Goal: Transaction & Acquisition: Purchase product/service

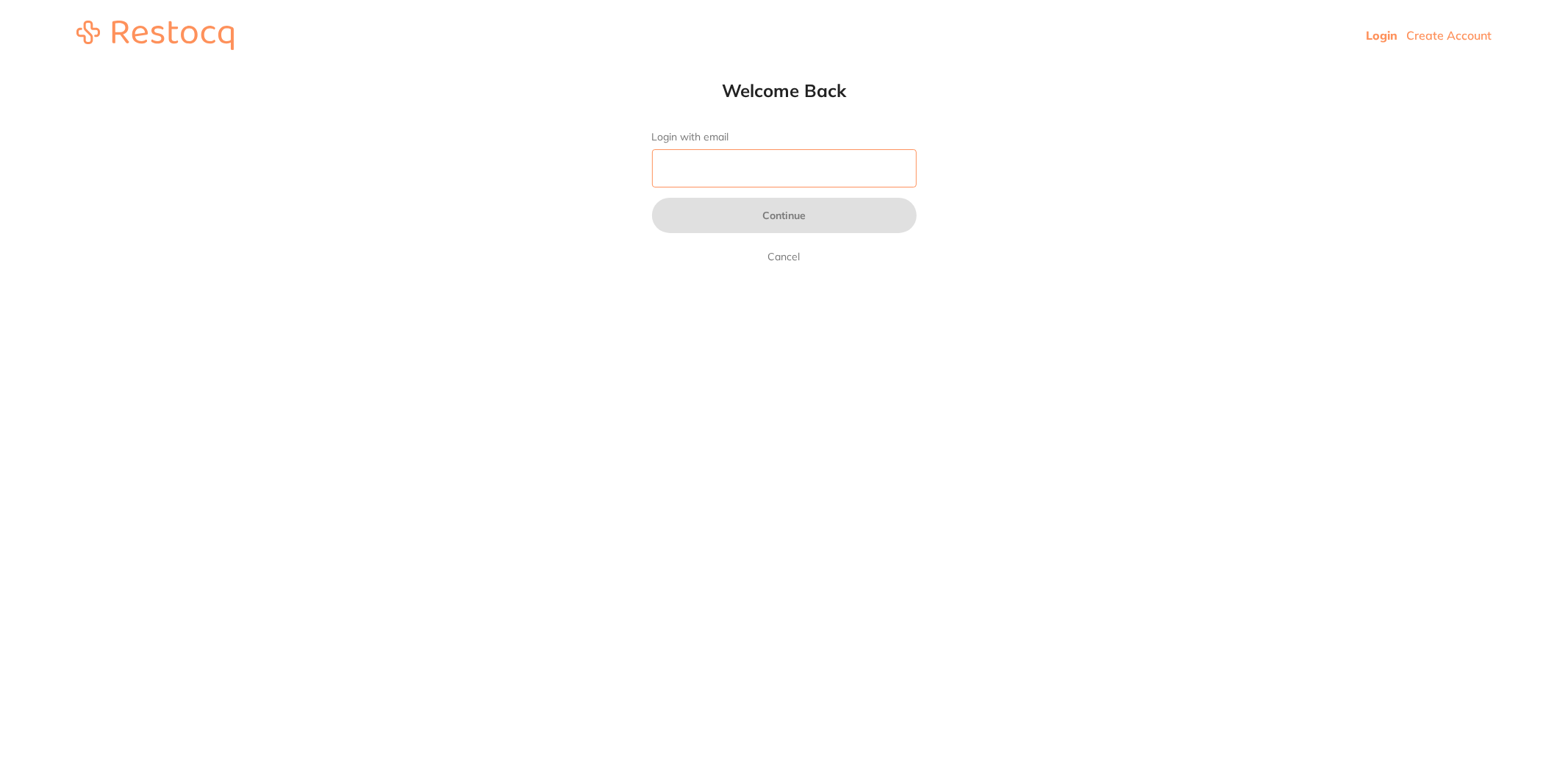
click at [725, 172] on input "Login with email" at bounding box center [784, 168] width 265 height 38
type input "[EMAIL_ADDRESS][DOMAIN_NAME]"
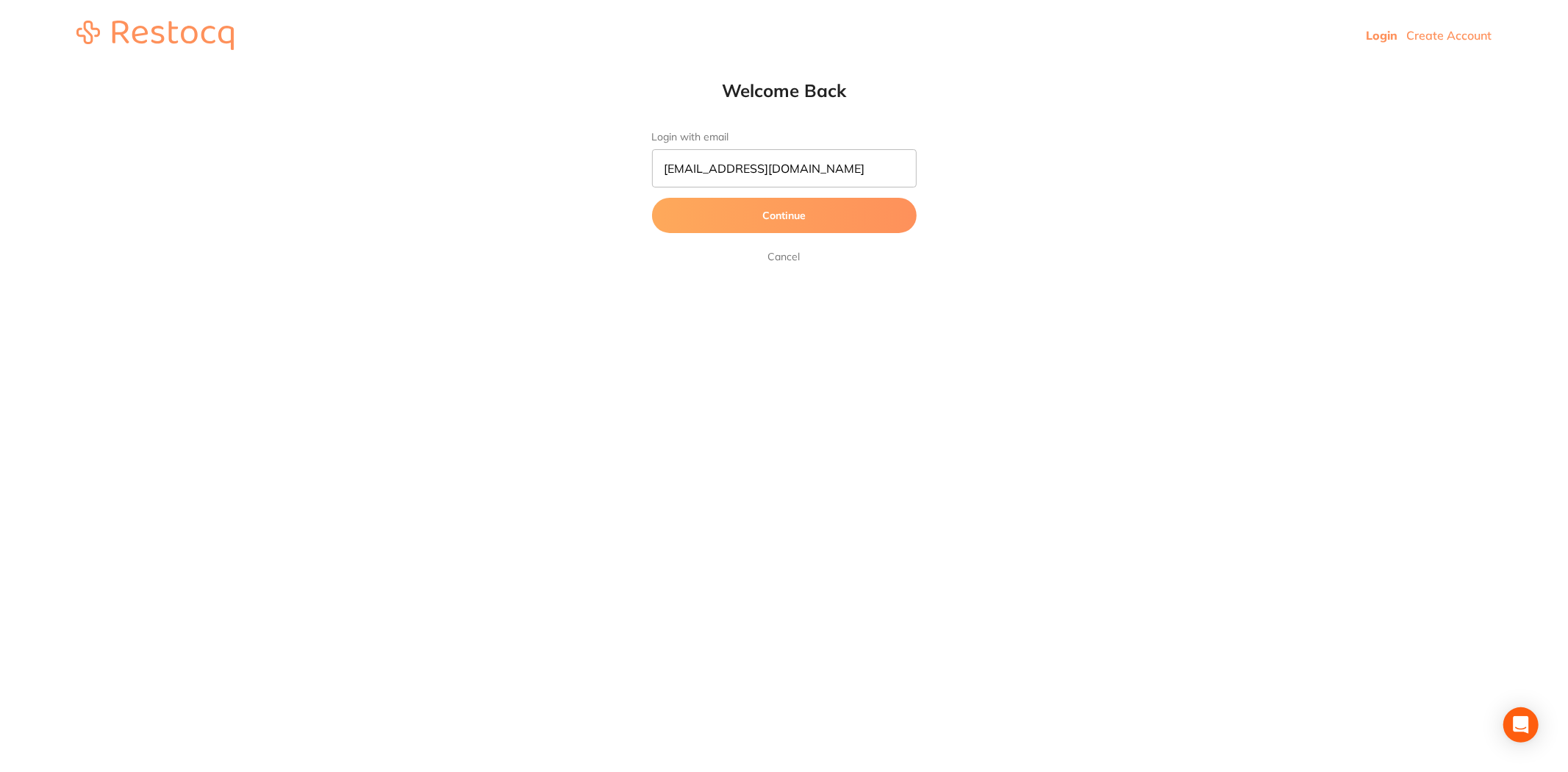
click at [770, 210] on button "Continue" at bounding box center [784, 215] width 265 height 35
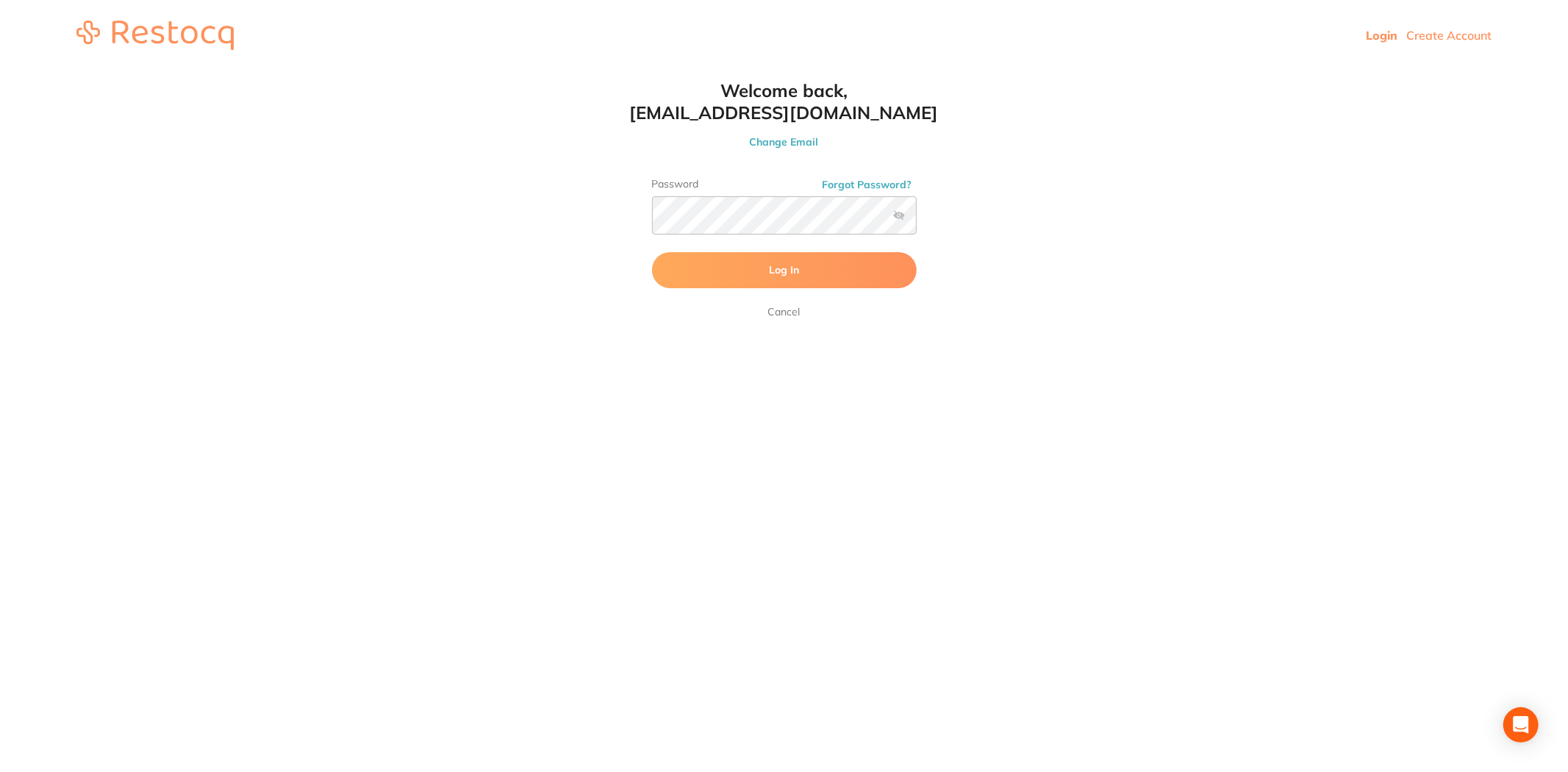
click at [777, 269] on span "Log In" at bounding box center [784, 270] width 30 height 13
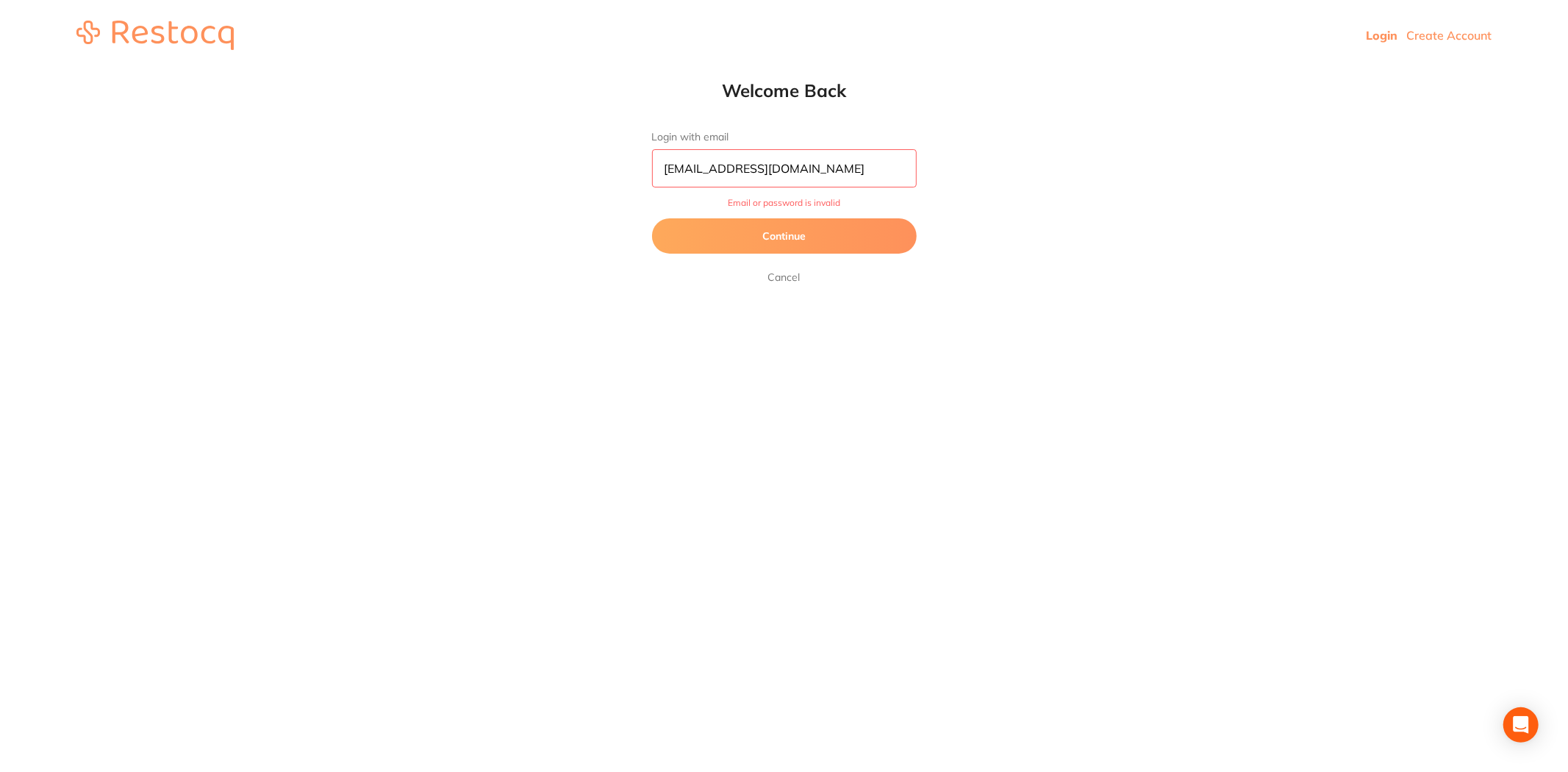
click at [767, 244] on button "Continue" at bounding box center [784, 235] width 265 height 35
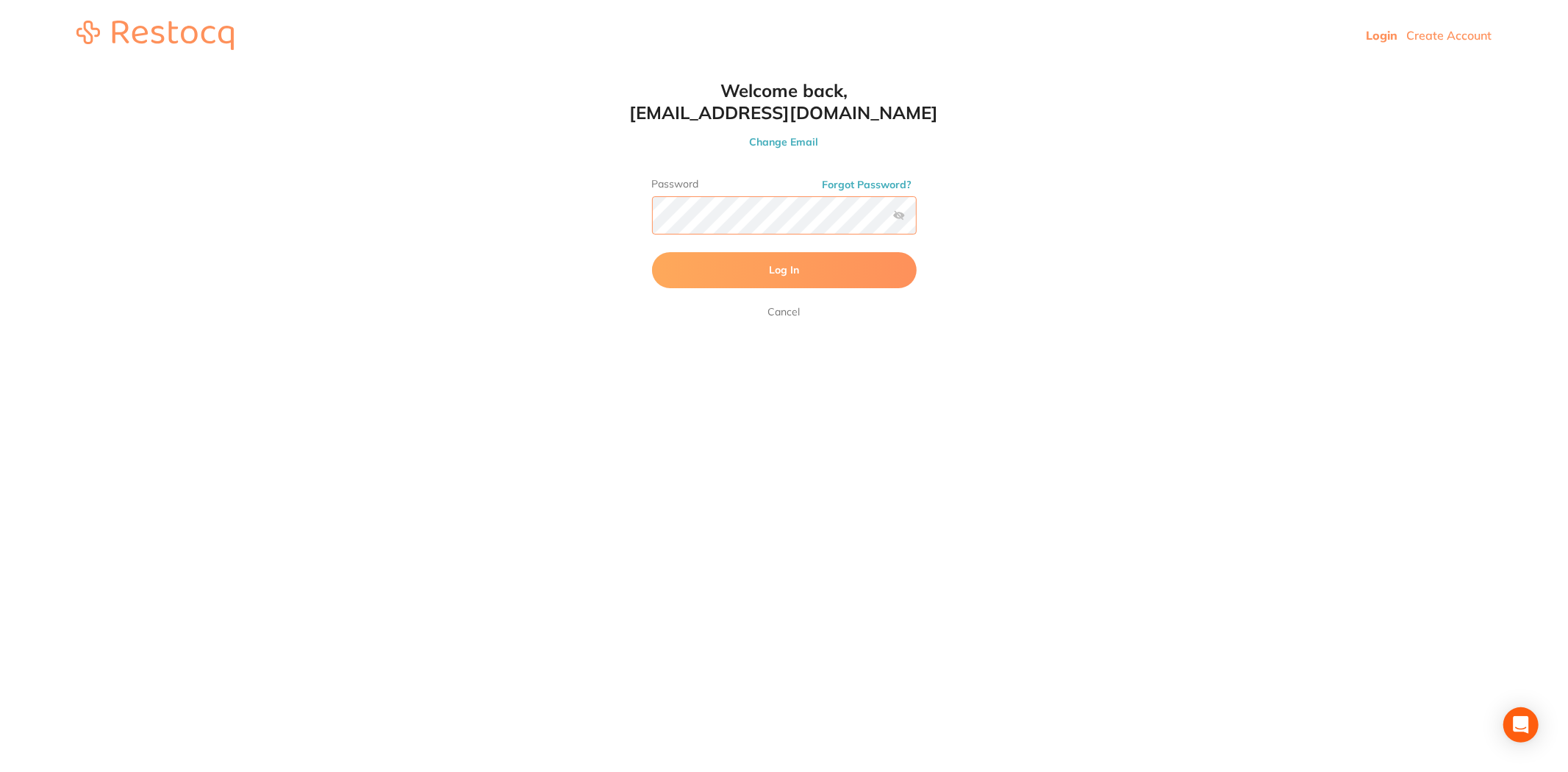
click at [383, 70] on html "Login Create Account Welcome Back Login with email [EMAIL_ADDRESS][DOMAIN_NAME]…" at bounding box center [784, 35] width 1568 height 70
click at [652, 252] on button "Log In" at bounding box center [784, 269] width 265 height 35
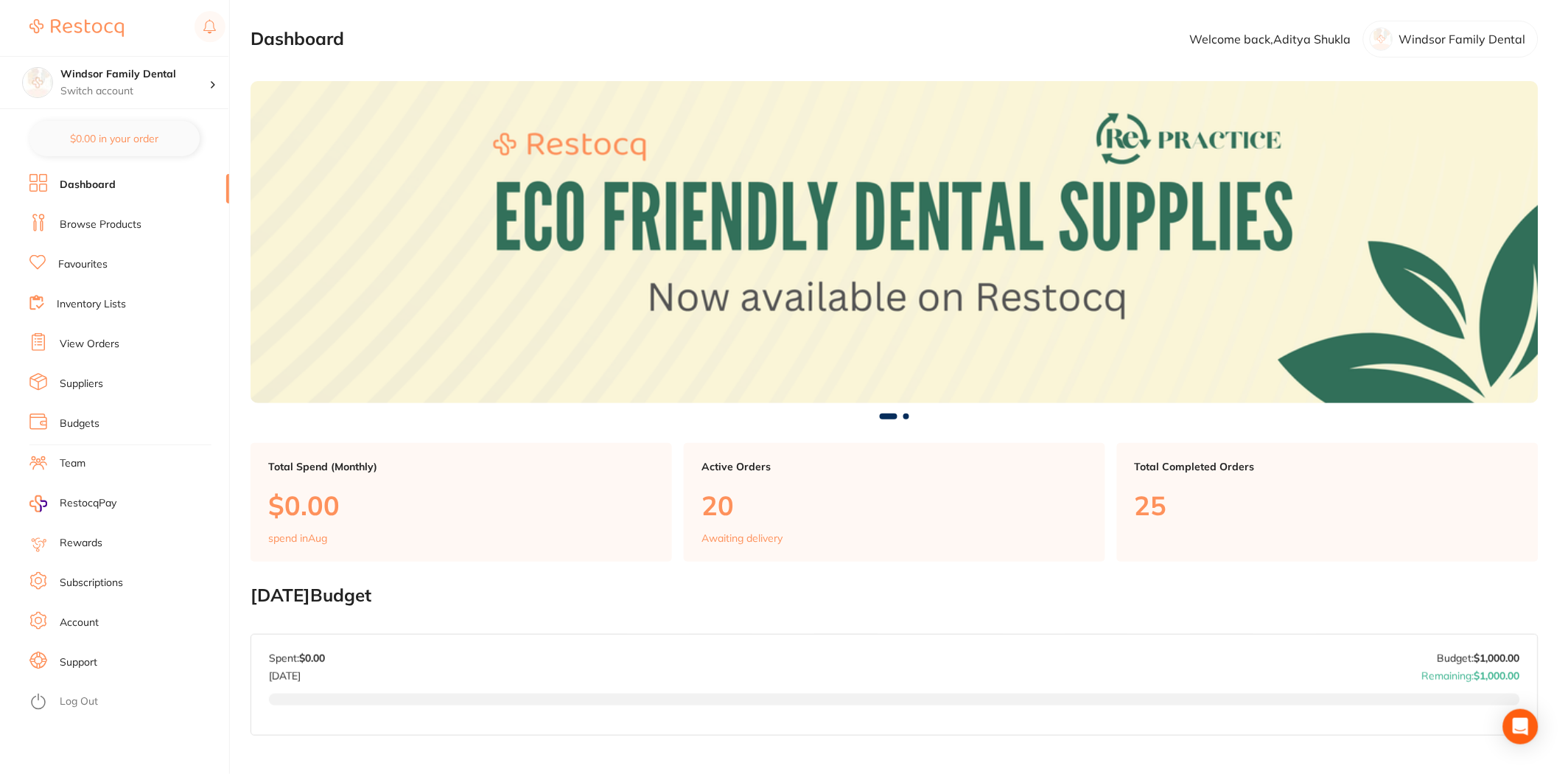
click at [128, 225] on link "Browse Products" at bounding box center [101, 224] width 82 height 14
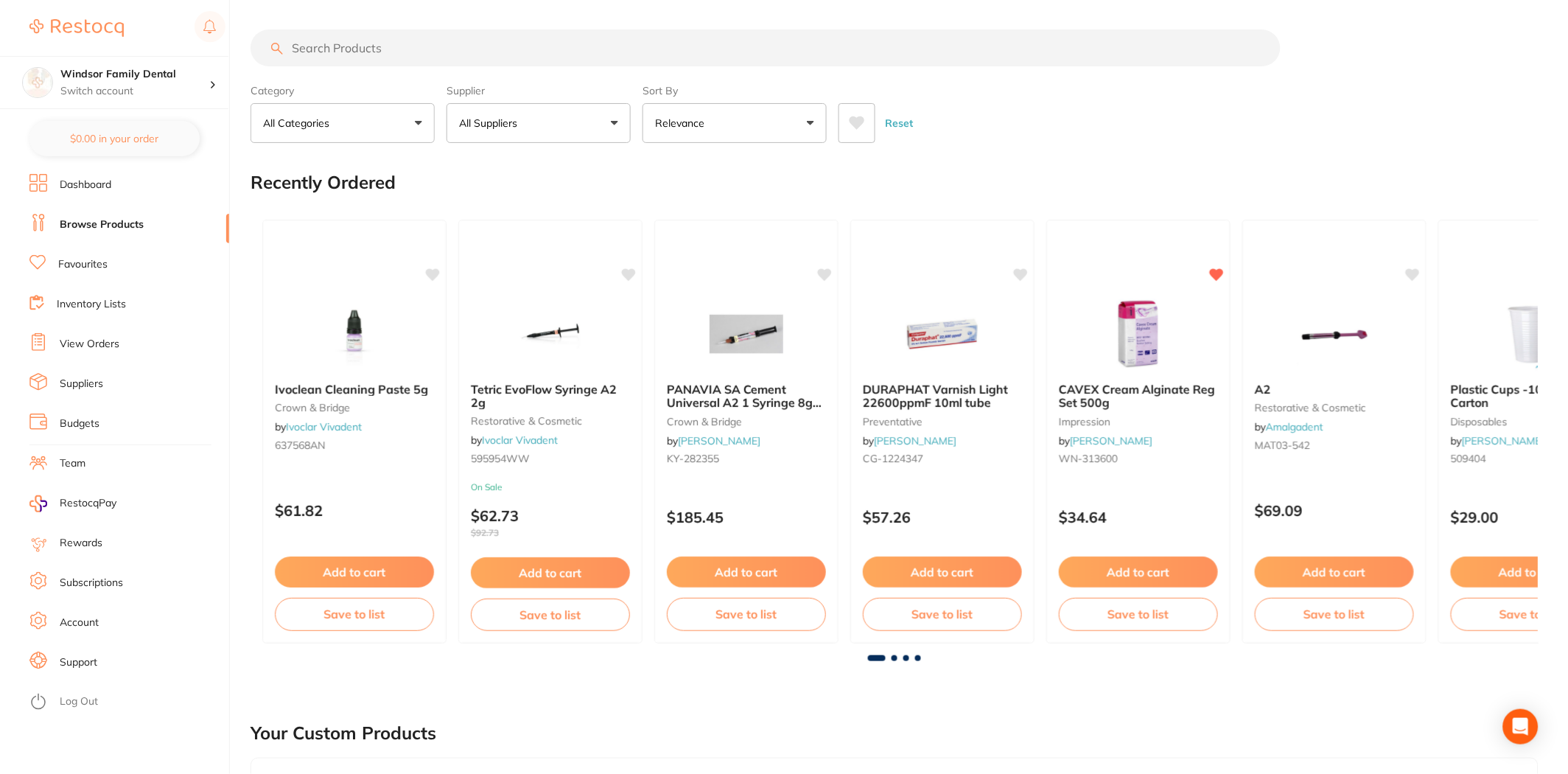
click at [539, 49] on input "search" at bounding box center [766, 48] width 1030 height 37
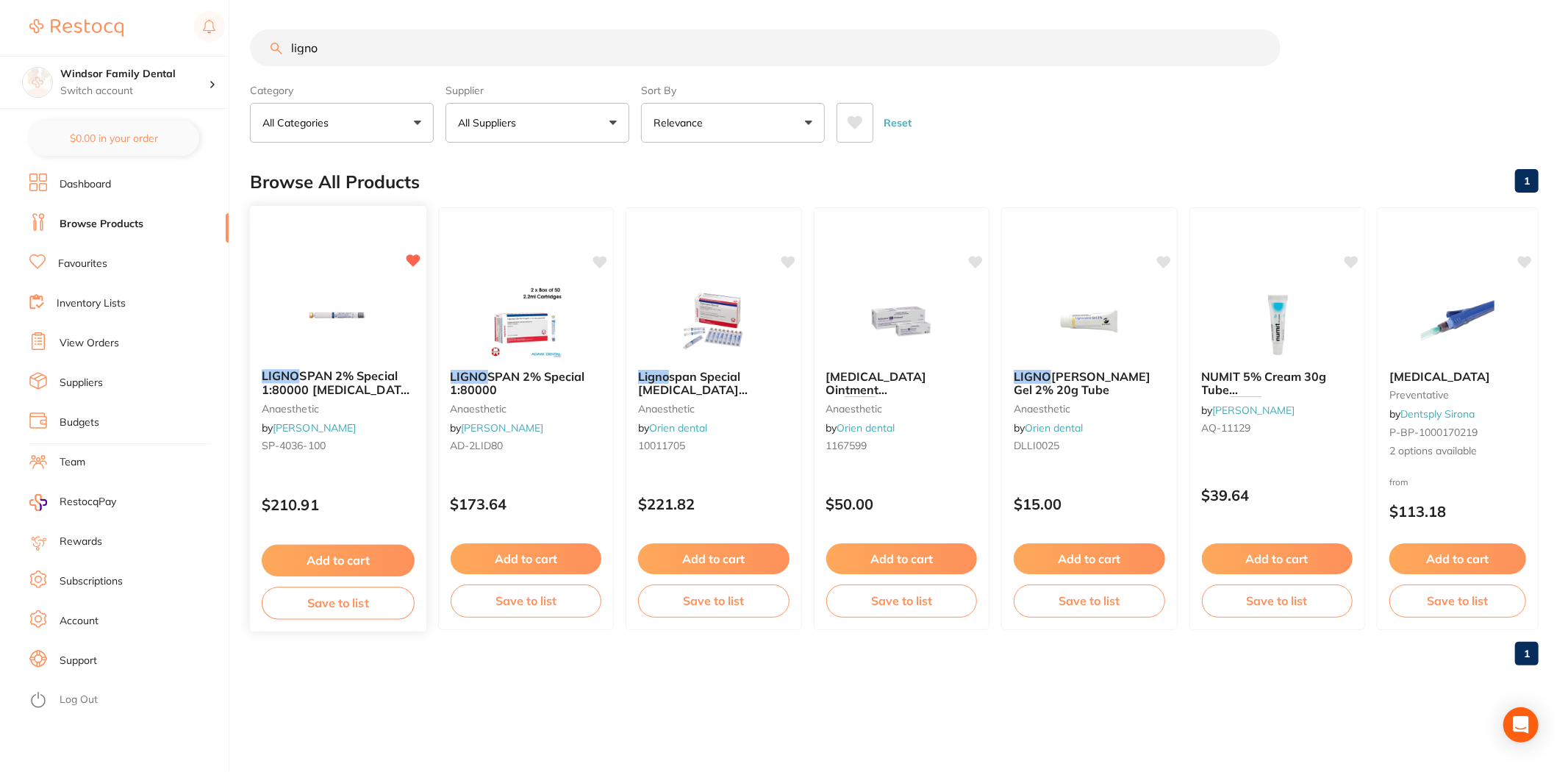
type input "ligno"
click at [336, 553] on button "Add to cart" at bounding box center [338, 560] width 153 height 31
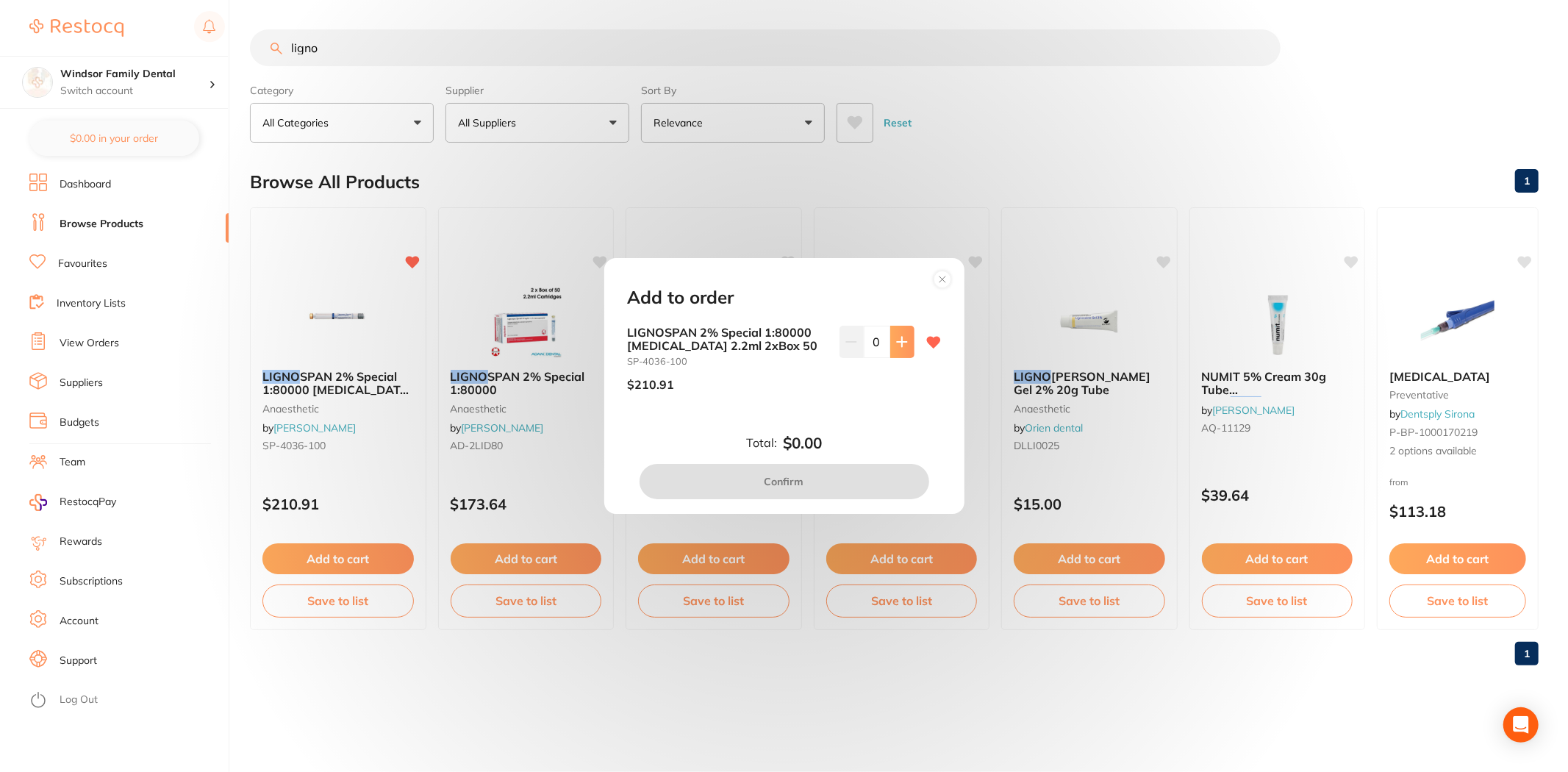
click at [897, 344] on icon at bounding box center [903, 342] width 11 height 11
type input "1"
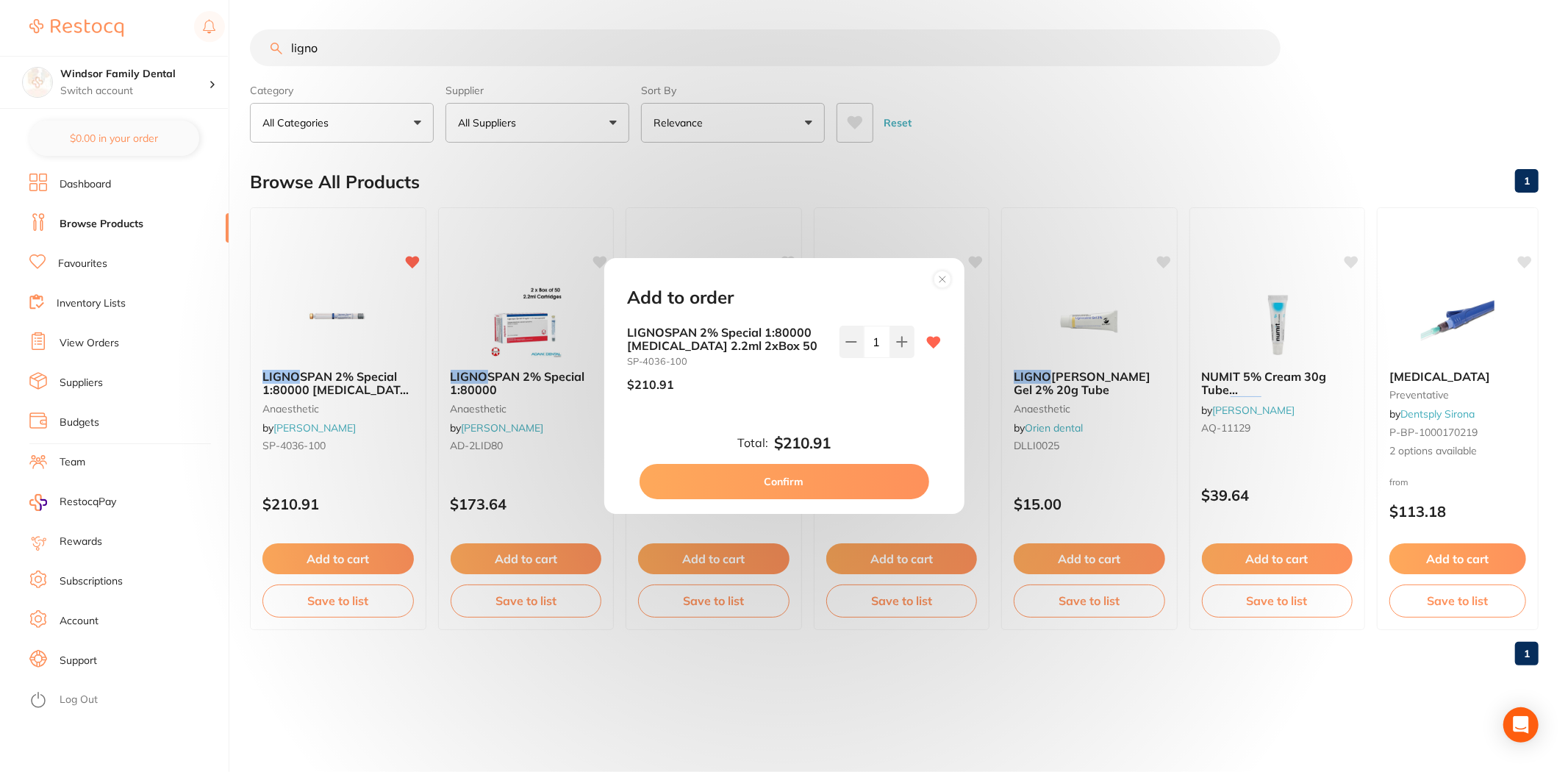
click at [780, 491] on button "Confirm" at bounding box center [784, 481] width 289 height 35
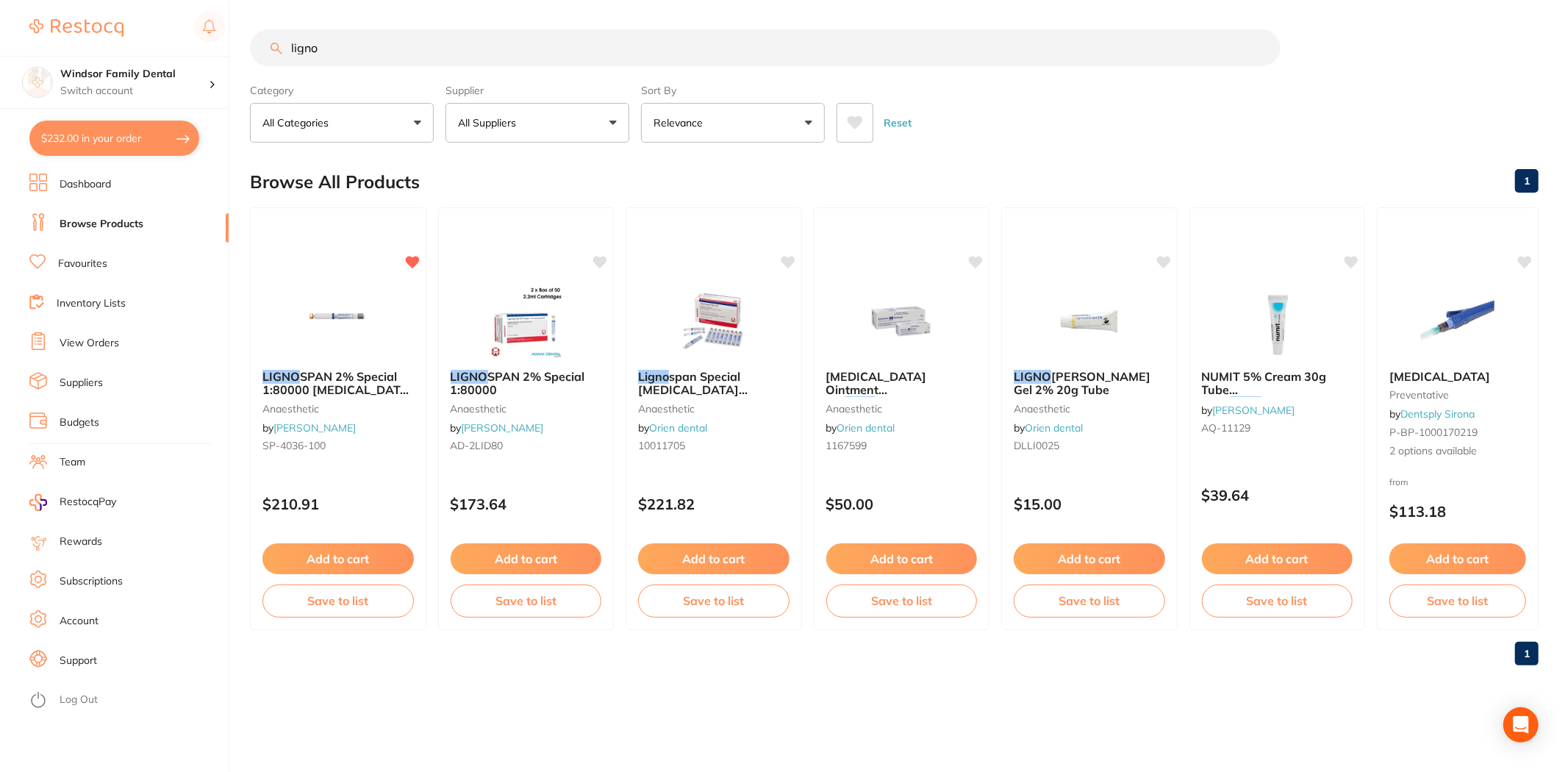
checkbox input "false"
drag, startPoint x: 60, startPoint y: -5, endPoint x: 0, endPoint y: -10, distance: 60.2
click at [0, 0] on html "$232.00 Windsor Family Dental Switch account Windsor Family Dental $232.00 in y…" at bounding box center [784, 386] width 1568 height 772
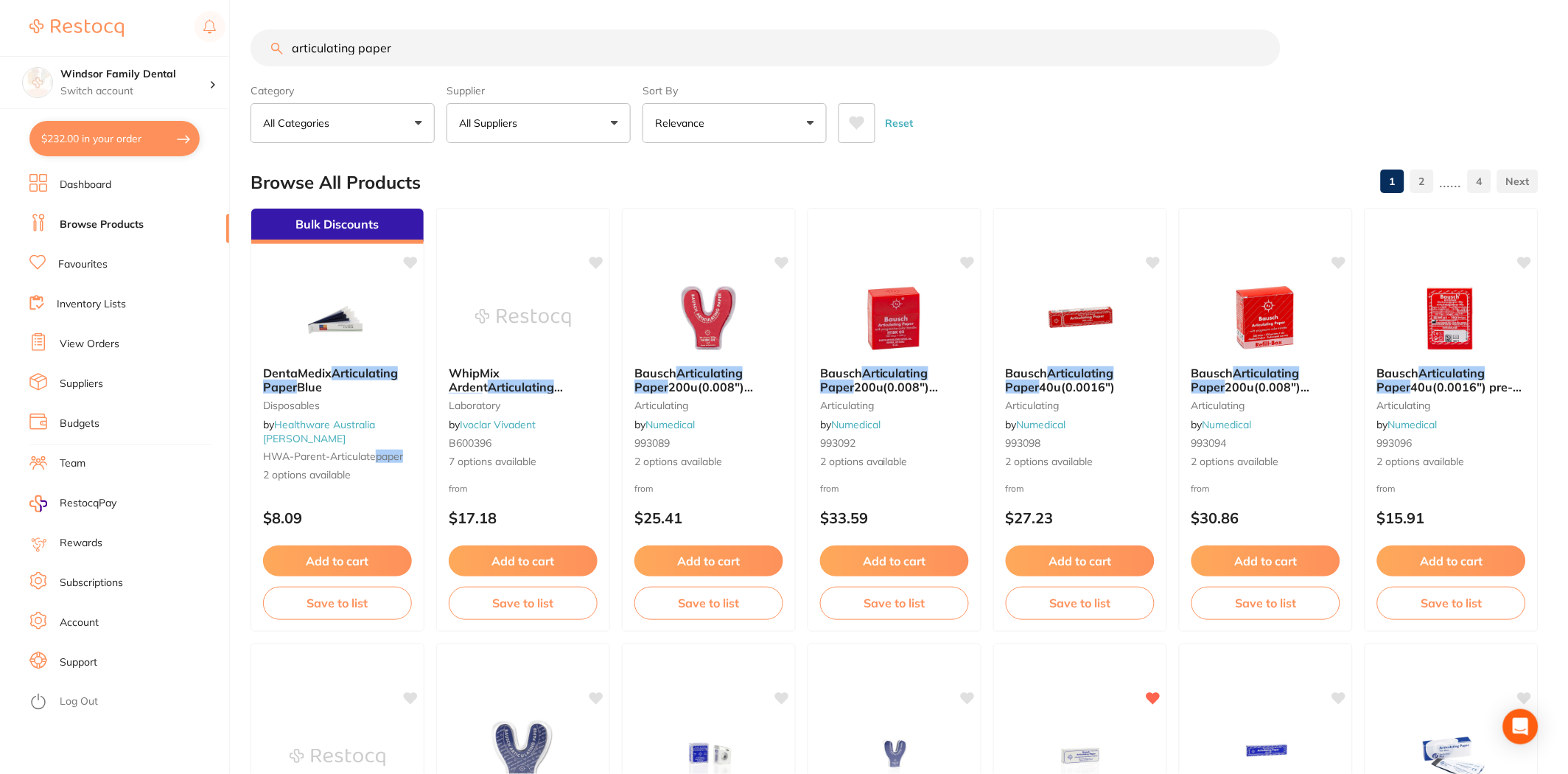
drag, startPoint x: 424, startPoint y: 40, endPoint x: 0, endPoint y: 34, distance: 424.0
click at [0, 0] on html "$232.00 Windsor Family Dental Switch account Windsor Family Dental $232.00 in y…" at bounding box center [784, 387] width 1568 height 774
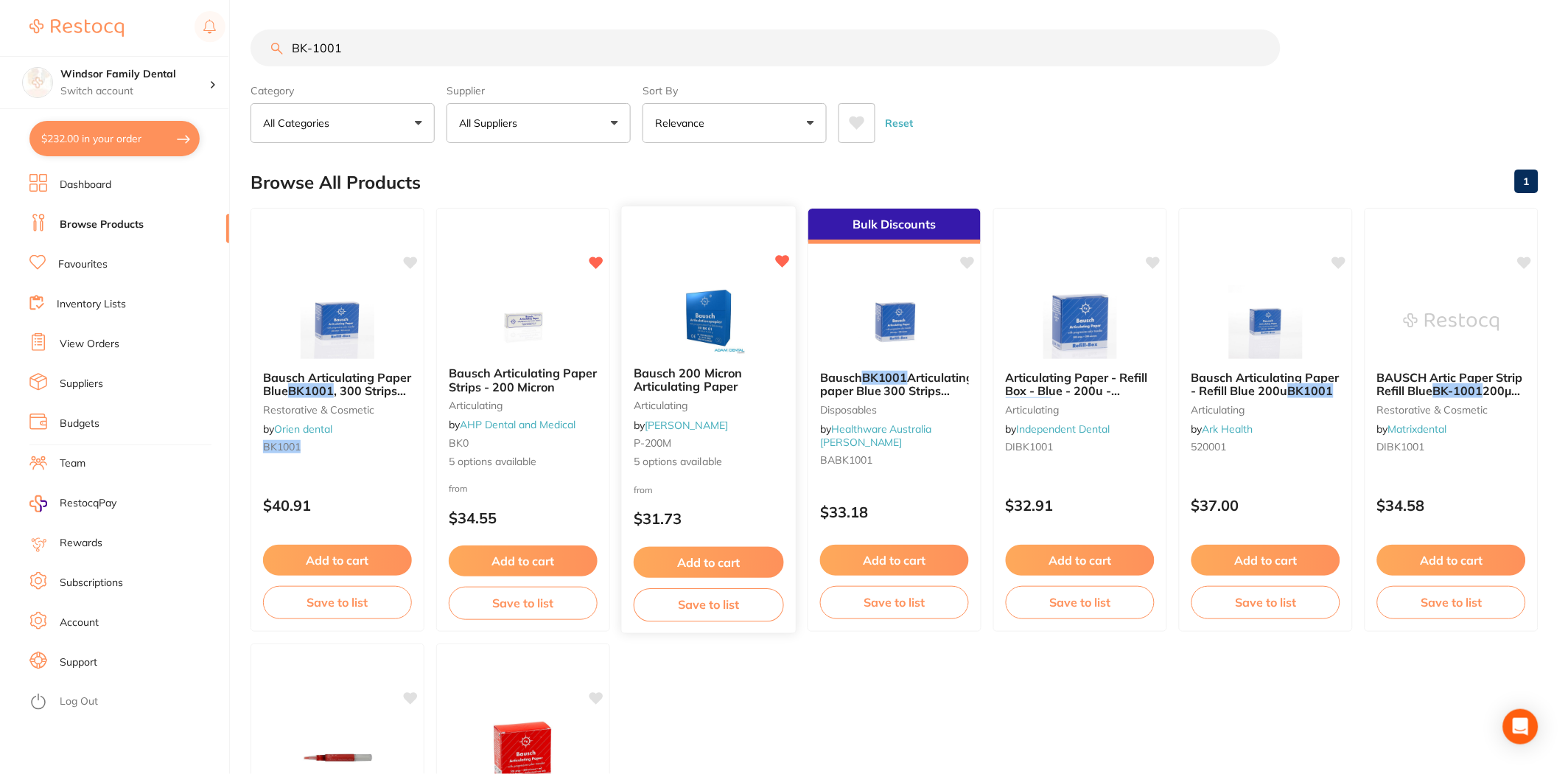
type input "BK-1001"
click at [716, 310] on img at bounding box center [708, 317] width 96 height 74
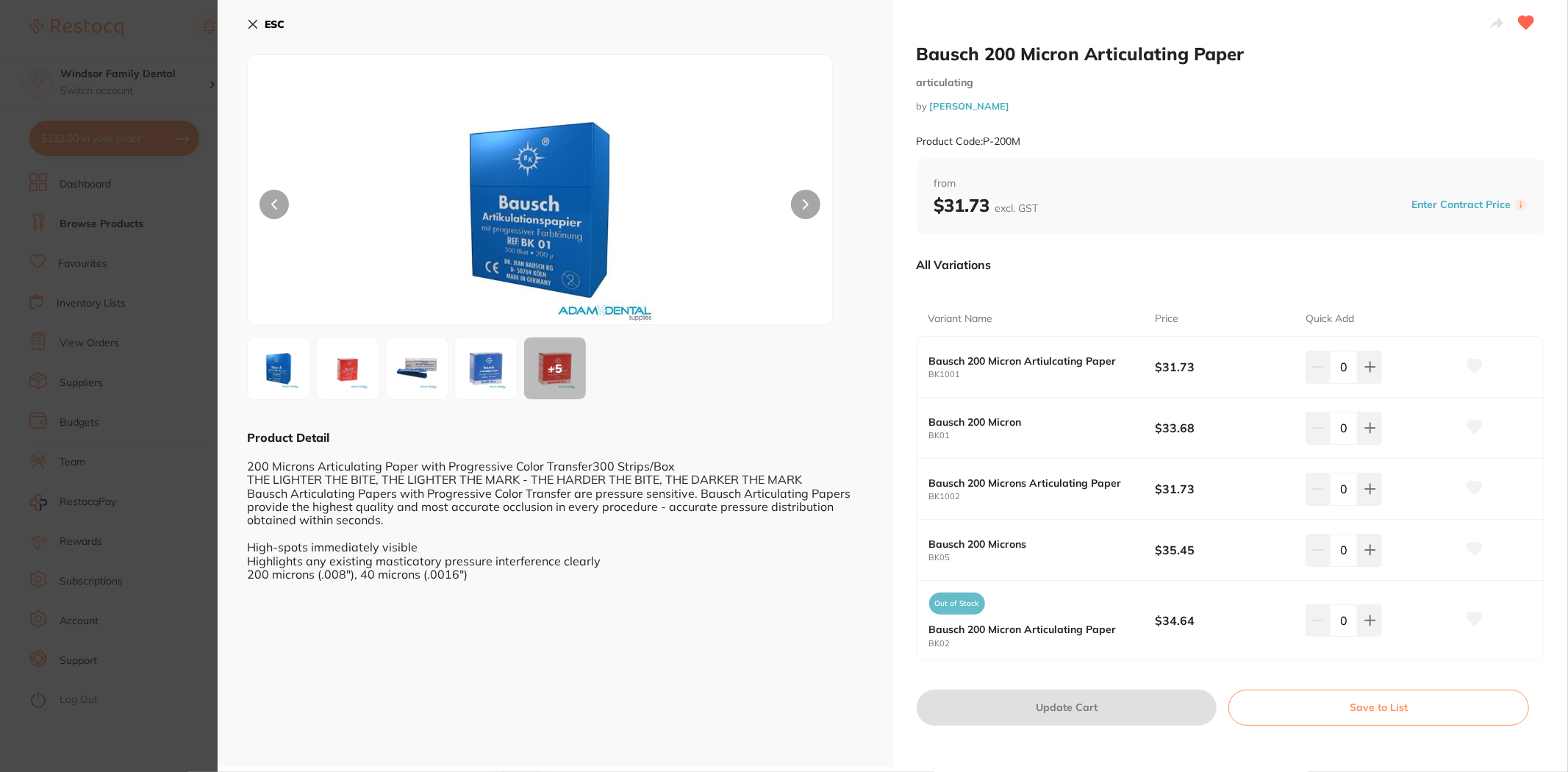
click at [258, 30] on button "ESC" at bounding box center [266, 24] width 37 height 25
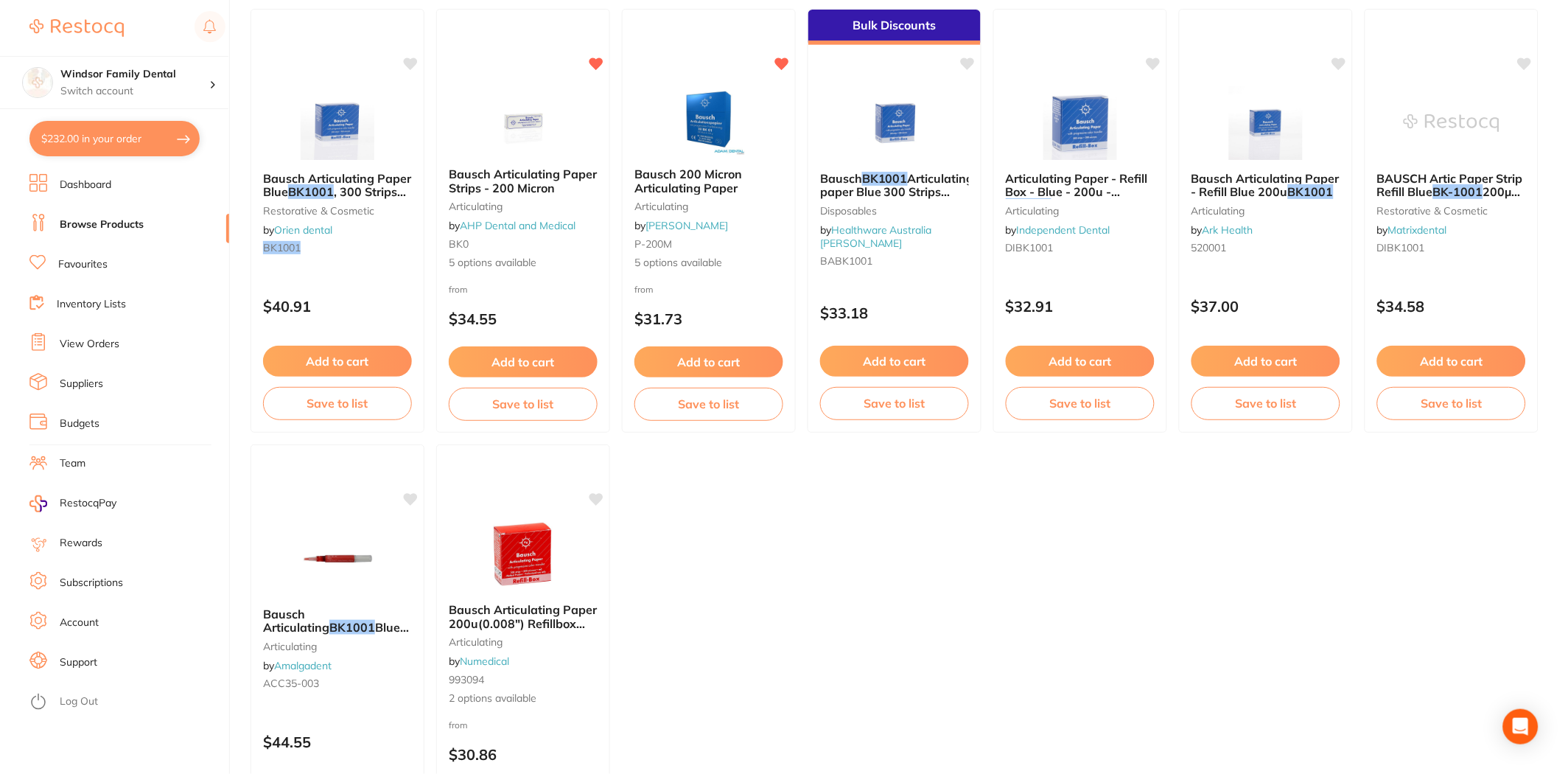
scroll to position [42, 0]
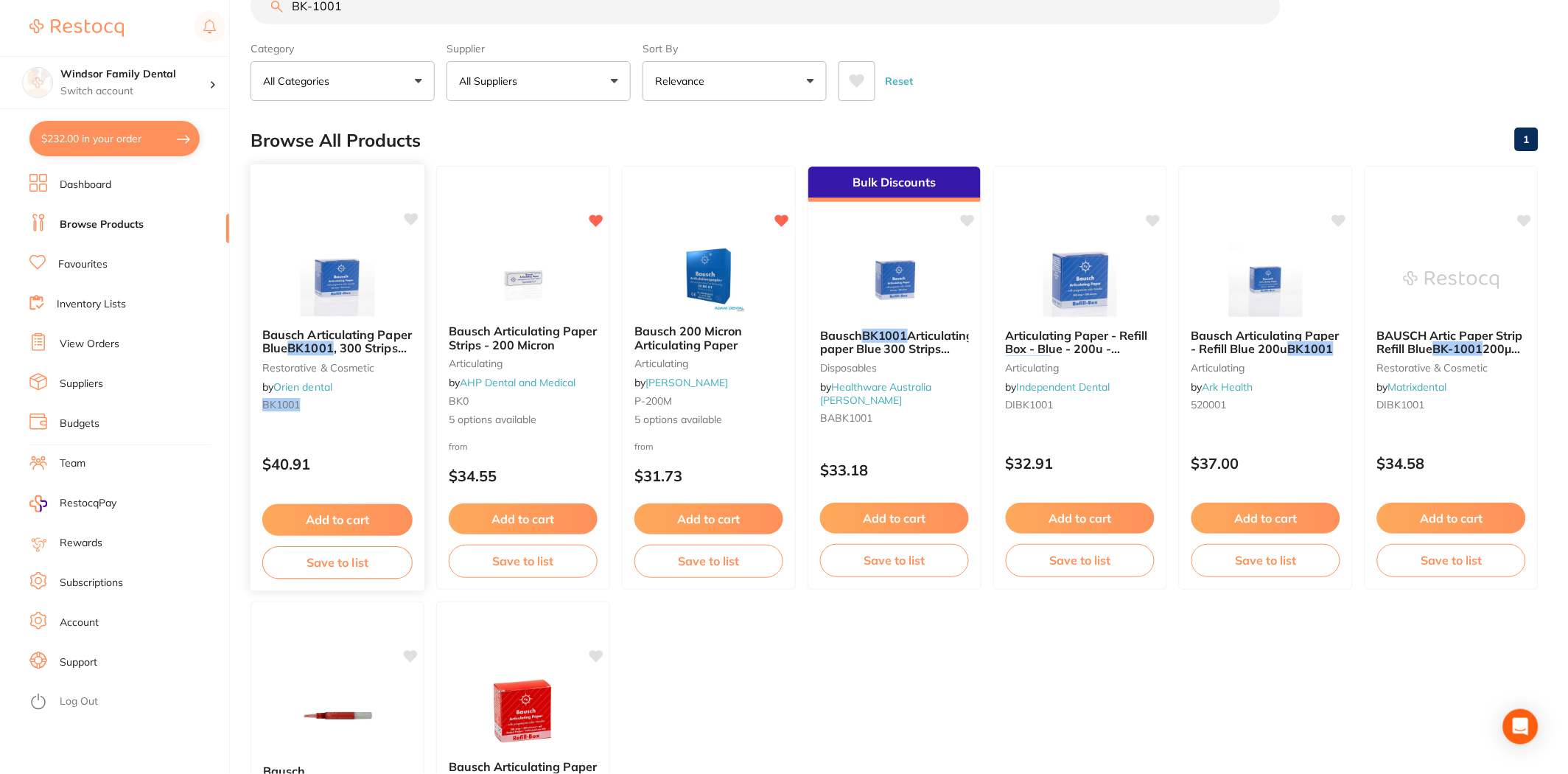
click at [380, 517] on button "Add to cart" at bounding box center [338, 519] width 151 height 31
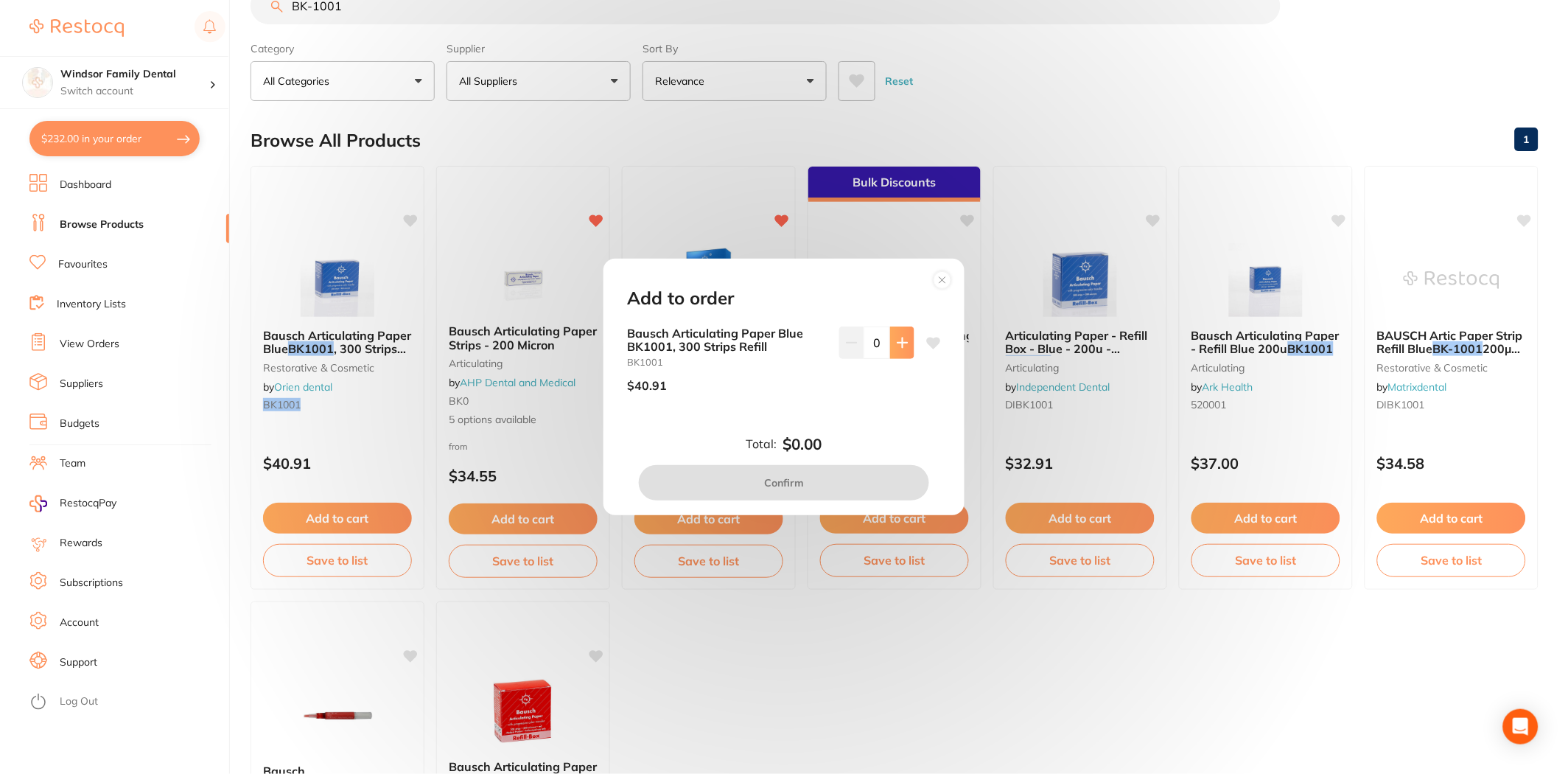
click at [904, 348] on button at bounding box center [901, 343] width 24 height 32
type input "1"
click at [829, 475] on button "Confirm" at bounding box center [784, 482] width 290 height 35
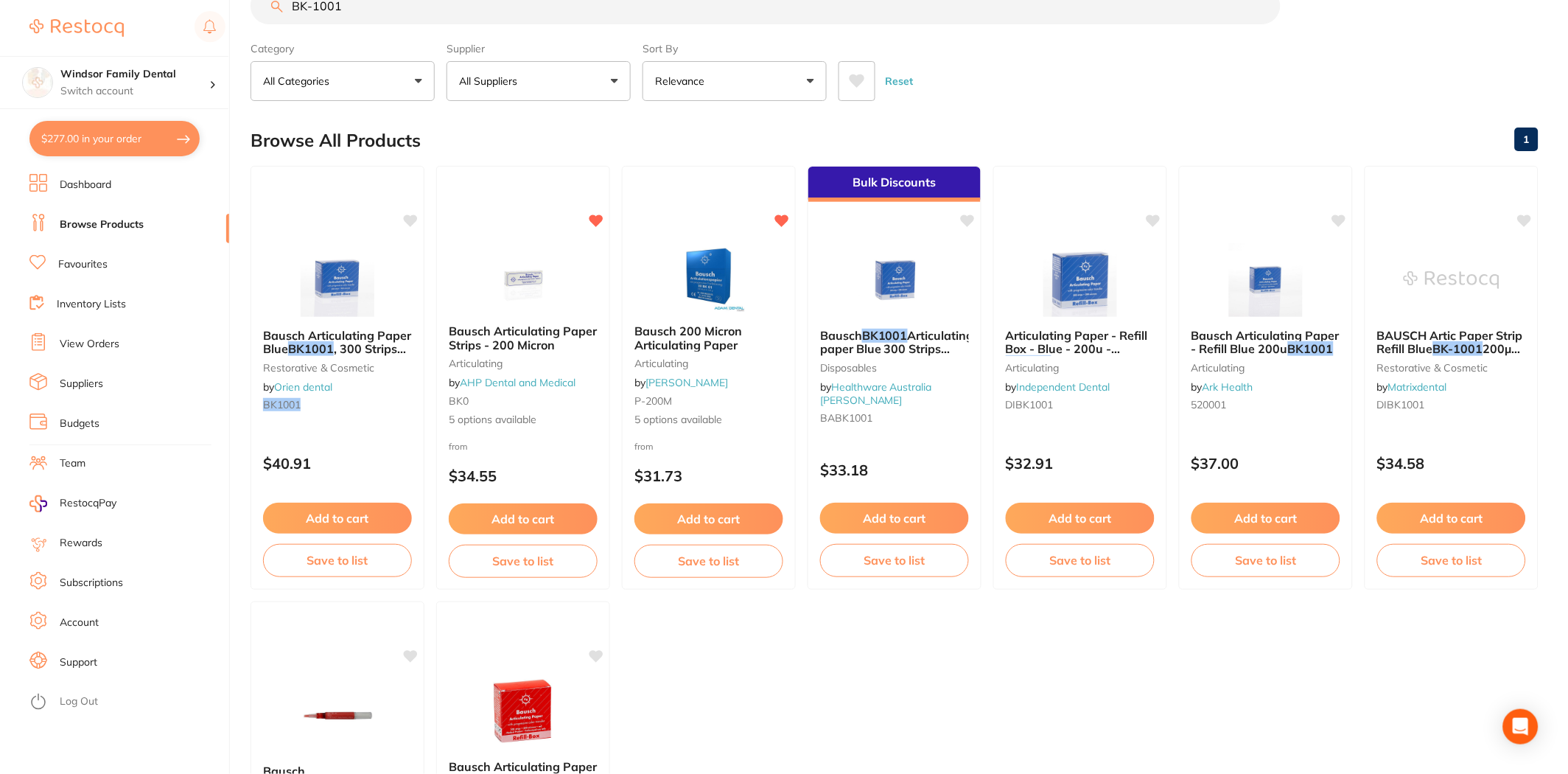
drag, startPoint x: 505, startPoint y: 14, endPoint x: 0, endPoint y: -46, distance: 508.6
click at [0, 0] on html "$277.00 Windsor Family Dental Switch account Windsor Family Dental $277.00 in y…" at bounding box center [784, 345] width 1568 height 774
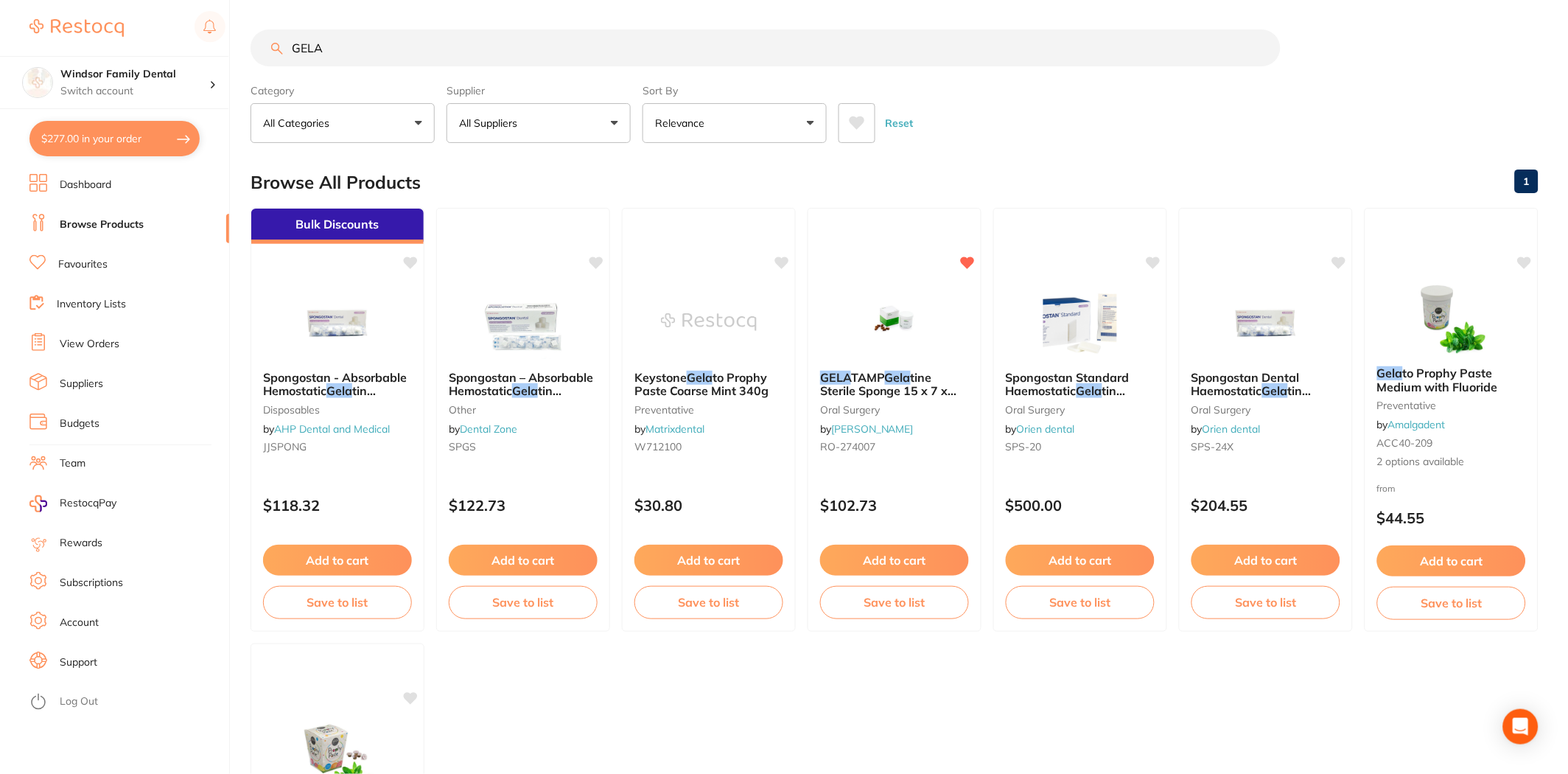
type input "GELA"
click at [546, 125] on button "All Suppliers" at bounding box center [538, 123] width 184 height 40
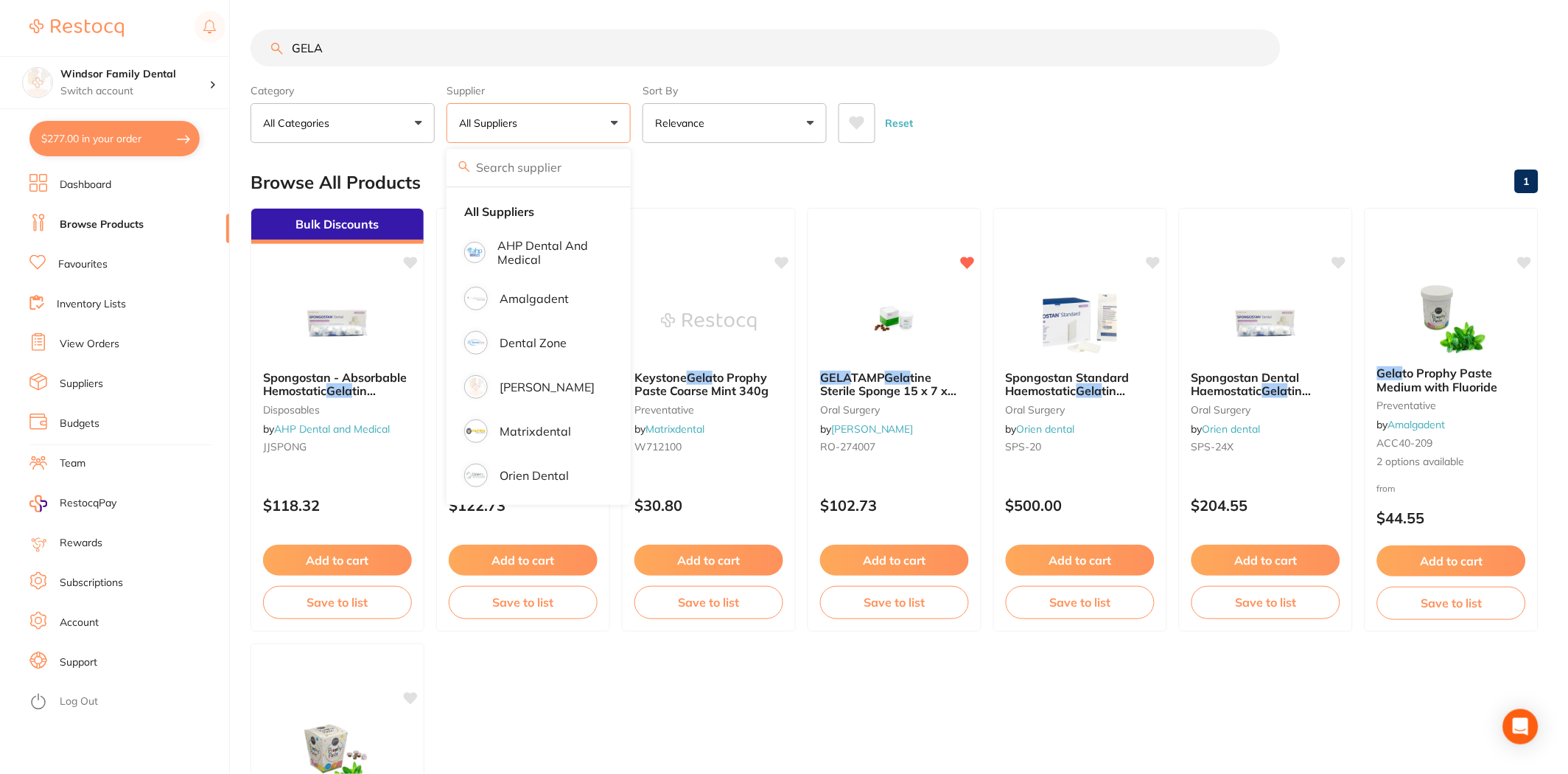
click at [996, 145] on main "GELA Category All Categories All Categories disposables oral surgery other prev…" at bounding box center [909, 572] width 1317 height 1144
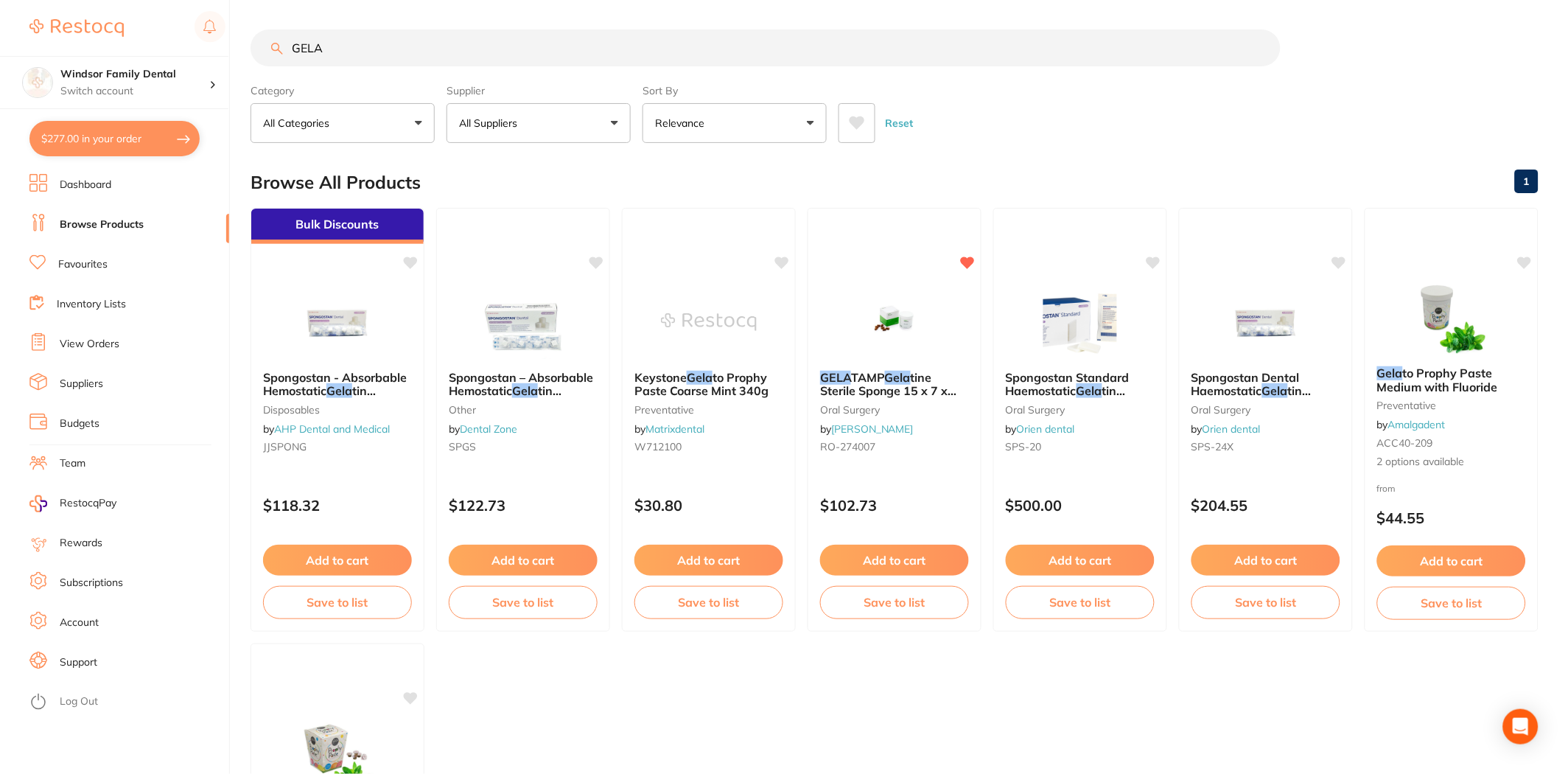
click at [899, 562] on button "Add to cart" at bounding box center [895, 560] width 149 height 31
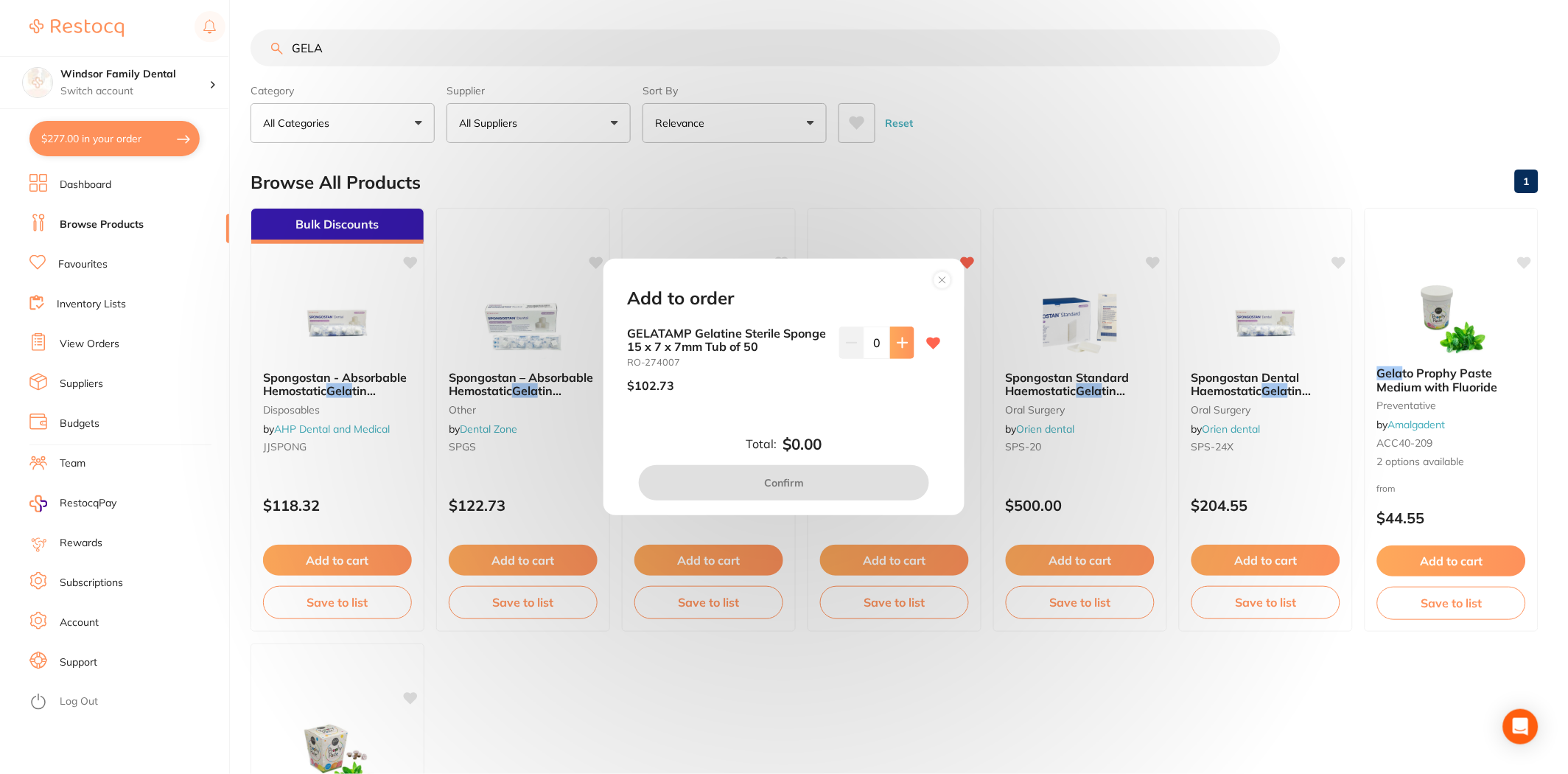
click at [890, 346] on button at bounding box center [901, 343] width 24 height 32
type input "1"
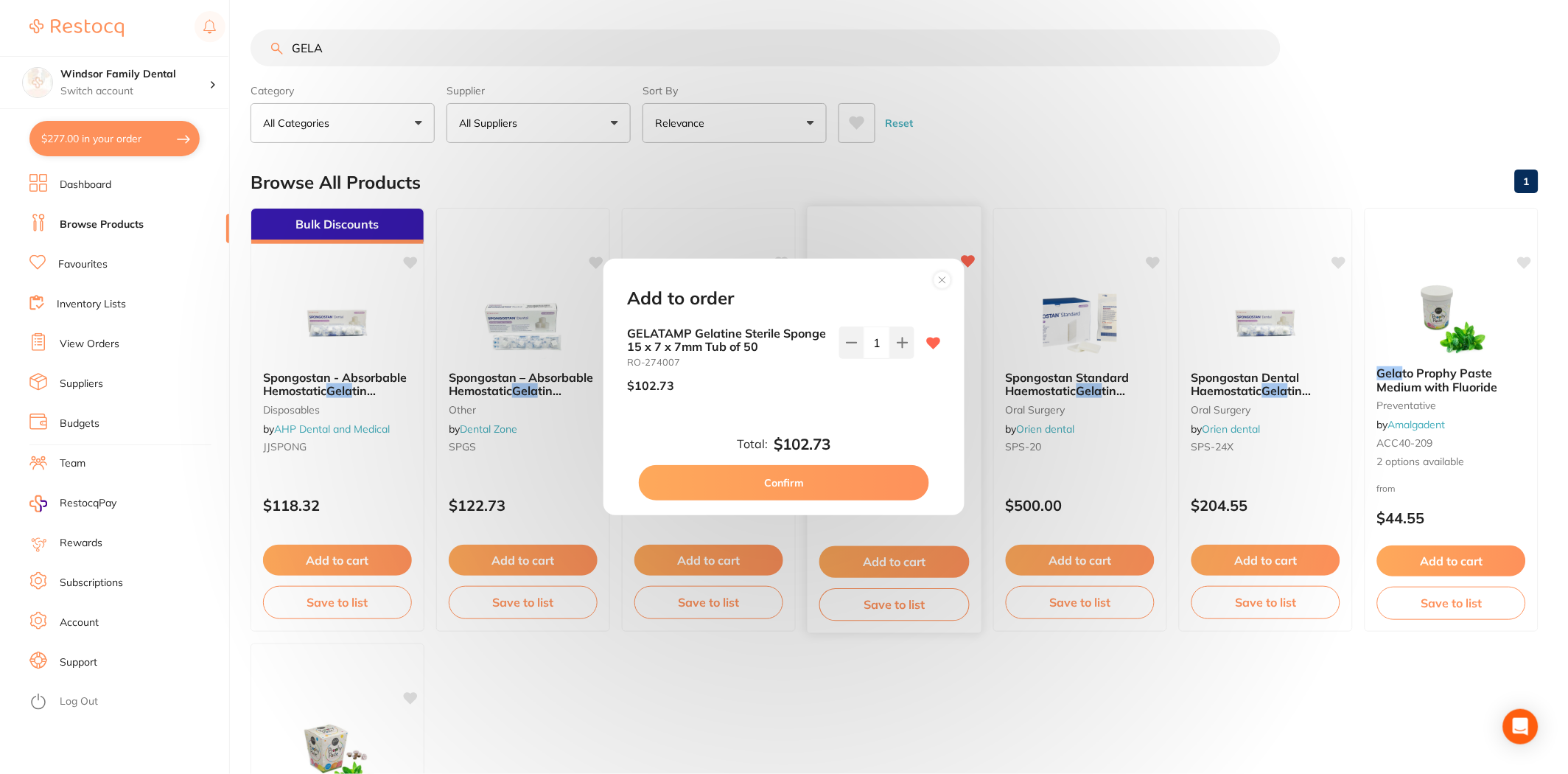
click at [838, 488] on button "Confirm" at bounding box center [784, 482] width 290 height 35
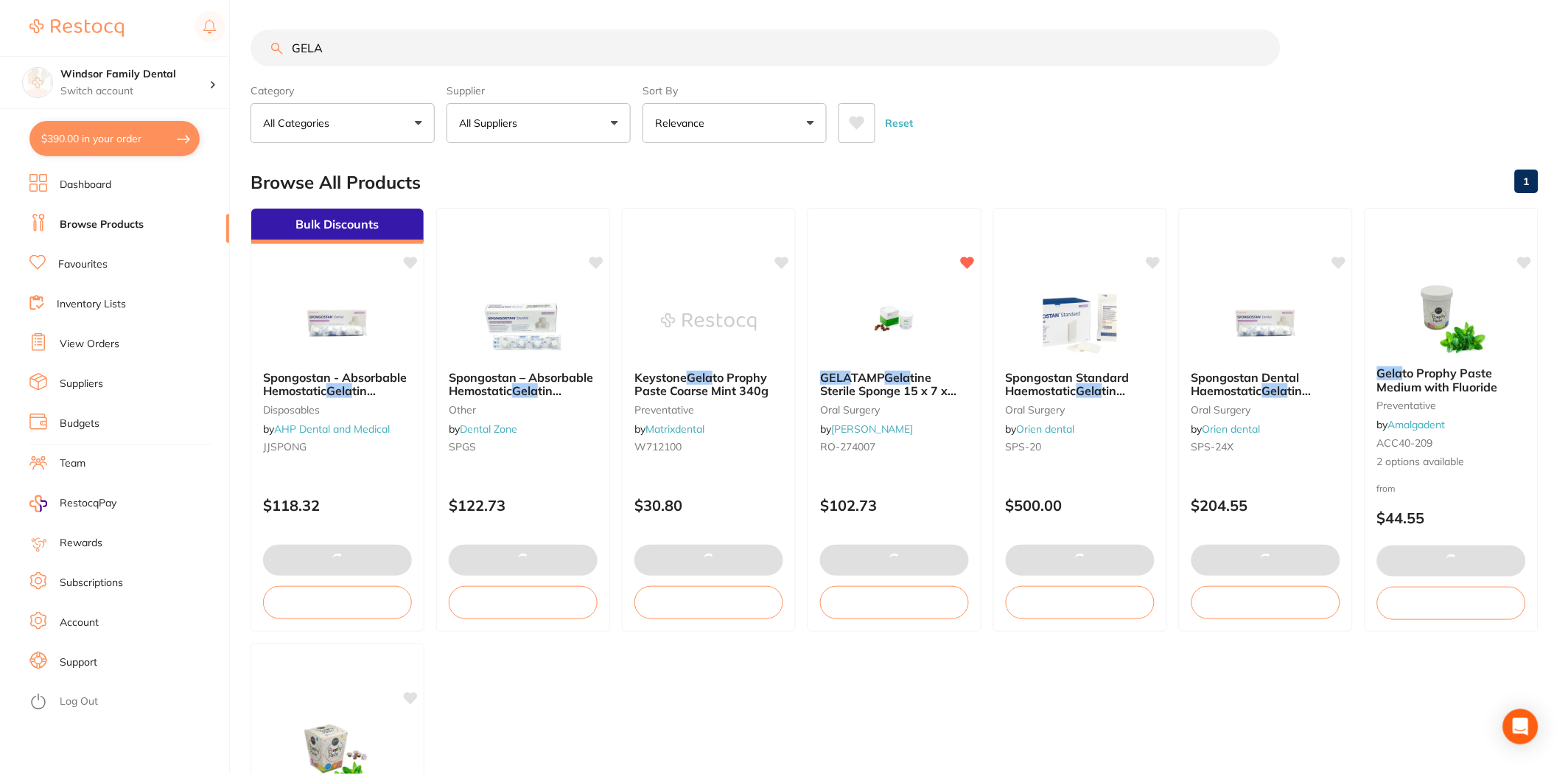
drag, startPoint x: 366, startPoint y: 53, endPoint x: 249, endPoint y: 16, distance: 122.7
click at [267, 23] on main "GELA Category All Categories All Categories disposables oral surgery other prev…" at bounding box center [909, 572] width 1317 height 1144
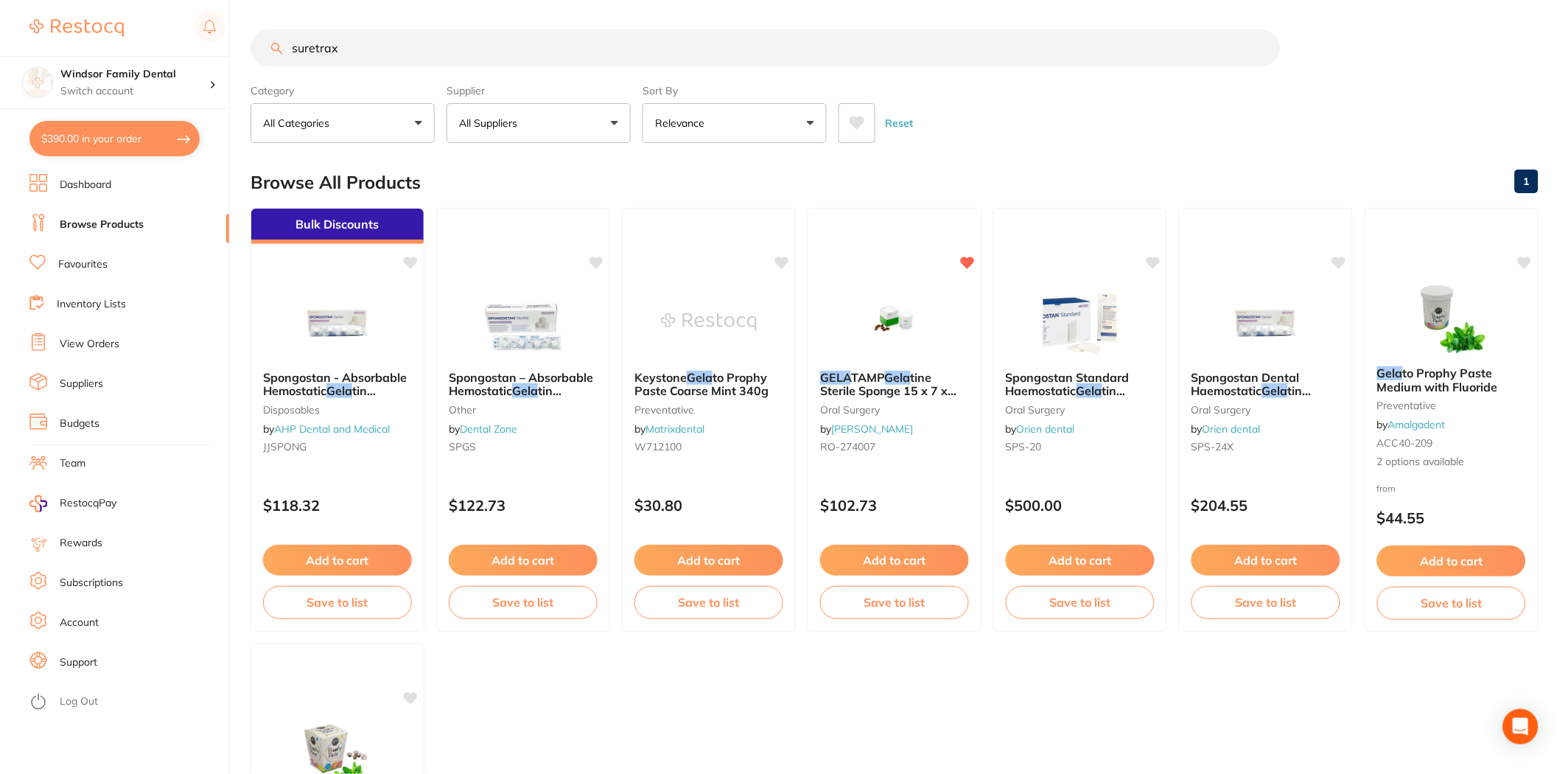
type input "suretrax"
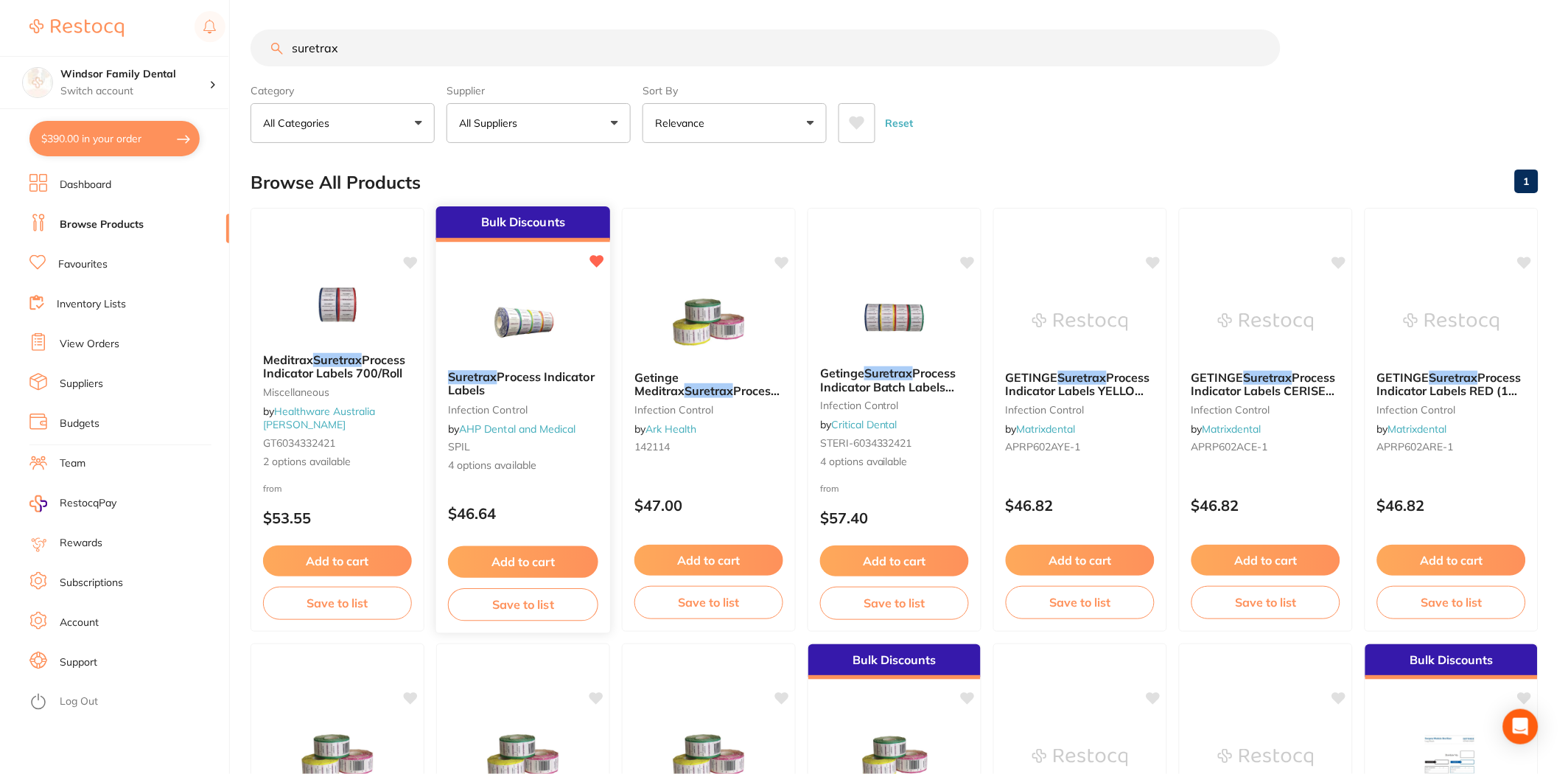
click at [526, 572] on button "Add to cart" at bounding box center [524, 561] width 151 height 31
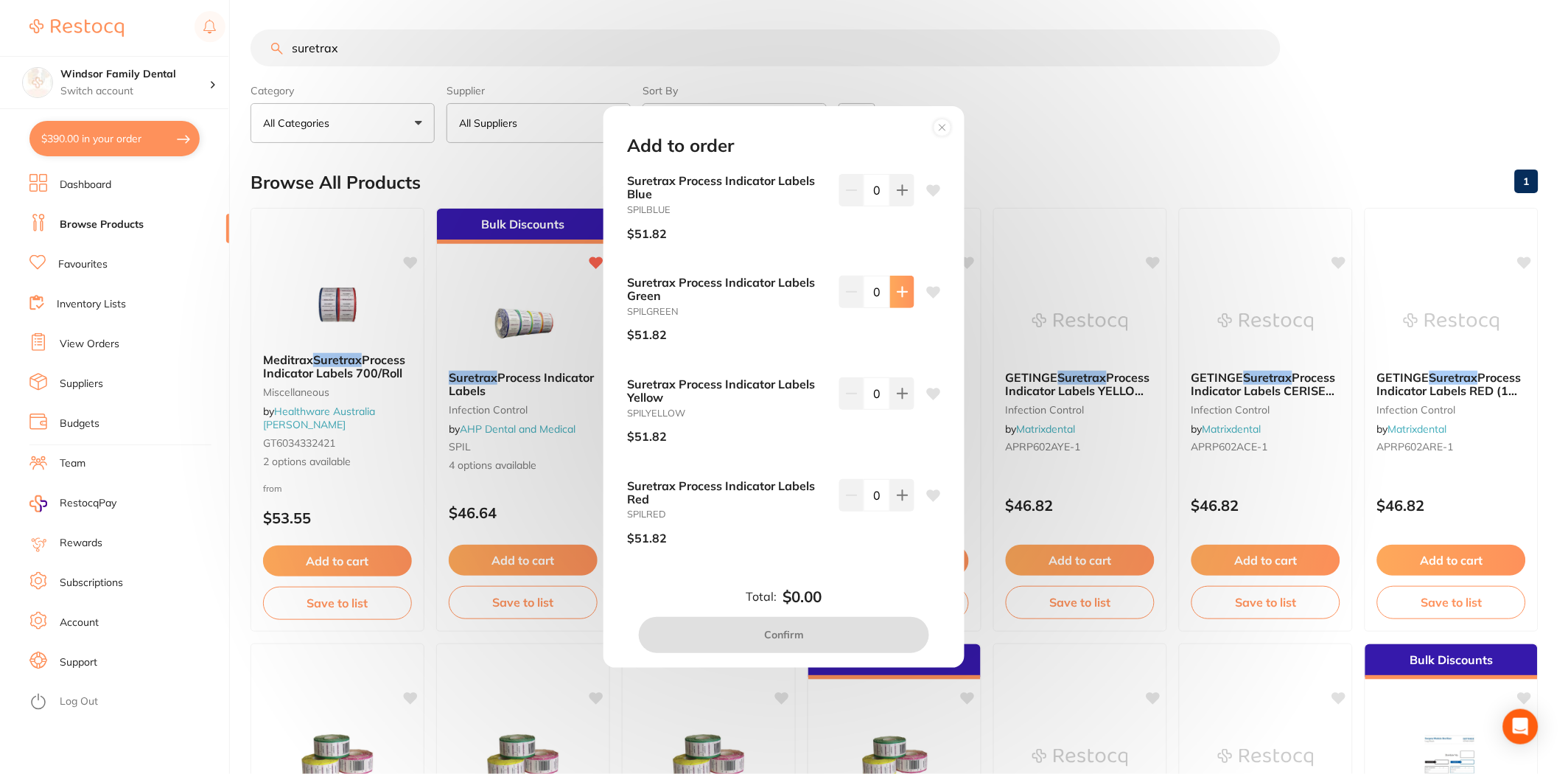
click at [903, 196] on icon at bounding box center [902, 190] width 11 height 11
type input "2"
click at [786, 643] on button "Confirm" at bounding box center [784, 634] width 290 height 35
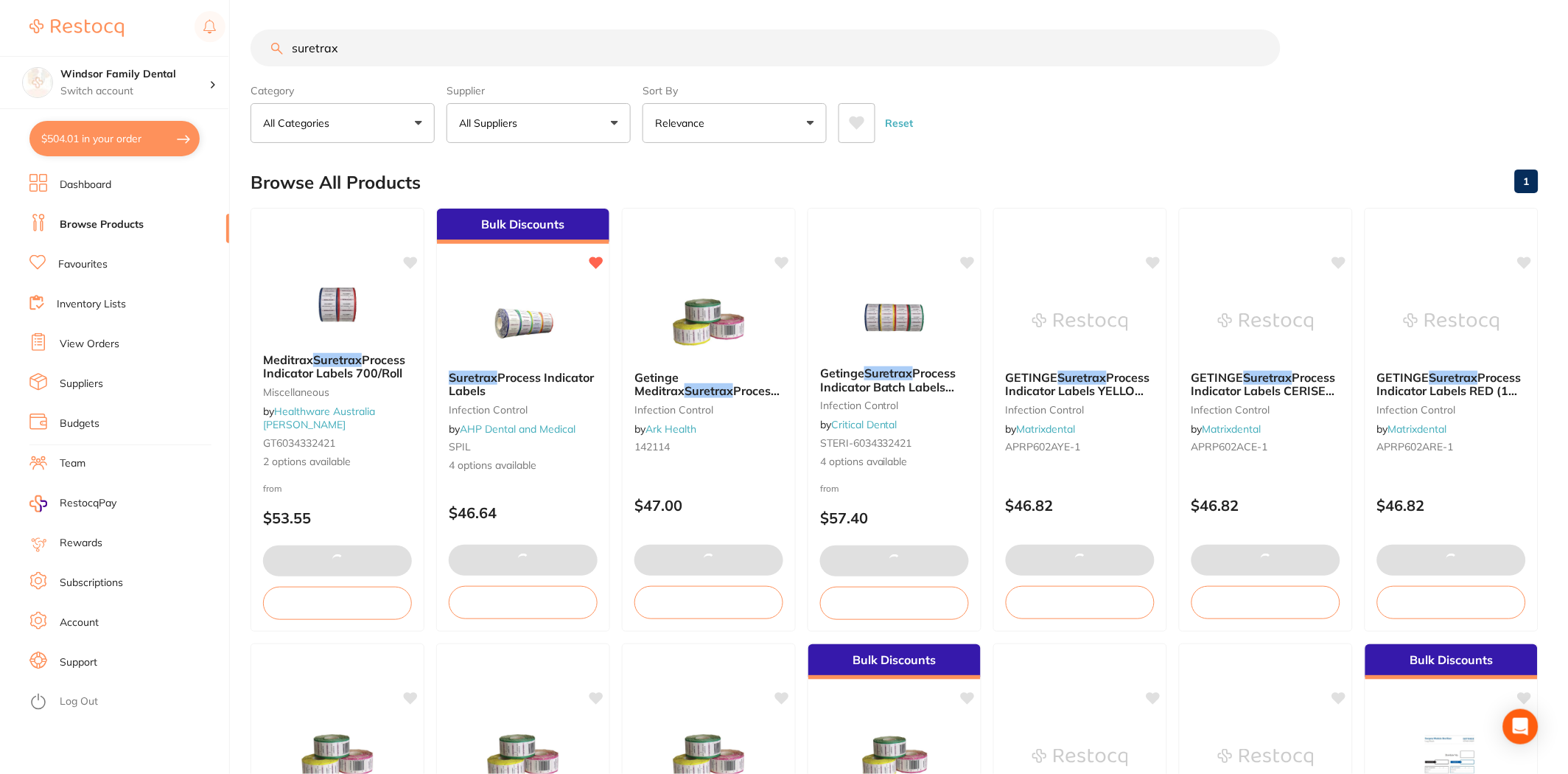
drag, startPoint x: 423, startPoint y: 51, endPoint x: 179, endPoint y: 24, distance: 245.5
click at [221, 33] on div "$504.01 Windsor Family Dental Switch account Windsor Family Dental $504.01 in y…" at bounding box center [784, 387] width 1568 height 774
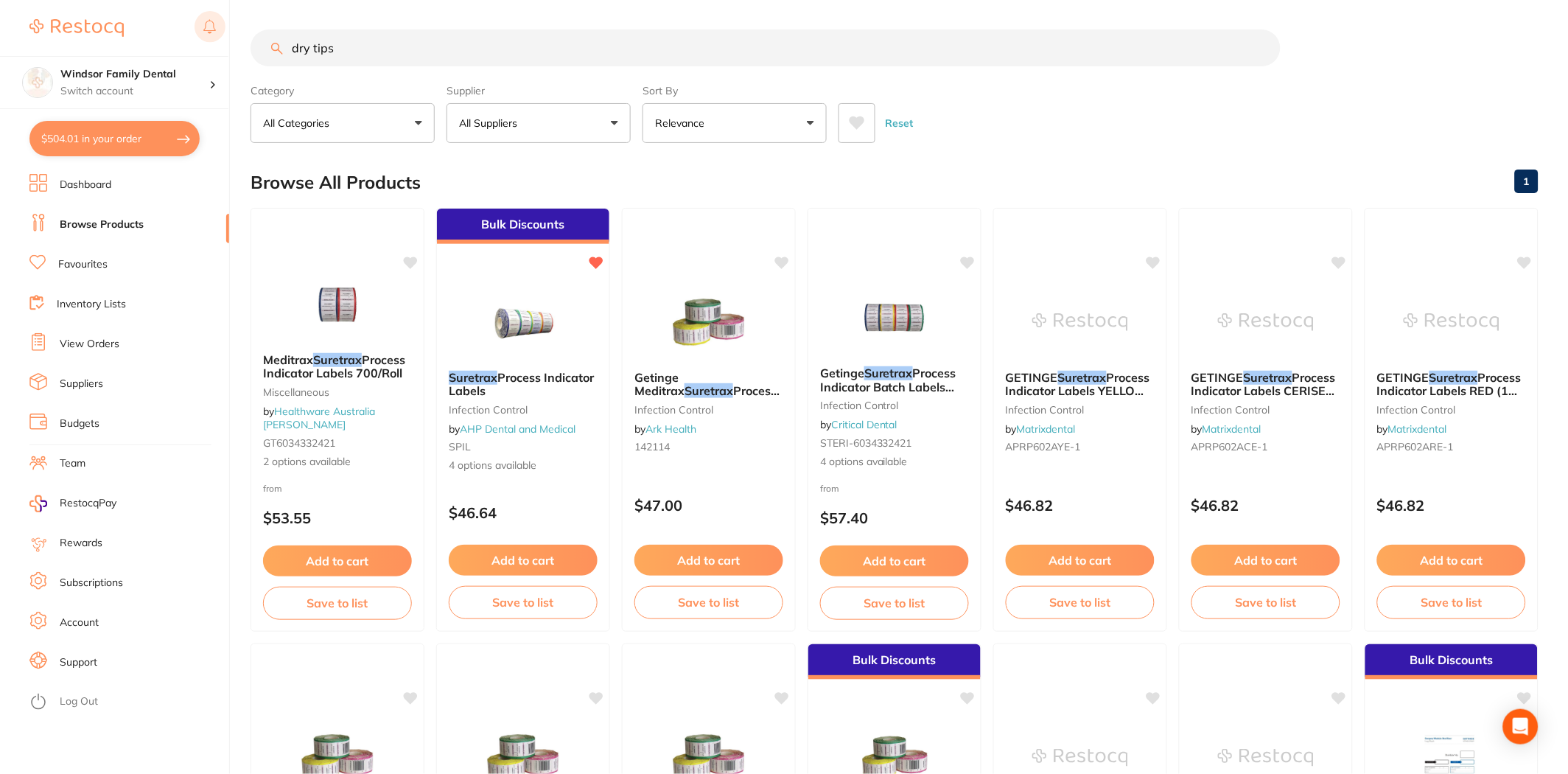
type input "dry tips"
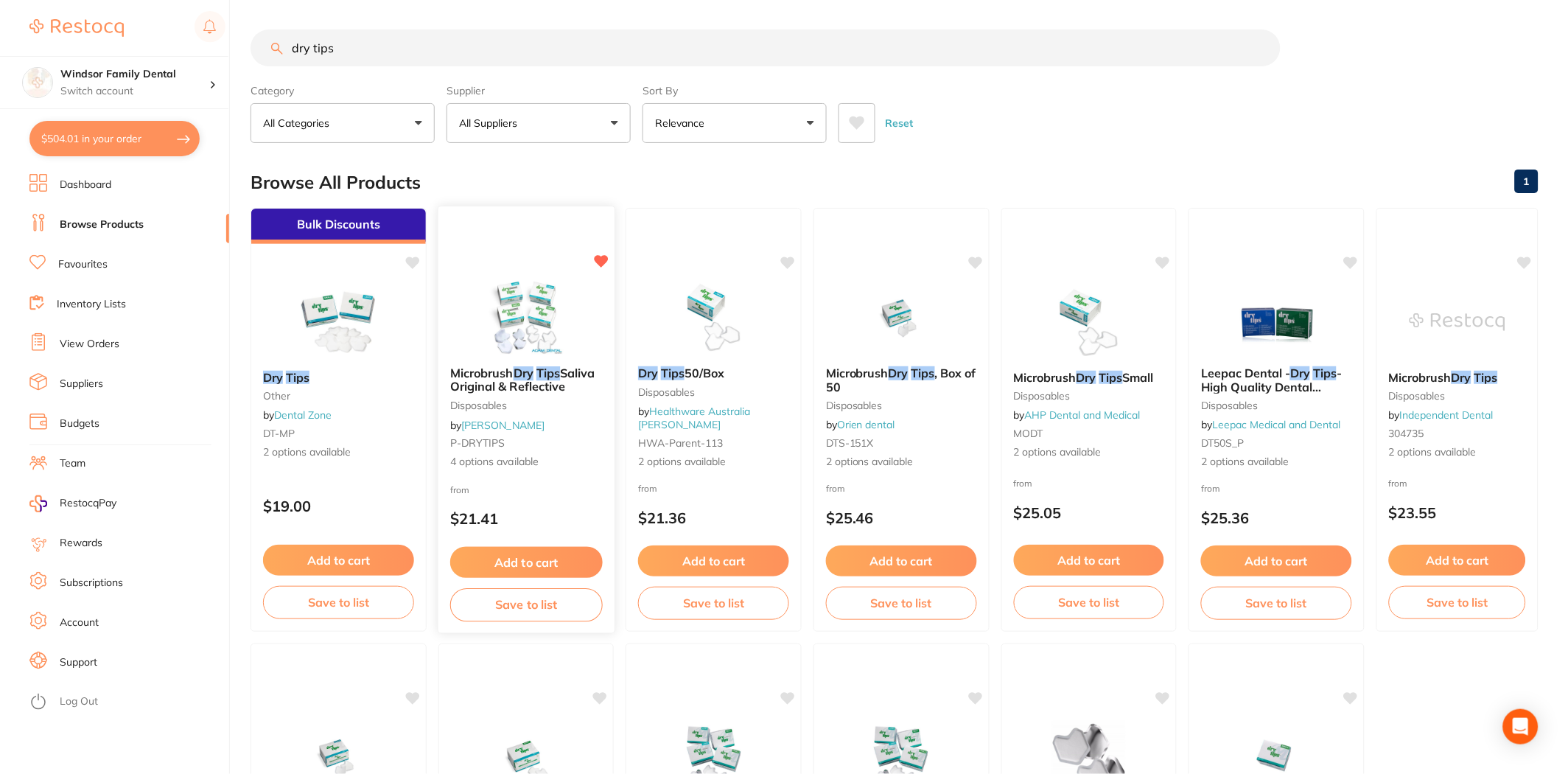
click at [531, 340] on img at bounding box center [525, 317] width 96 height 74
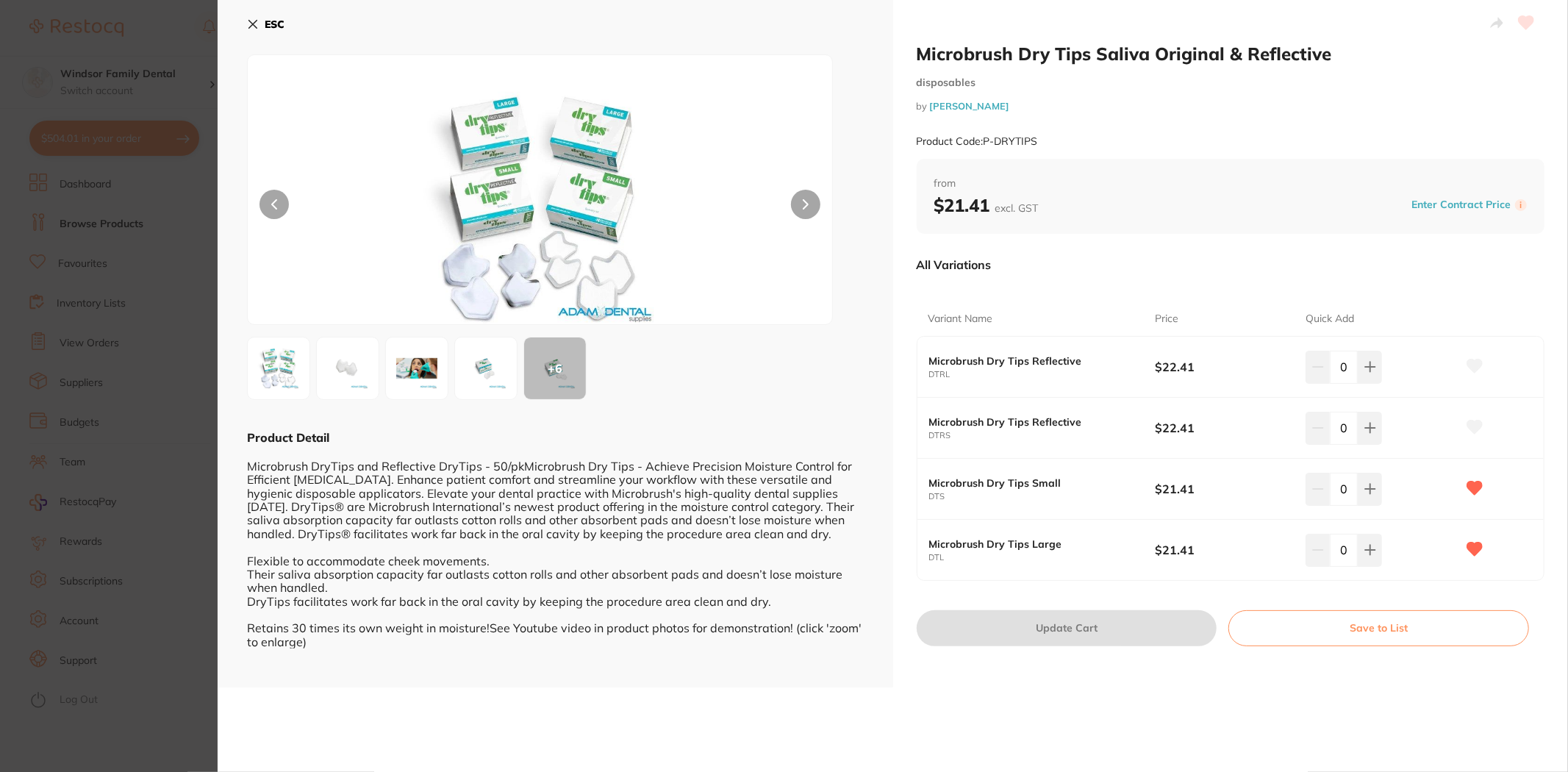
click at [1471, 493] on icon at bounding box center [1476, 488] width 15 height 13
click at [1377, 383] on button at bounding box center [1370, 366] width 24 height 32
type input "1"
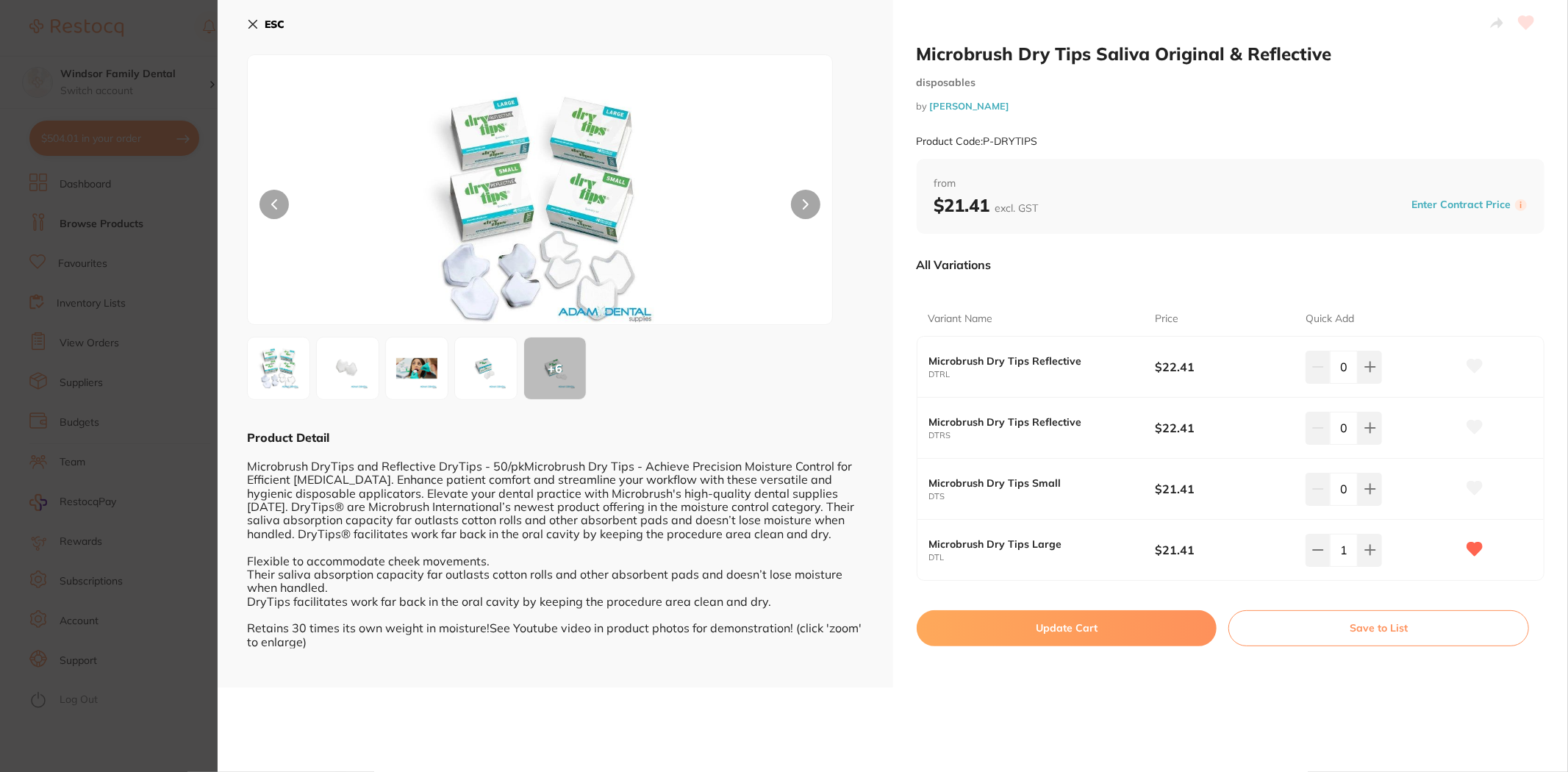
click at [1174, 624] on button "Update Cart" at bounding box center [1067, 627] width 301 height 35
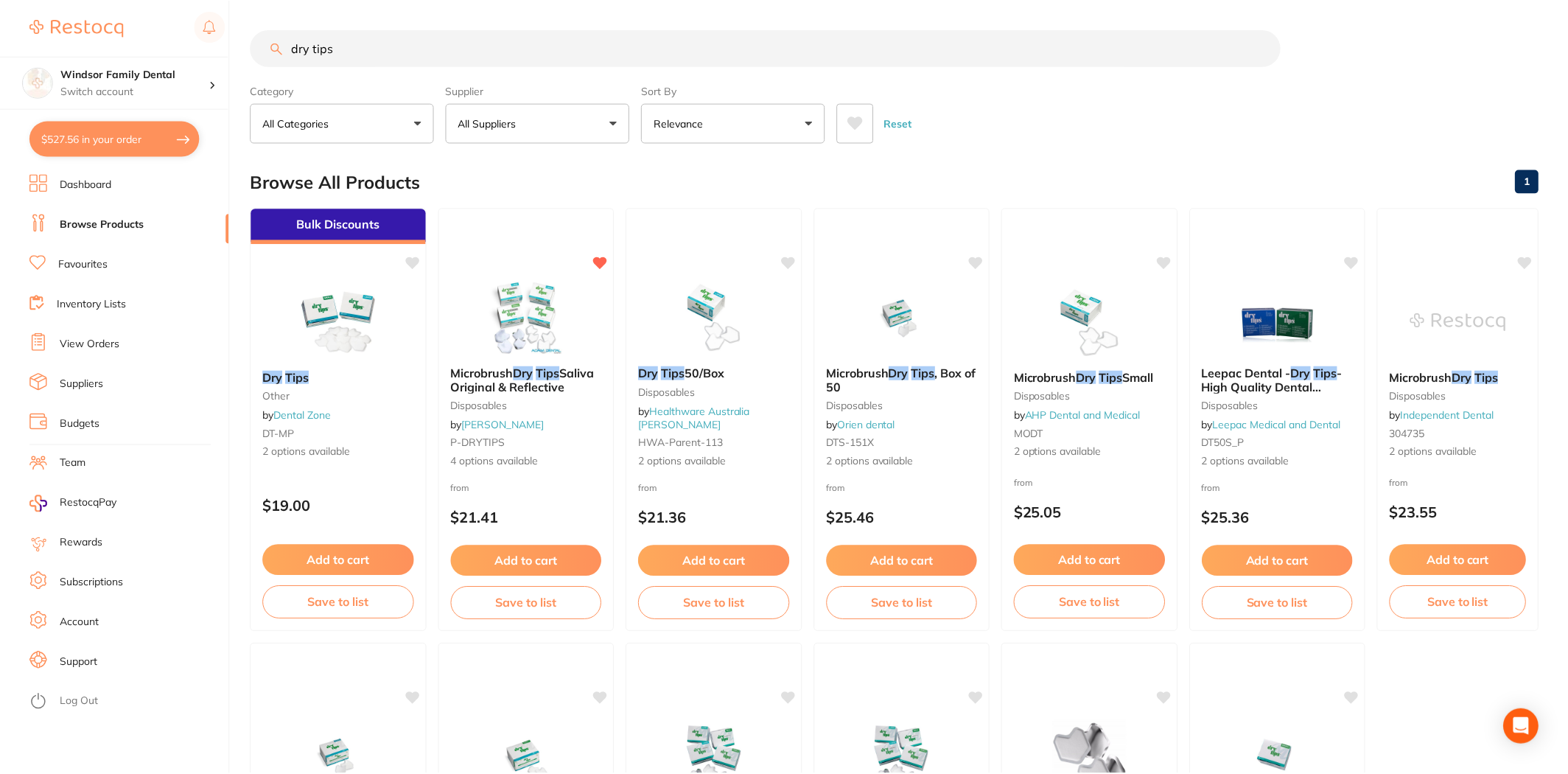
scroll to position [11, 0]
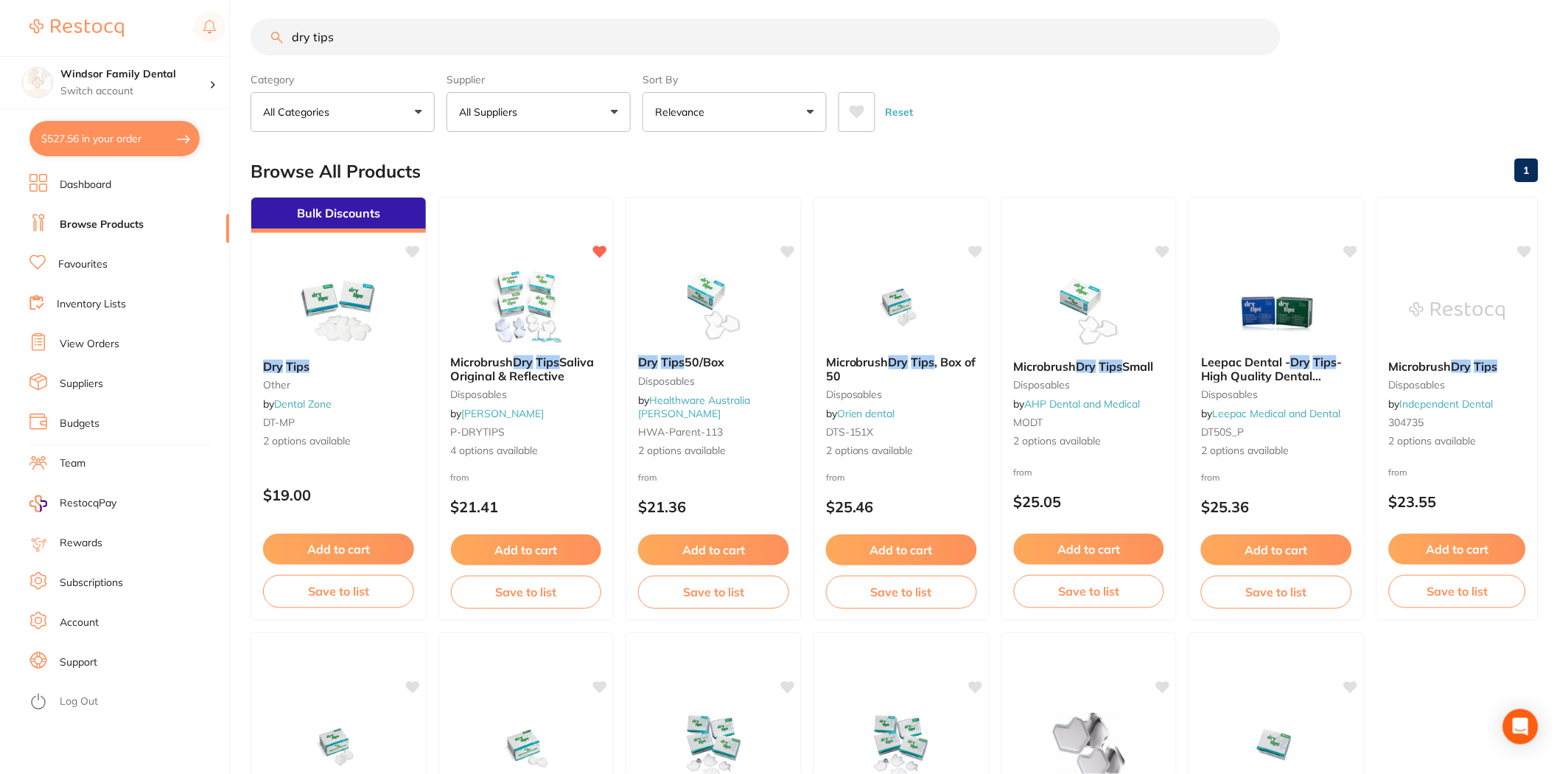
drag, startPoint x: 485, startPoint y: 49, endPoint x: 0, endPoint y: -21, distance: 490.0
click at [0, 0] on html "$527.56 Windsor Family Dental Switch account Windsor Family Dental $527.56 in y…" at bounding box center [784, 375] width 1568 height 774
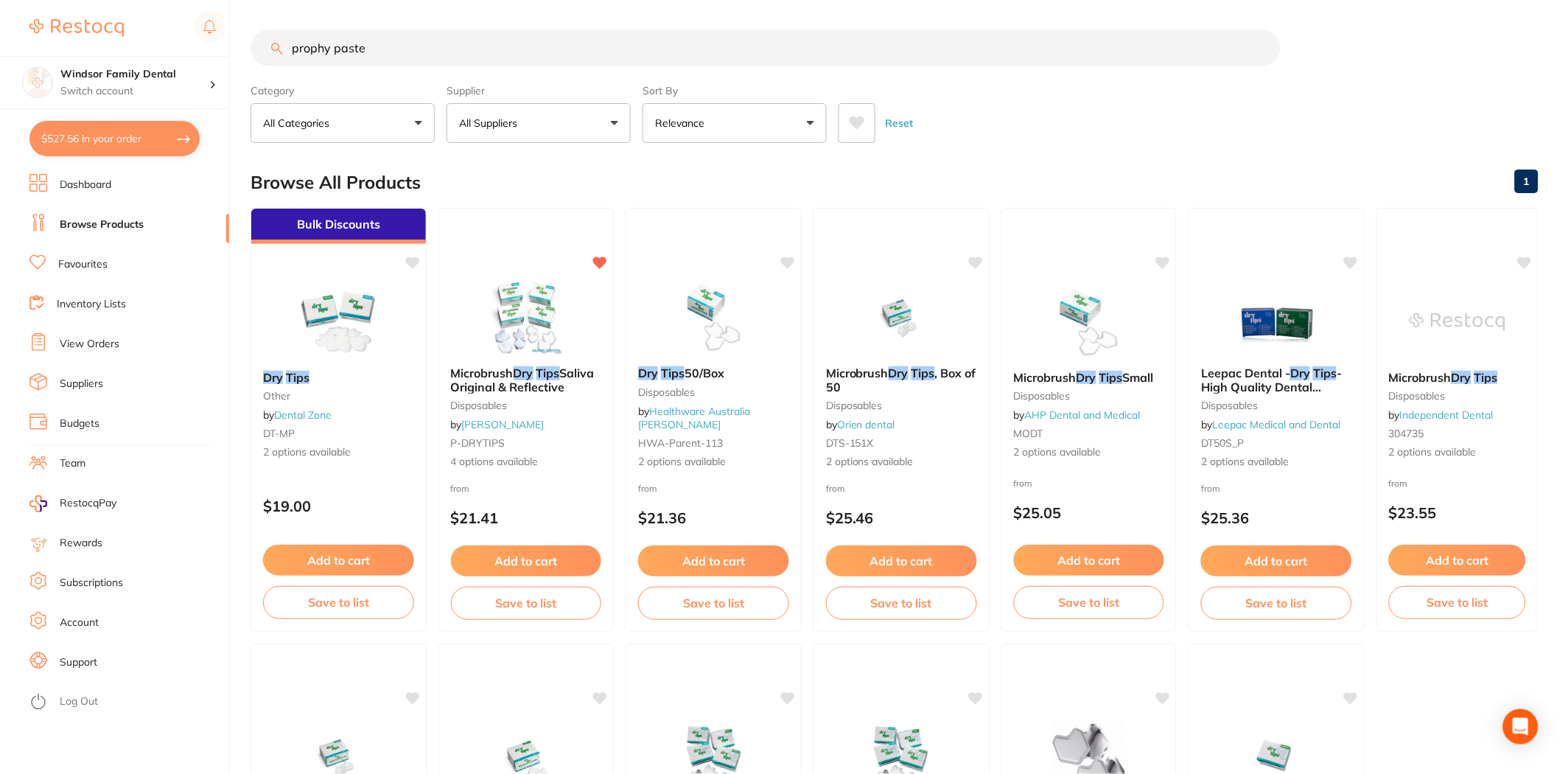
type input "prophy paste"
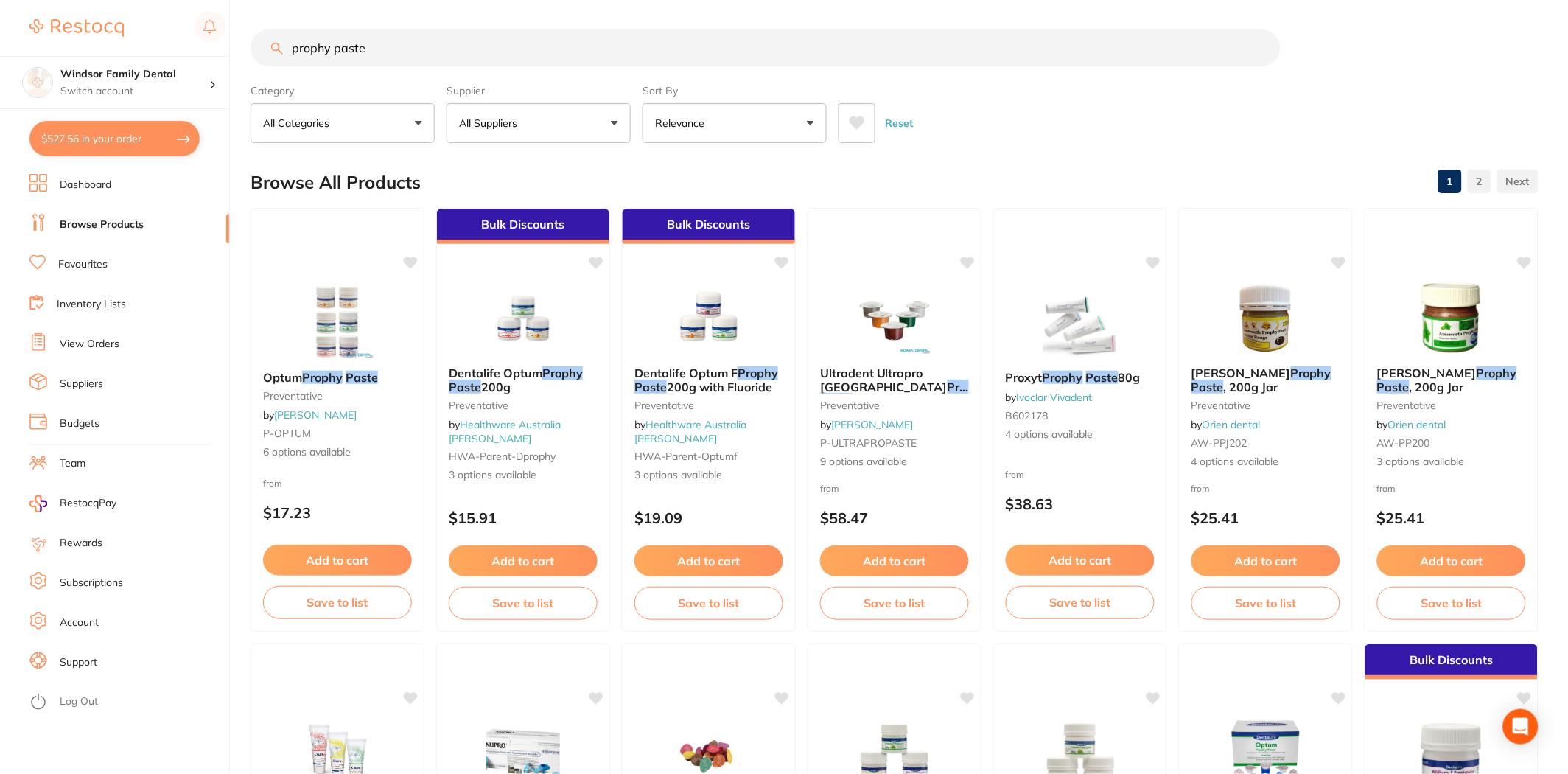
click at [614, 129] on button "All Suppliers" at bounding box center [538, 123] width 184 height 40
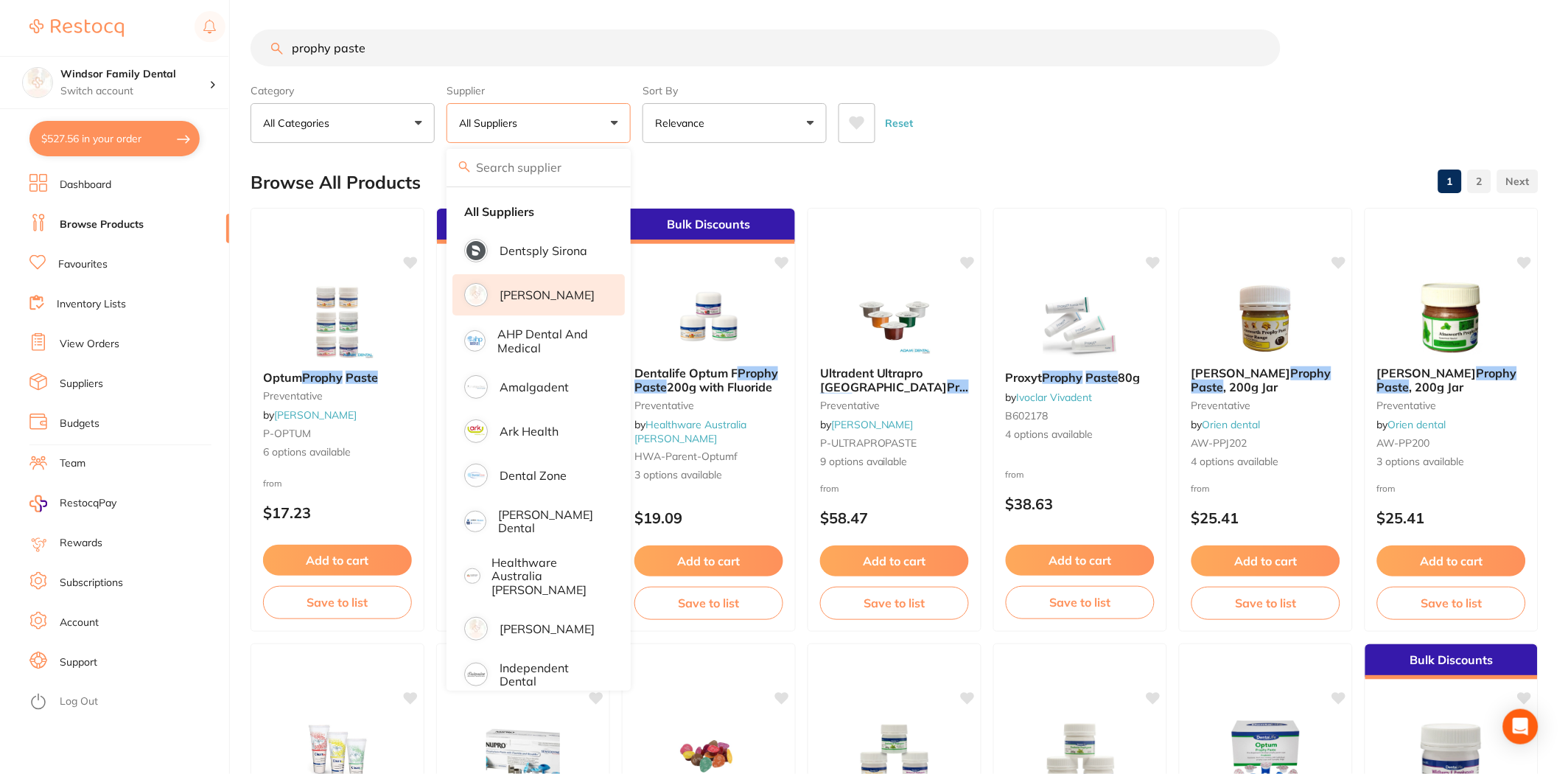
click at [542, 289] on p "[PERSON_NAME]" at bounding box center [547, 295] width 95 height 13
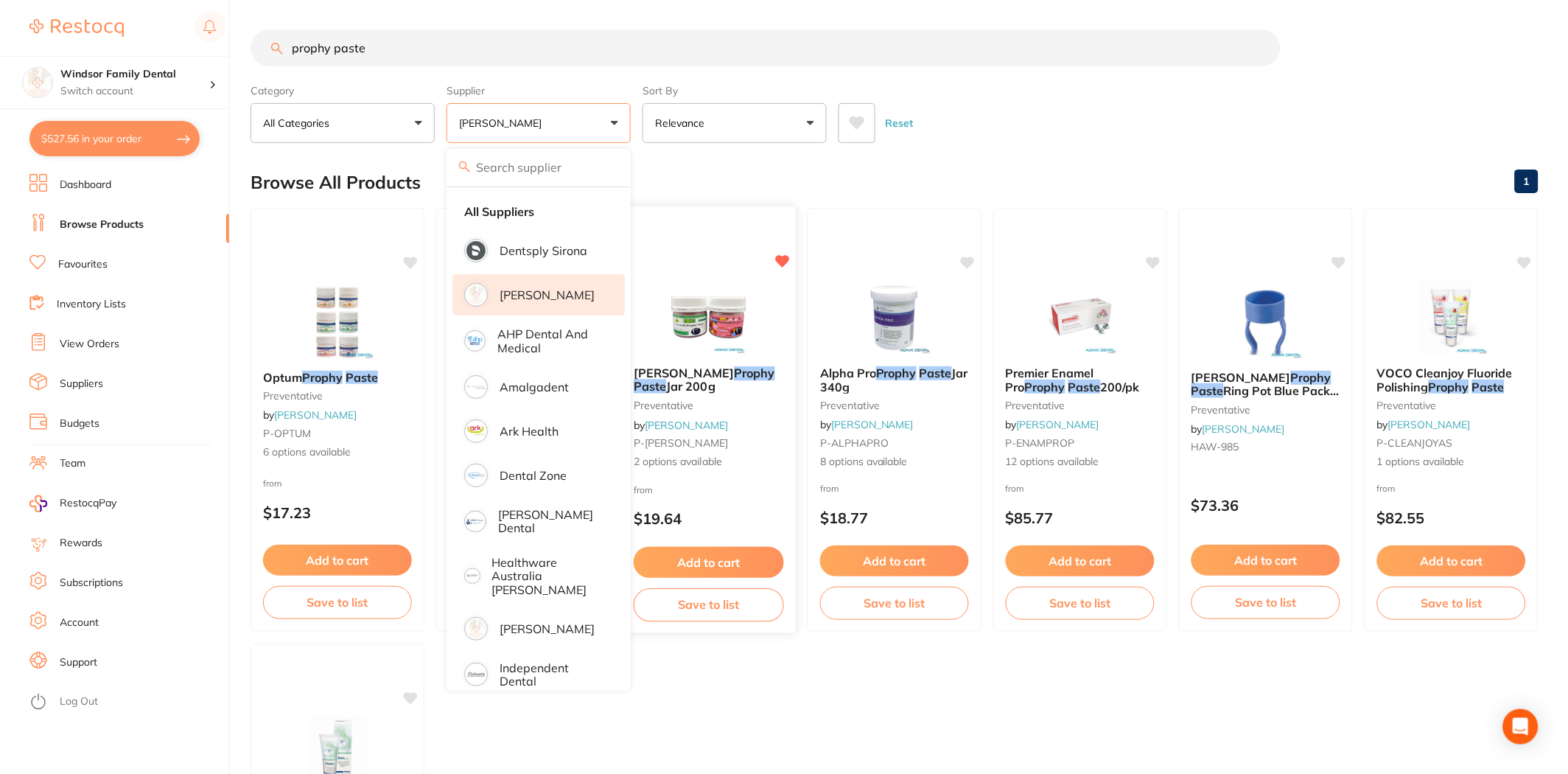
click at [725, 565] on button "Add to cart" at bounding box center [709, 562] width 151 height 31
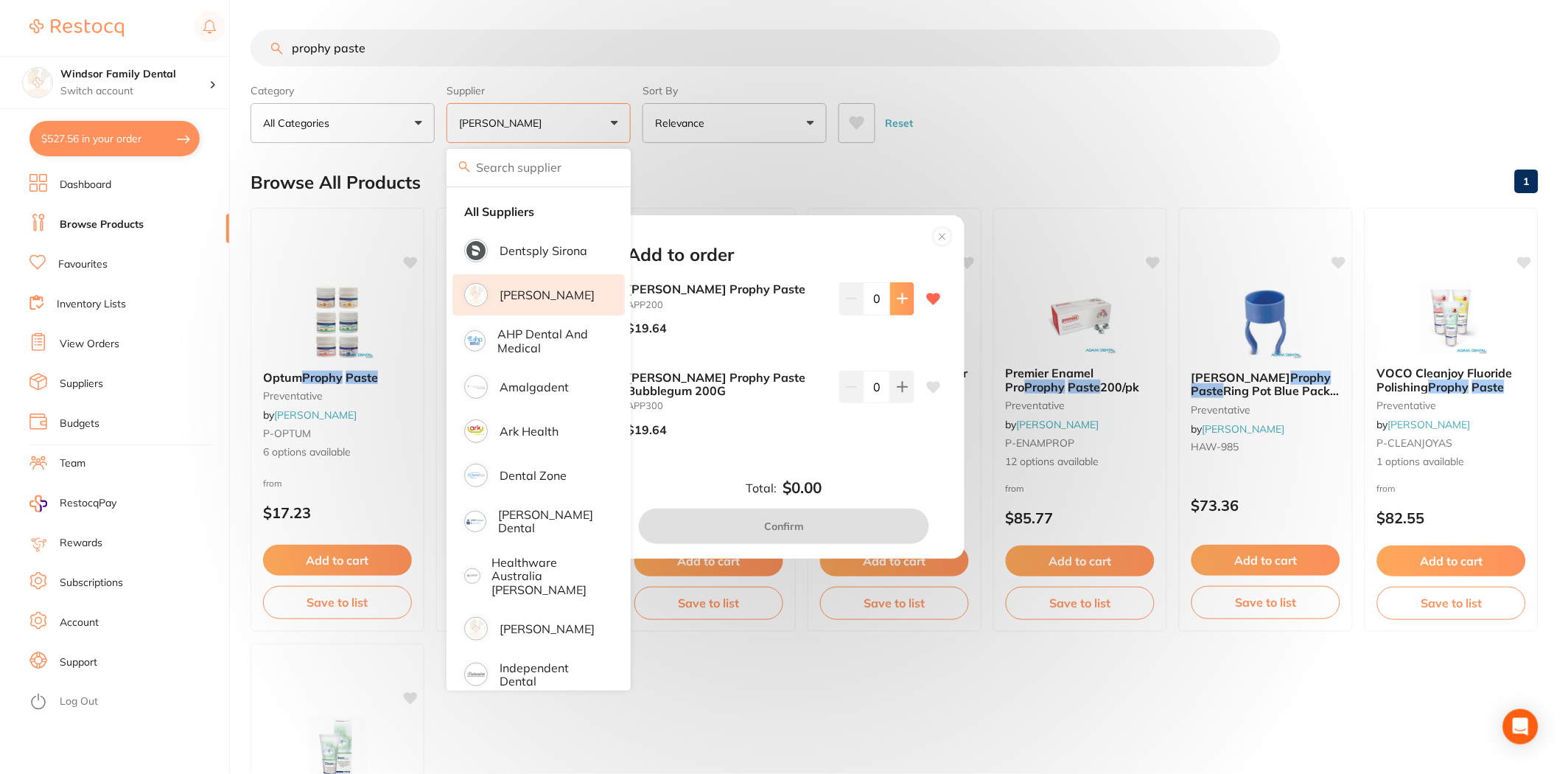
click at [897, 301] on icon at bounding box center [902, 299] width 11 height 11
type input "1"
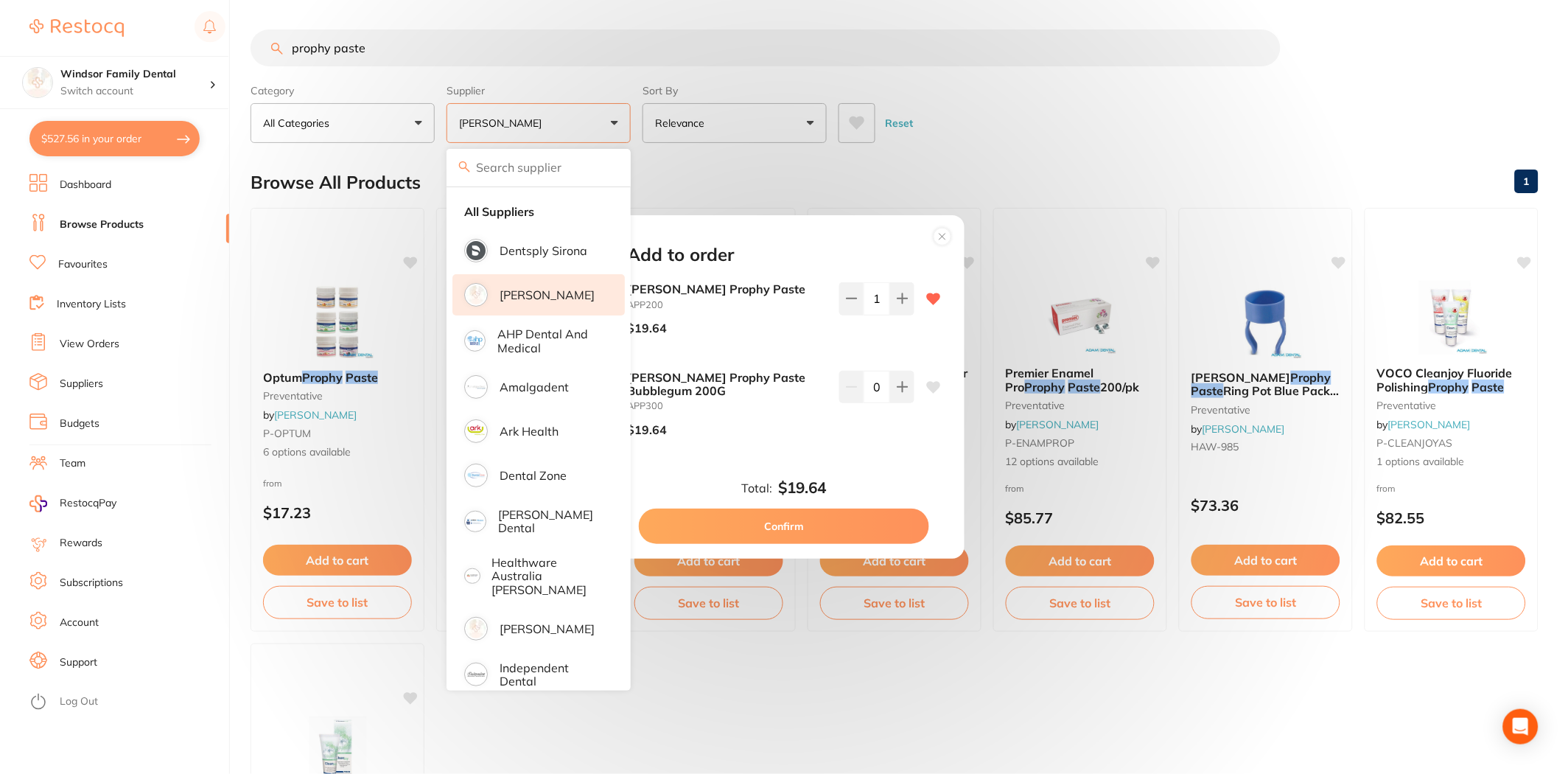
click at [777, 524] on button "Confirm" at bounding box center [784, 526] width 290 height 35
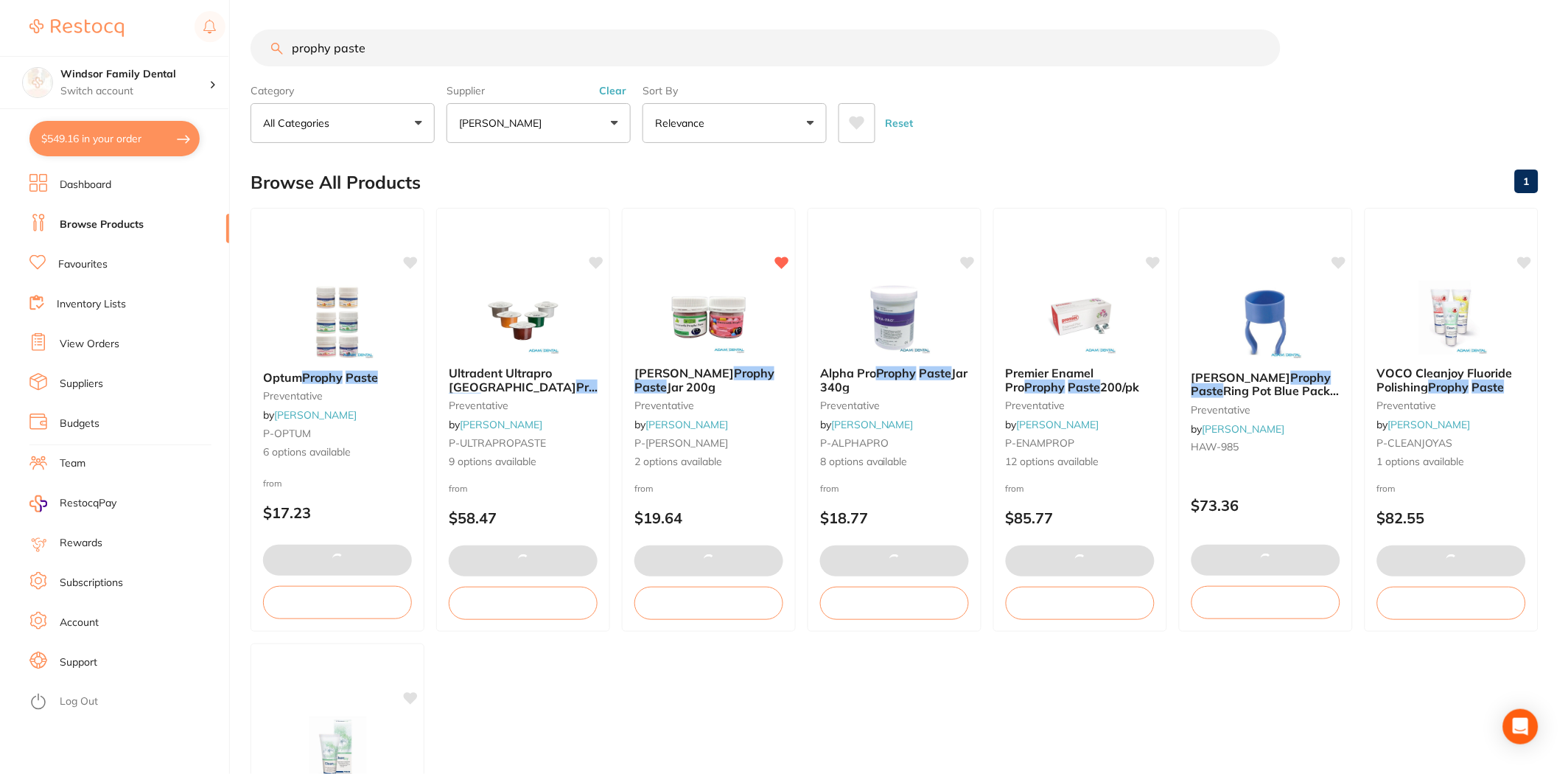
drag, startPoint x: 252, startPoint y: 28, endPoint x: 218, endPoint y: 47, distance: 38.9
click at [228, 33] on div "$549.16 Windsor Family Dental Switch account Windsor Family Dental $549.16 in y…" at bounding box center [784, 387] width 1568 height 774
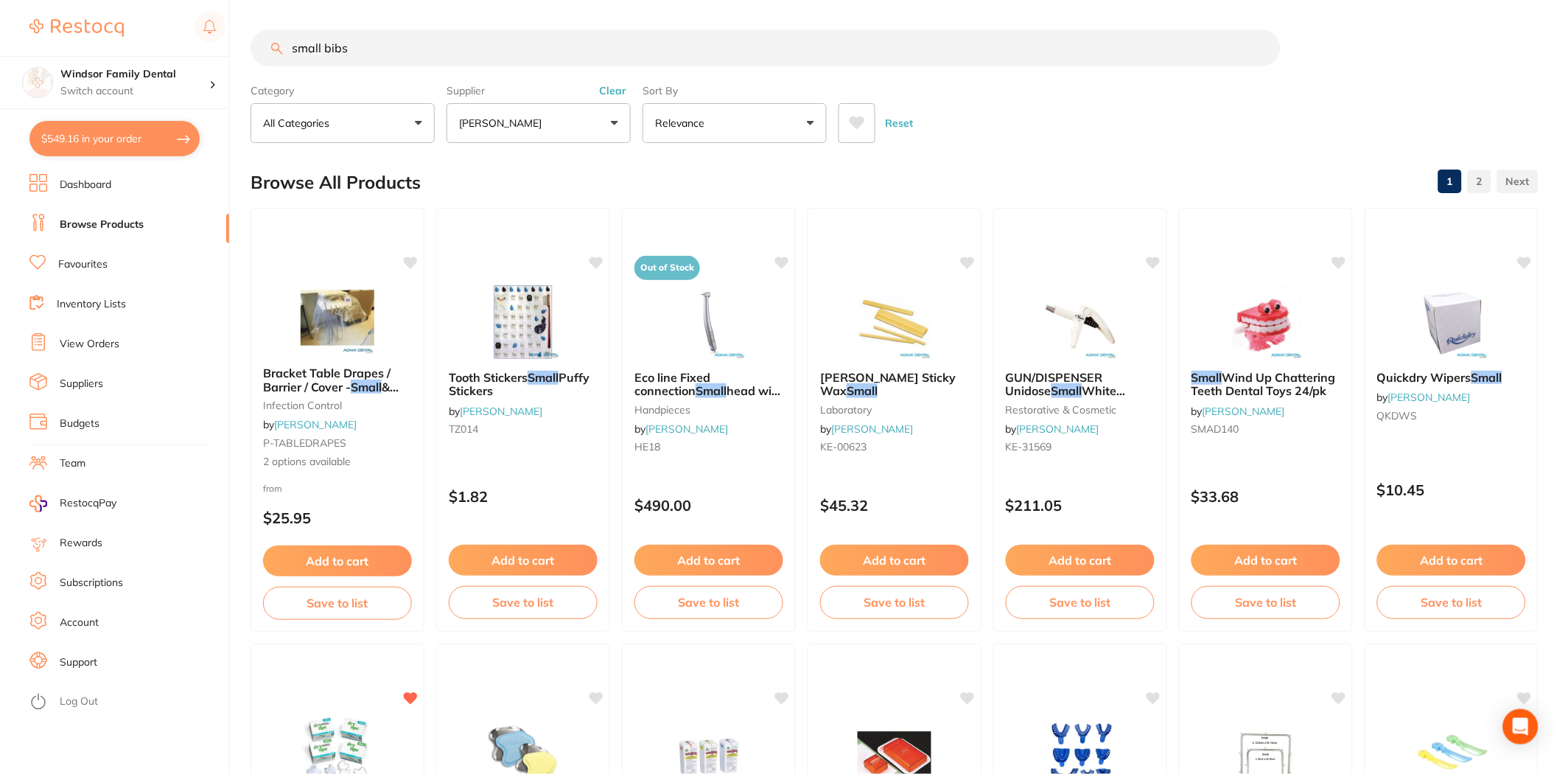
drag, startPoint x: 388, startPoint y: 41, endPoint x: 9, endPoint y: 20, distance: 379.6
click at [8, 22] on div "$549.16 Windsor Family Dental Switch account Windsor Family Dental $549.16 in y…" at bounding box center [784, 387] width 1568 height 774
type input "econaps"
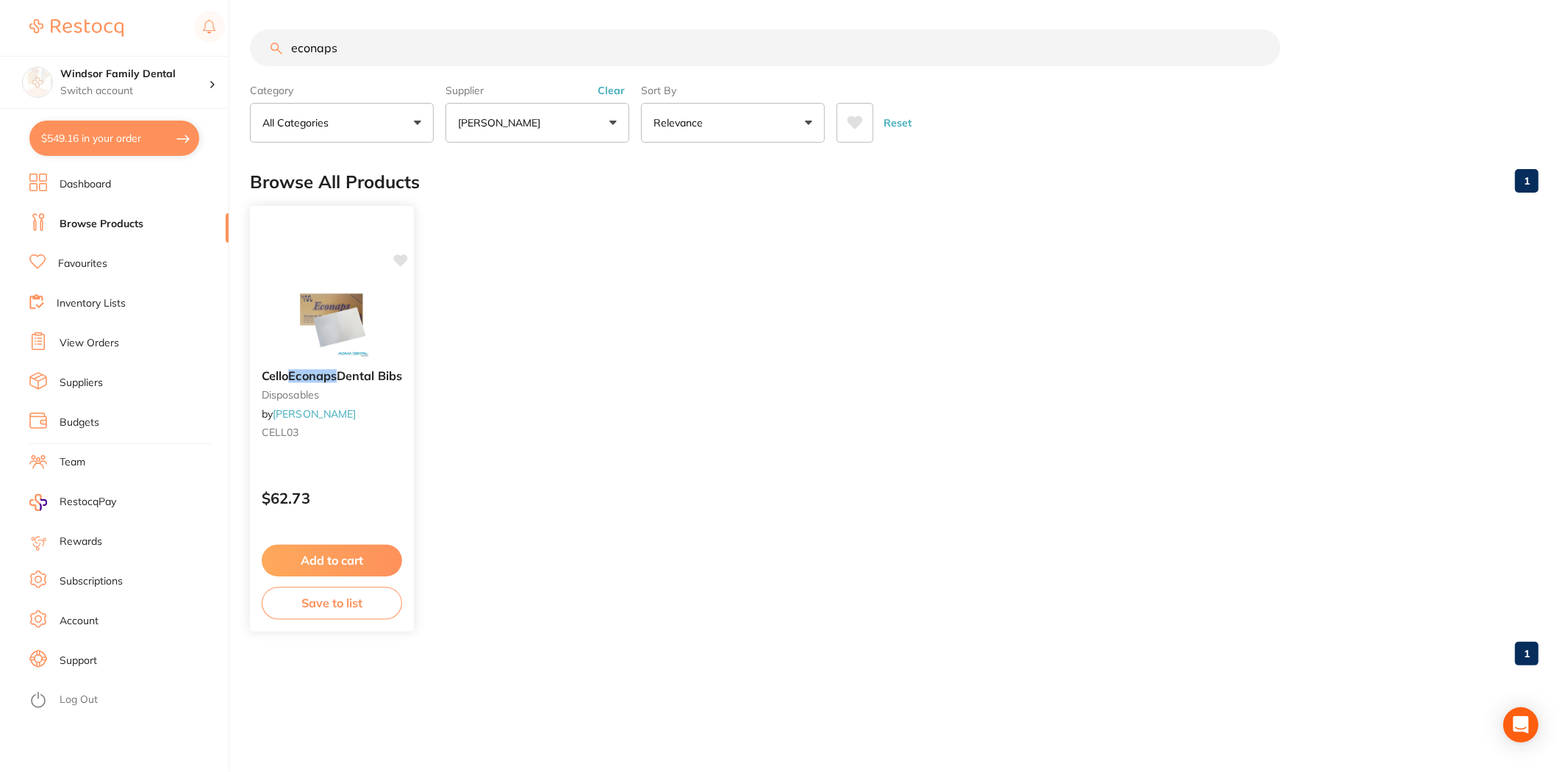
click at [363, 563] on button "Add to cart" at bounding box center [332, 560] width 141 height 31
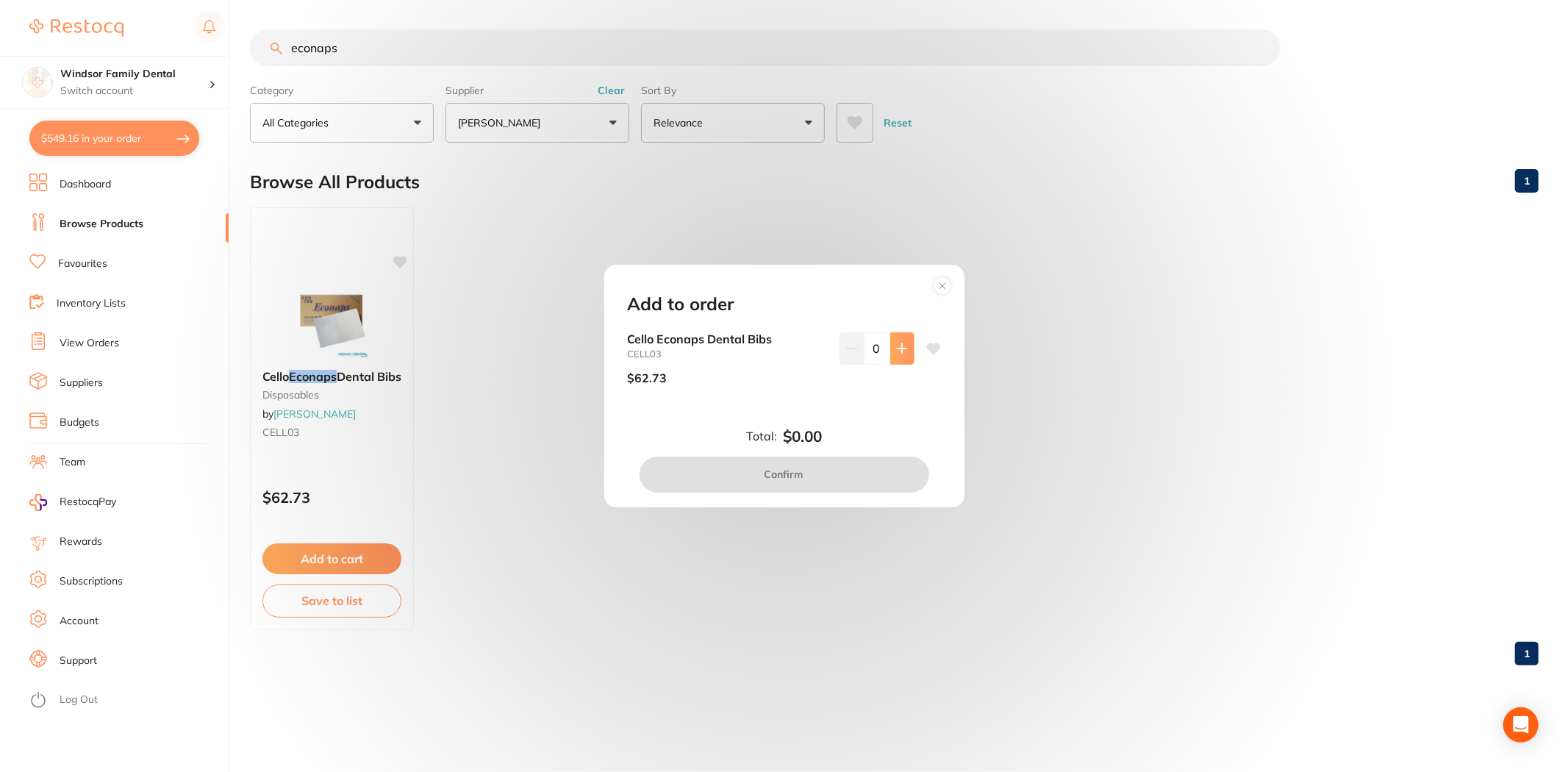
click at [896, 357] on button at bounding box center [902, 348] width 24 height 32
type input "1"
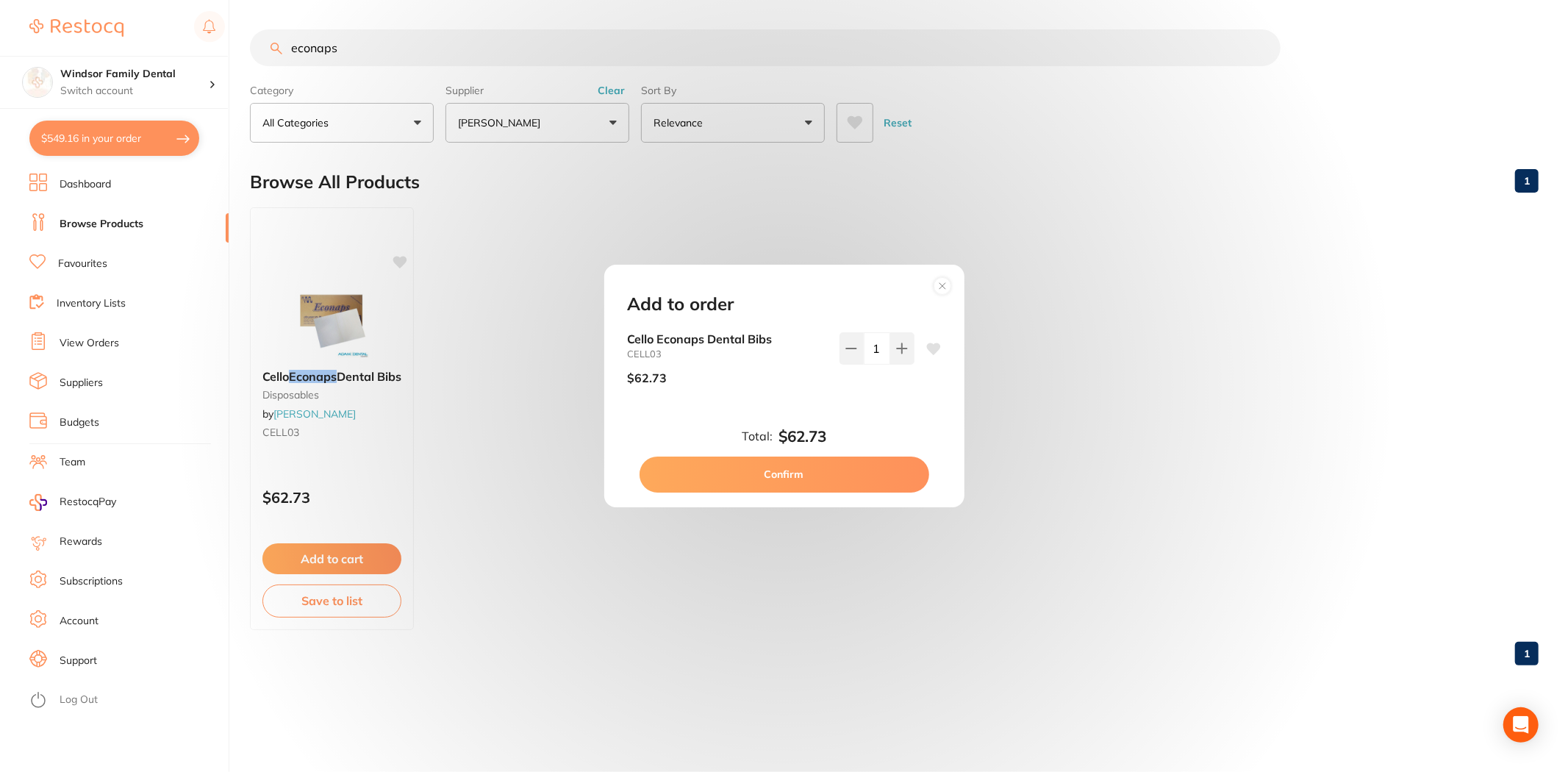
click at [815, 480] on button "Confirm" at bounding box center [784, 474] width 289 height 35
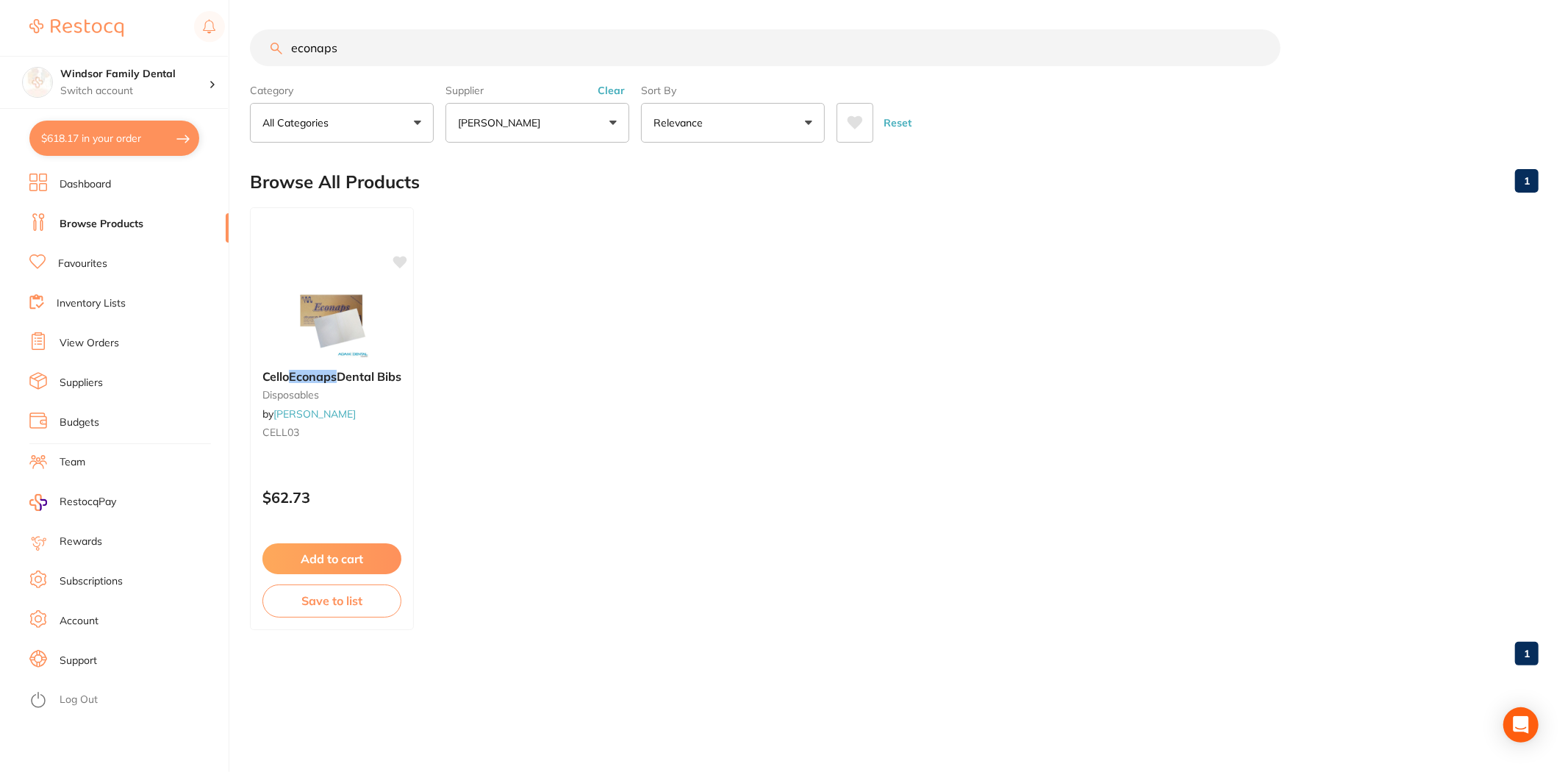
drag, startPoint x: 410, startPoint y: 56, endPoint x: 17, endPoint y: -14, distance: 399.2
click at [17, 0] on html "$618.17 Windsor Family Dental Switch account Windsor Family Dental $618.17 in y…" at bounding box center [784, 386] width 1568 height 772
type input "gauze"
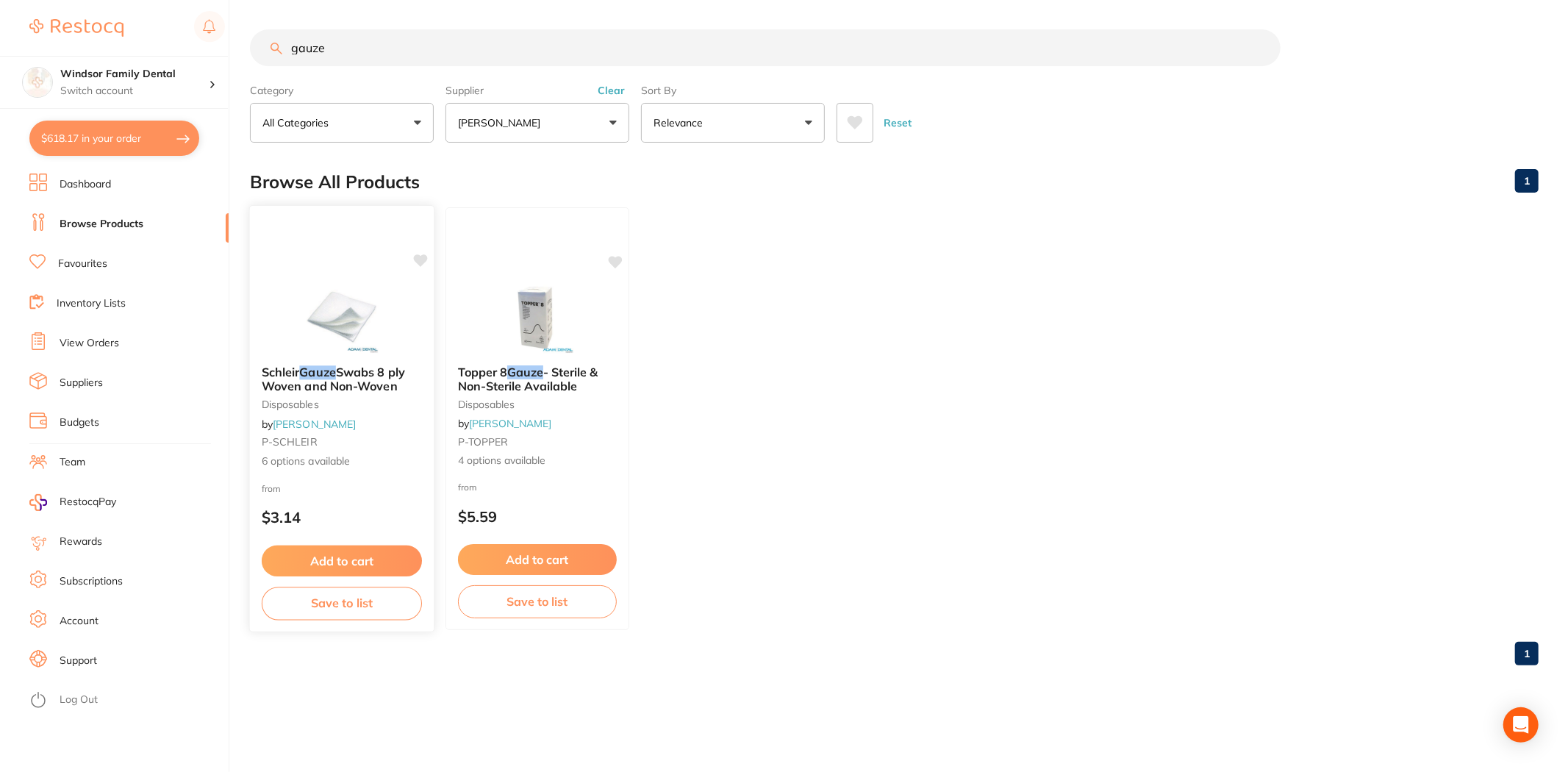
click at [383, 340] on img at bounding box center [341, 316] width 96 height 74
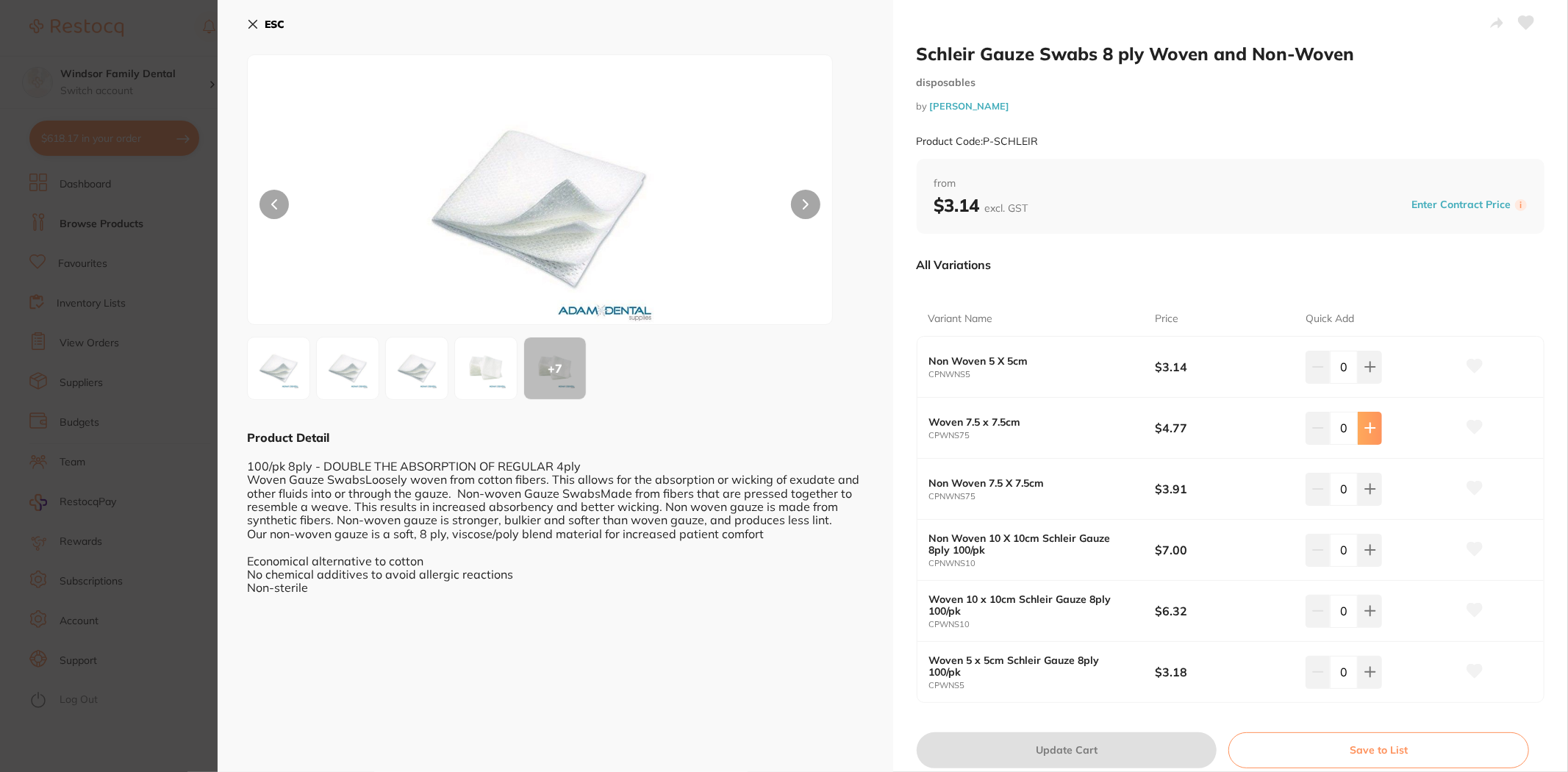
click at [1361, 383] on button at bounding box center [1370, 366] width 24 height 32
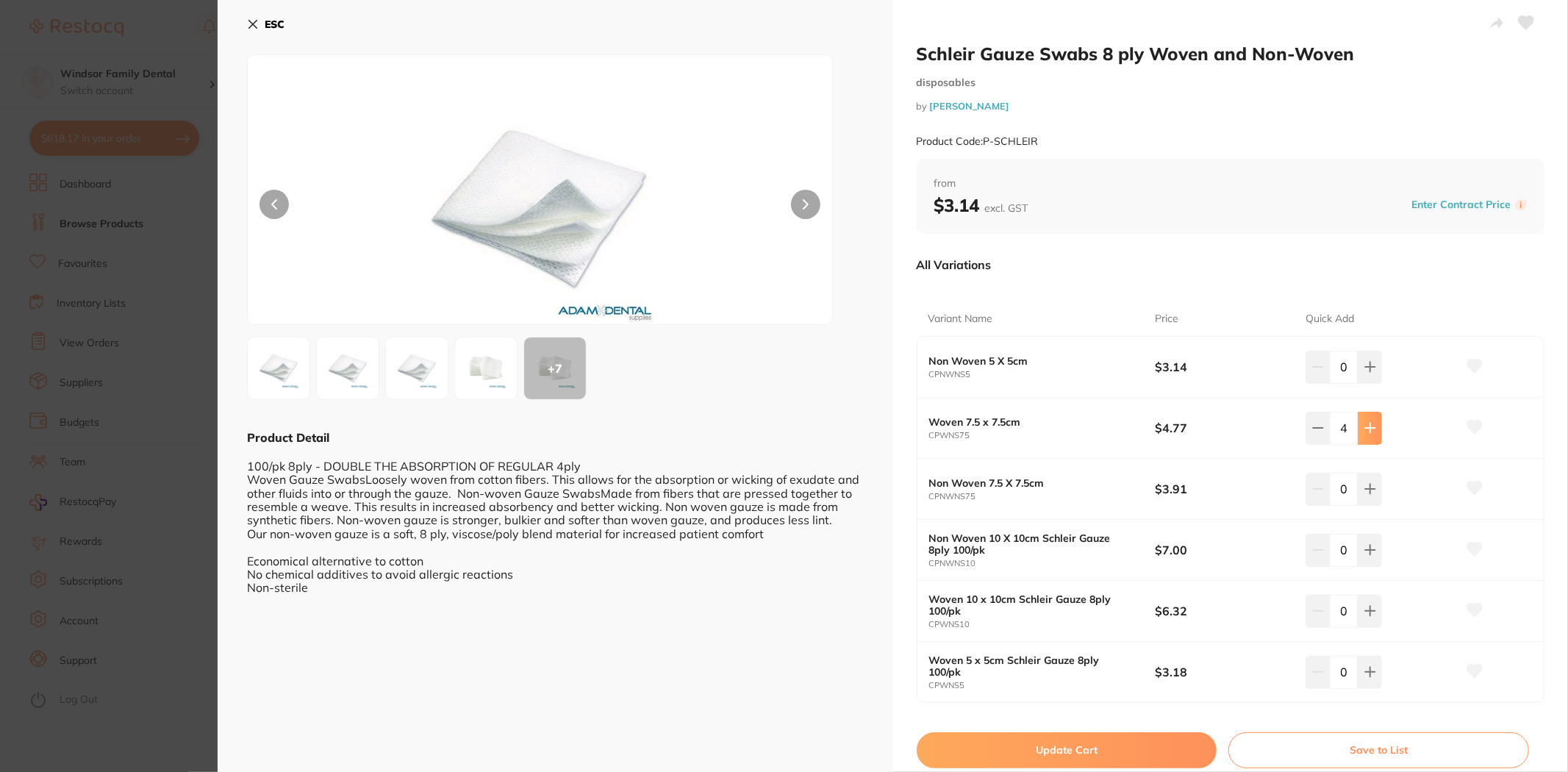
type input "5"
click at [1138, 744] on button "Update Cart" at bounding box center [1067, 749] width 301 height 35
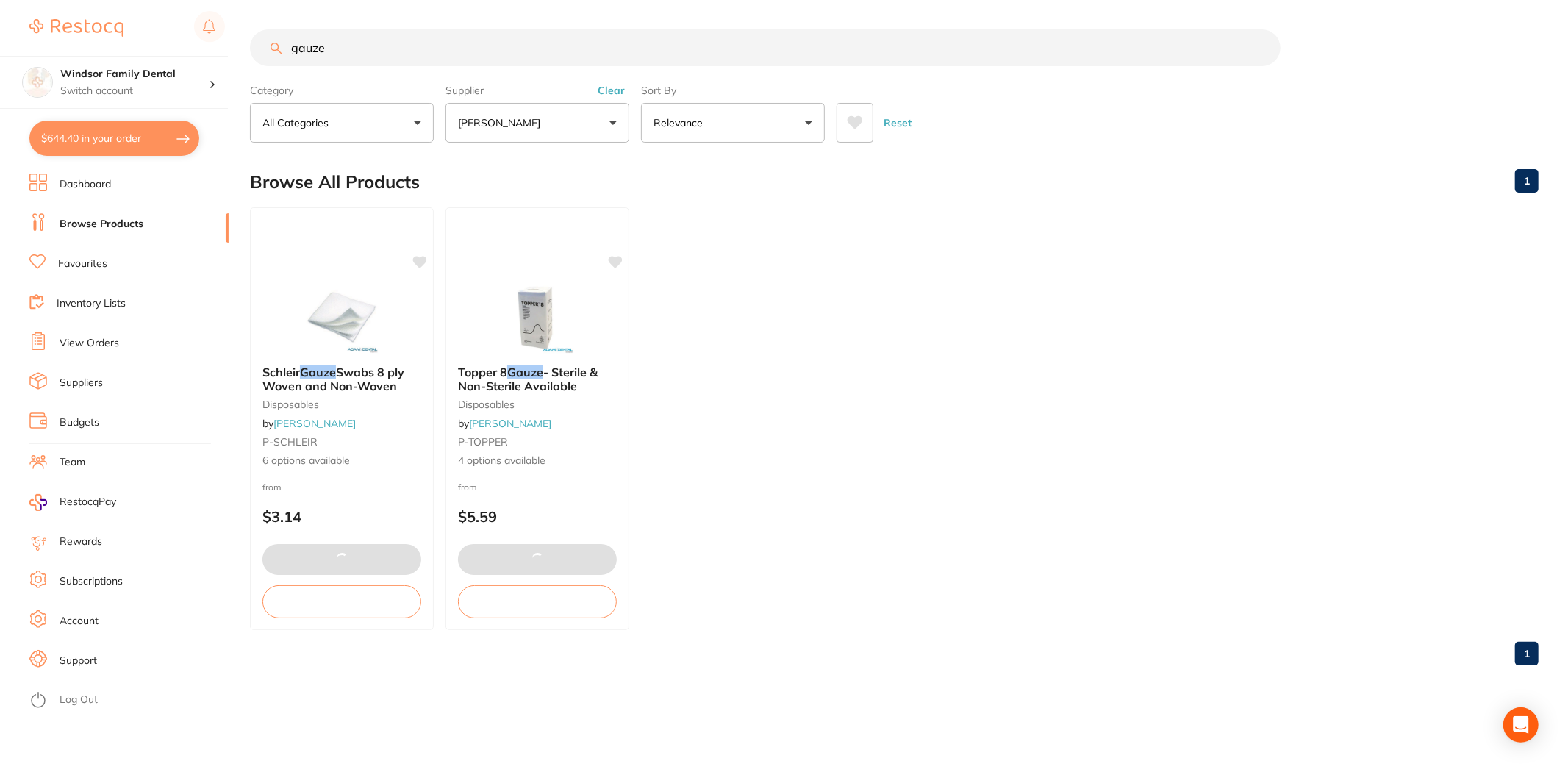
drag, startPoint x: 420, startPoint y: 63, endPoint x: 98, endPoint y: 43, distance: 322.6
click at [110, 47] on div "$644.40 Windsor Family Dental Switch account Windsor Family Dental $644.40 in y…" at bounding box center [784, 386] width 1568 height 772
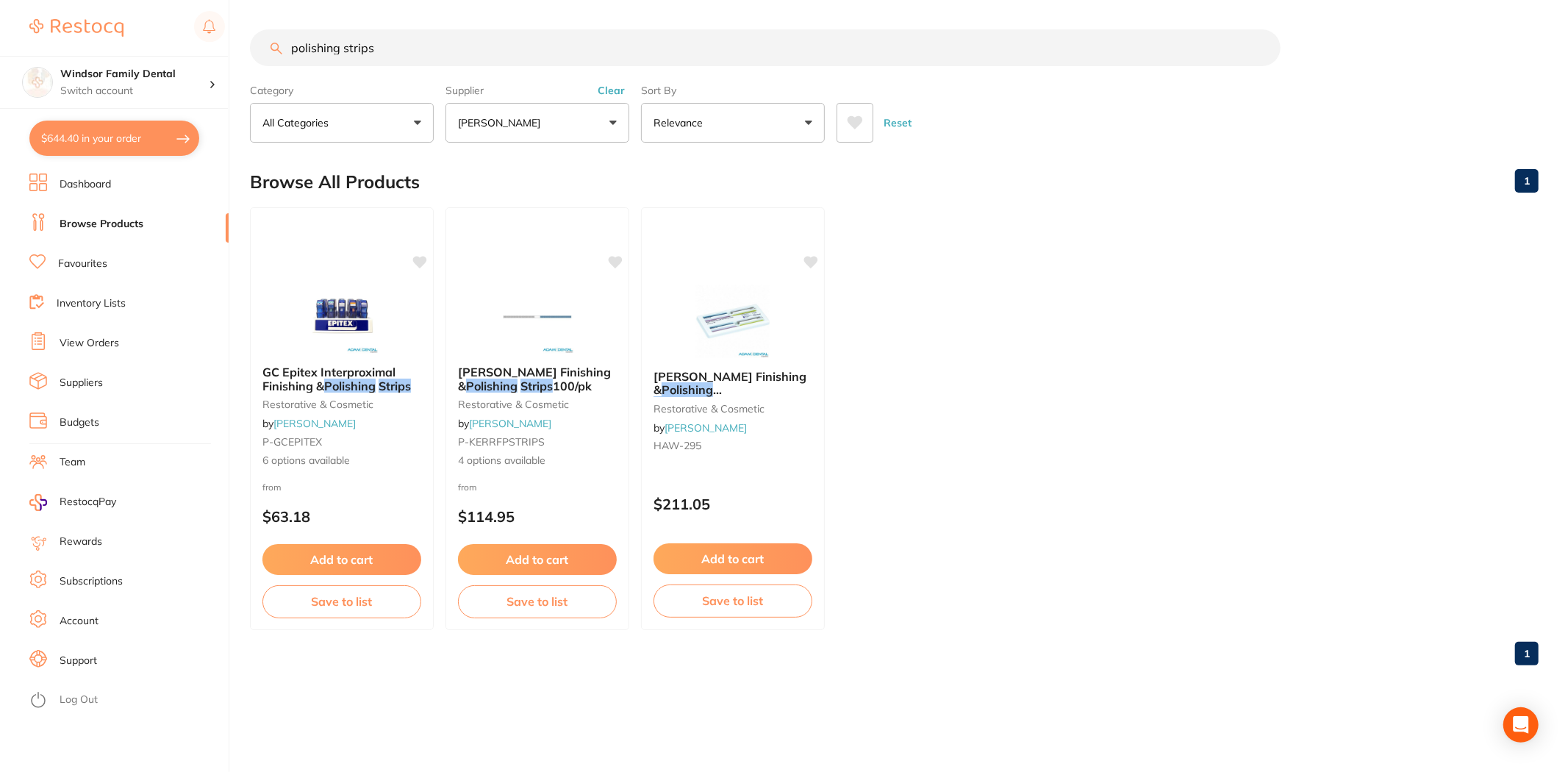
click at [295, 49] on input "polishing strips" at bounding box center [765, 48] width 1031 height 37
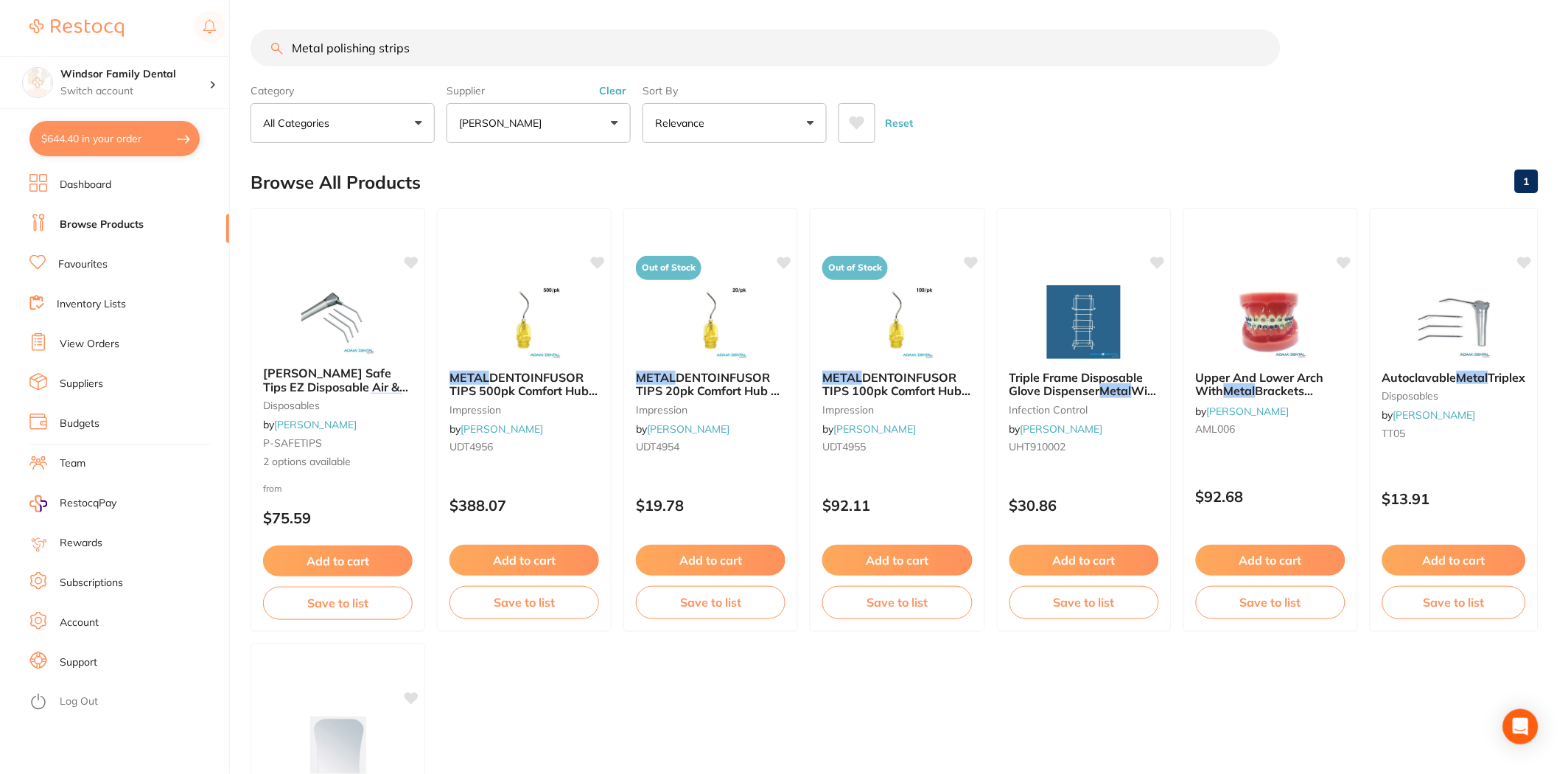
drag, startPoint x: 320, startPoint y: 51, endPoint x: 236, endPoint y: 56, distance: 84.1
click at [313, 51] on input "Metal polishing strips" at bounding box center [766, 48] width 1030 height 37
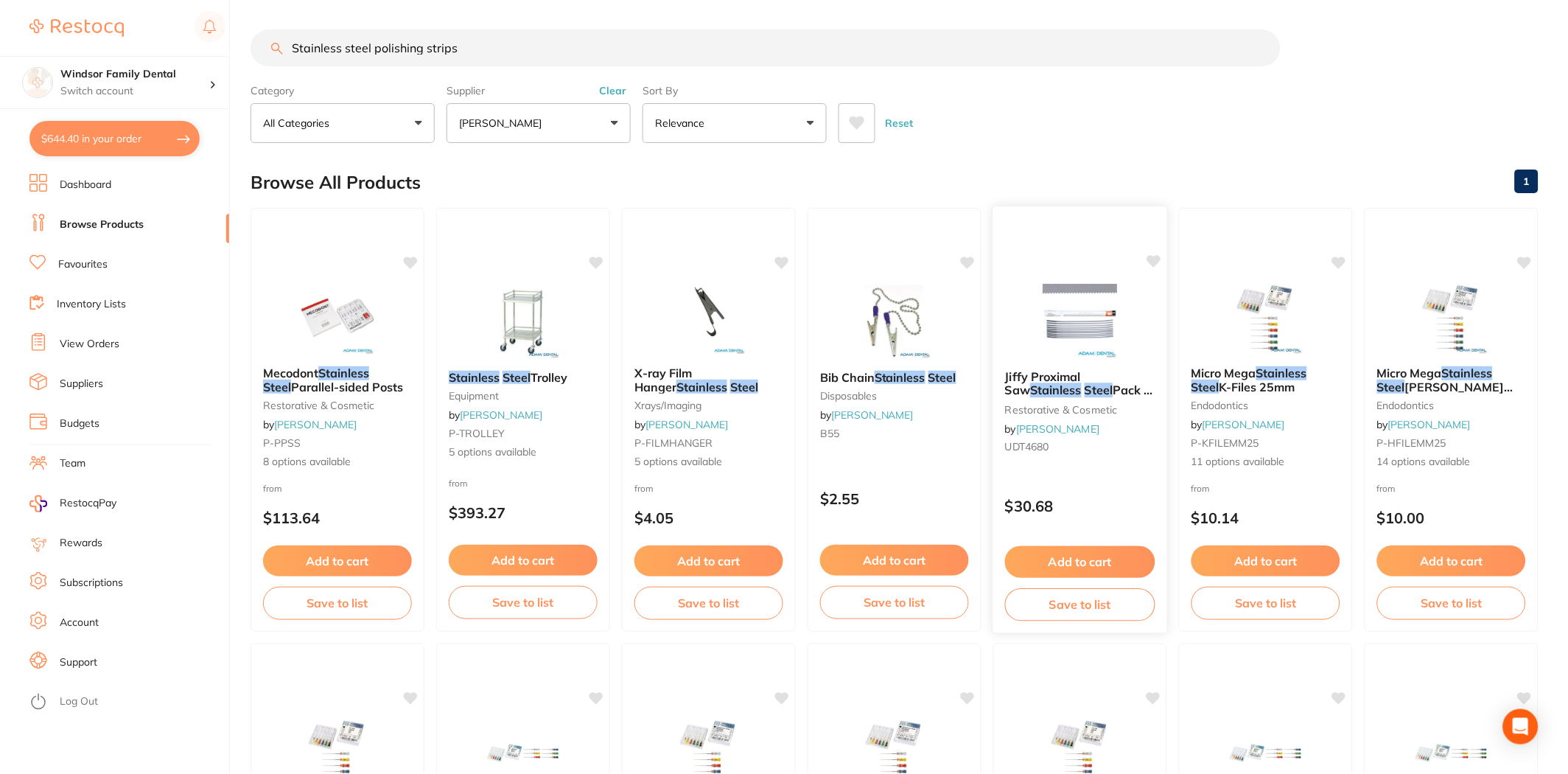
click at [1102, 326] on img at bounding box center [1079, 321] width 96 height 74
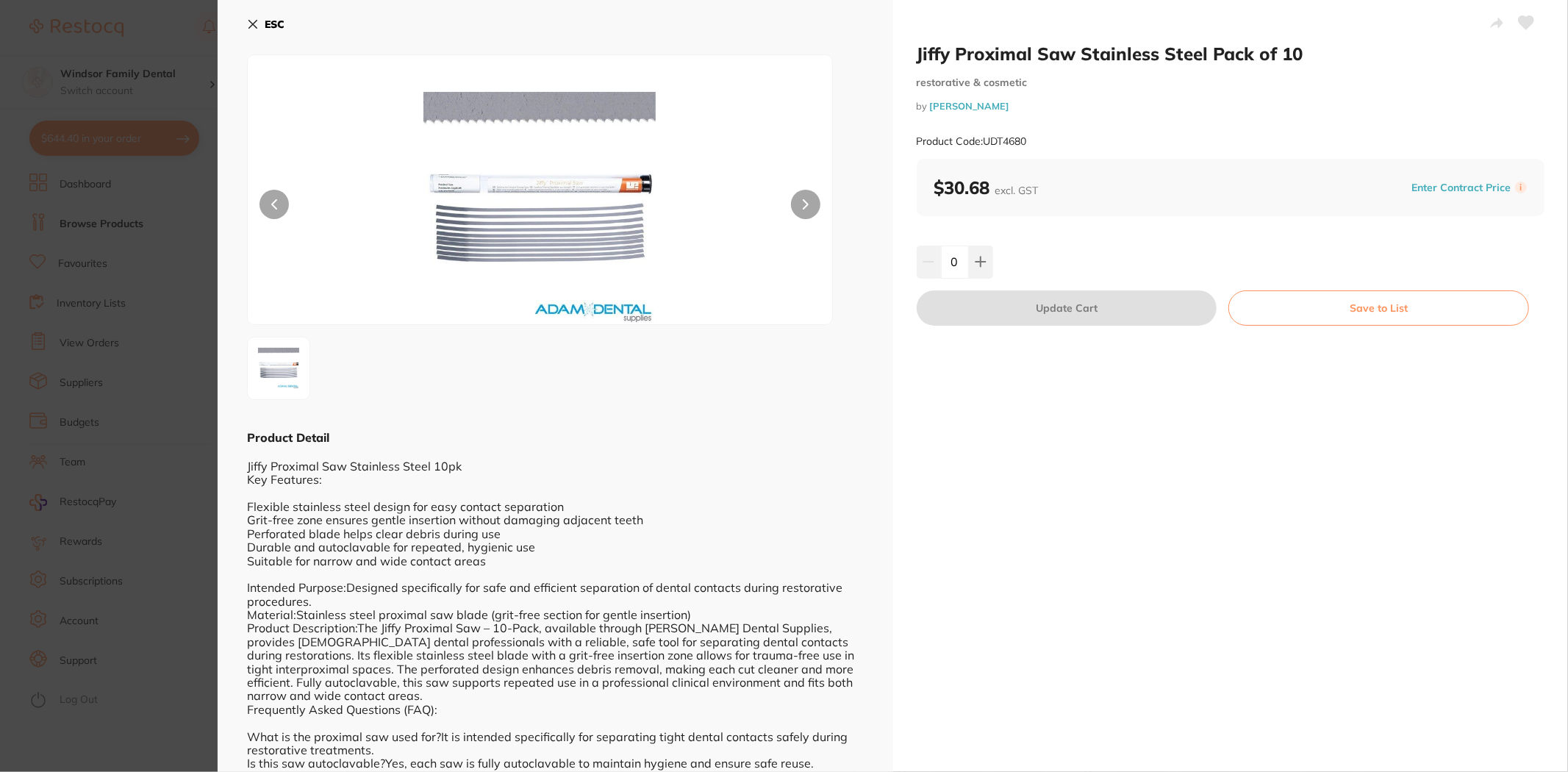
click at [250, 18] on icon at bounding box center [253, 24] width 11 height 11
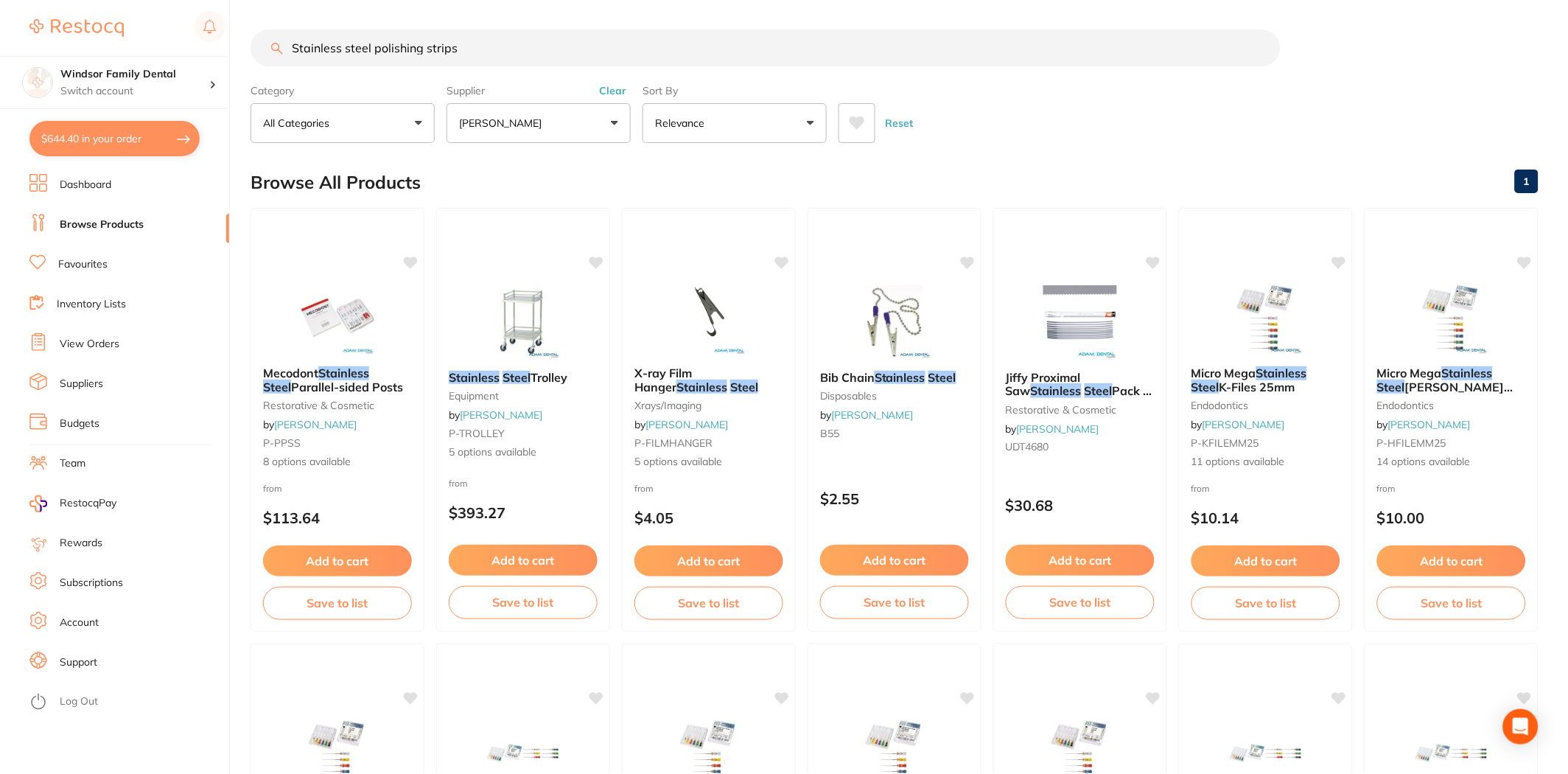
drag, startPoint x: 377, startPoint y: 40, endPoint x: 254, endPoint y: 65, distance: 125.5
click at [254, 65] on div "Stainless steel polishing strips" at bounding box center [895, 48] width 1288 height 37
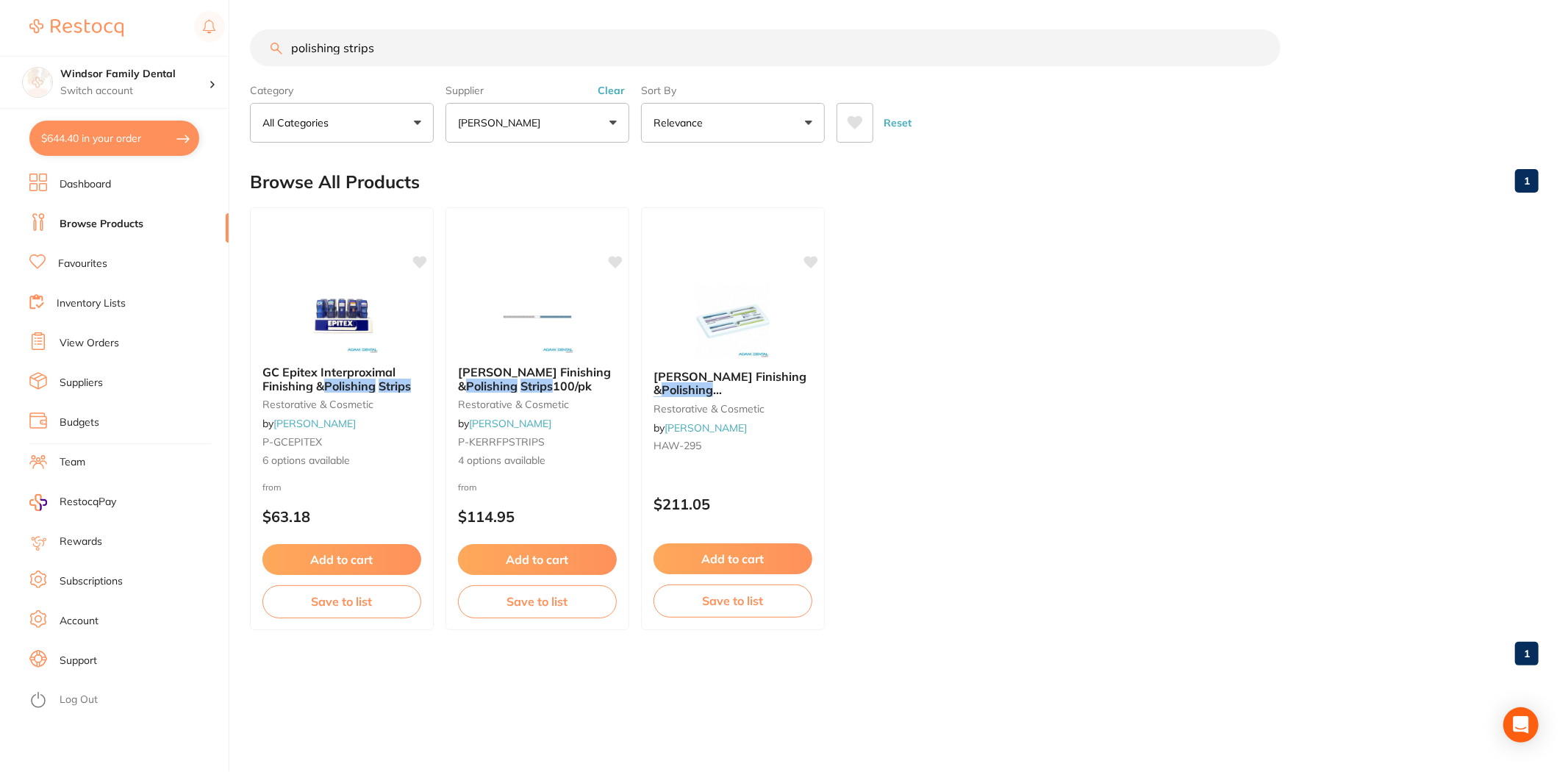
click at [585, 114] on button "[PERSON_NAME]" at bounding box center [537, 123] width 184 height 40
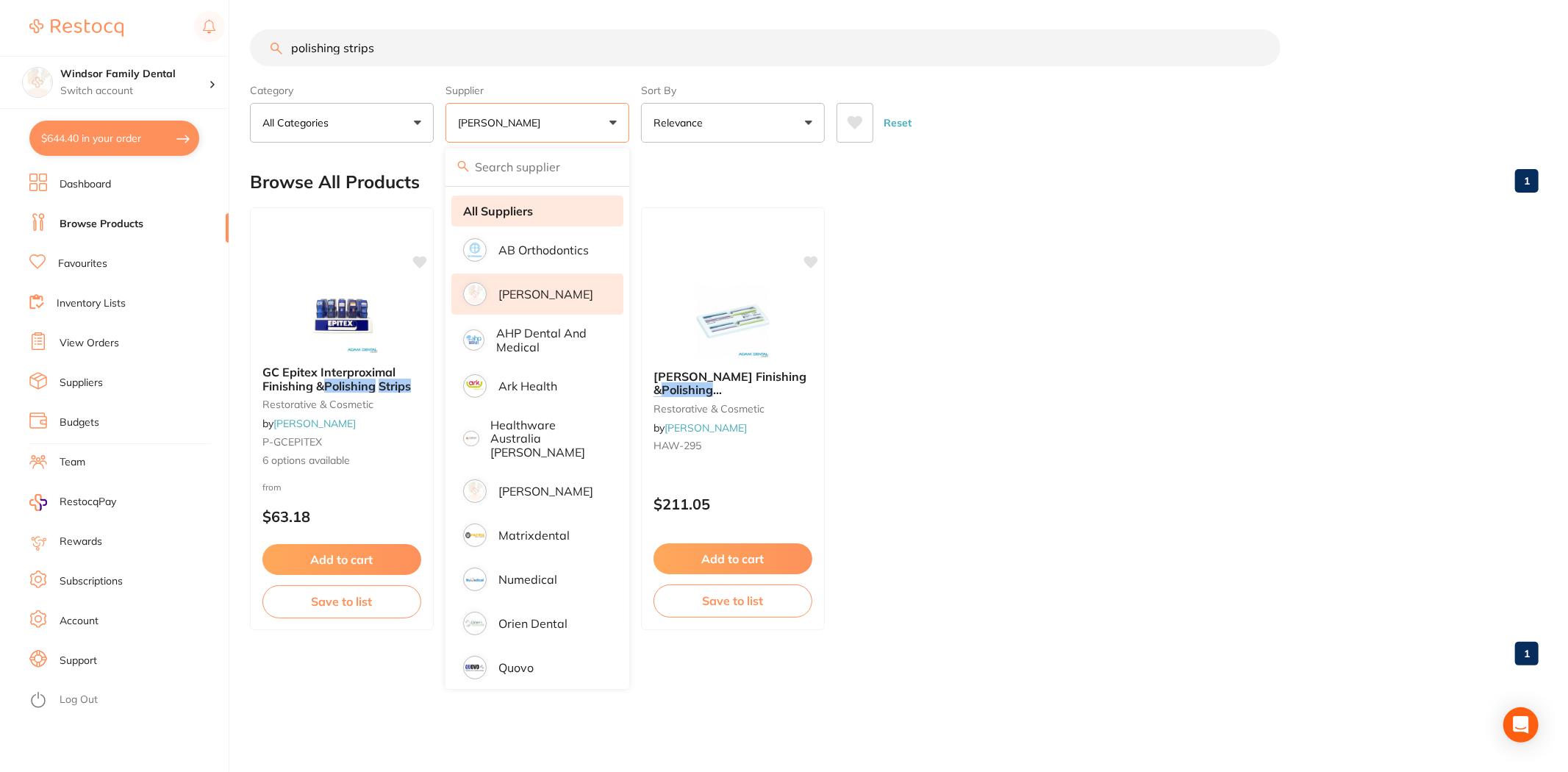
click at [535, 223] on li "All Suppliers" at bounding box center [537, 210] width 172 height 30
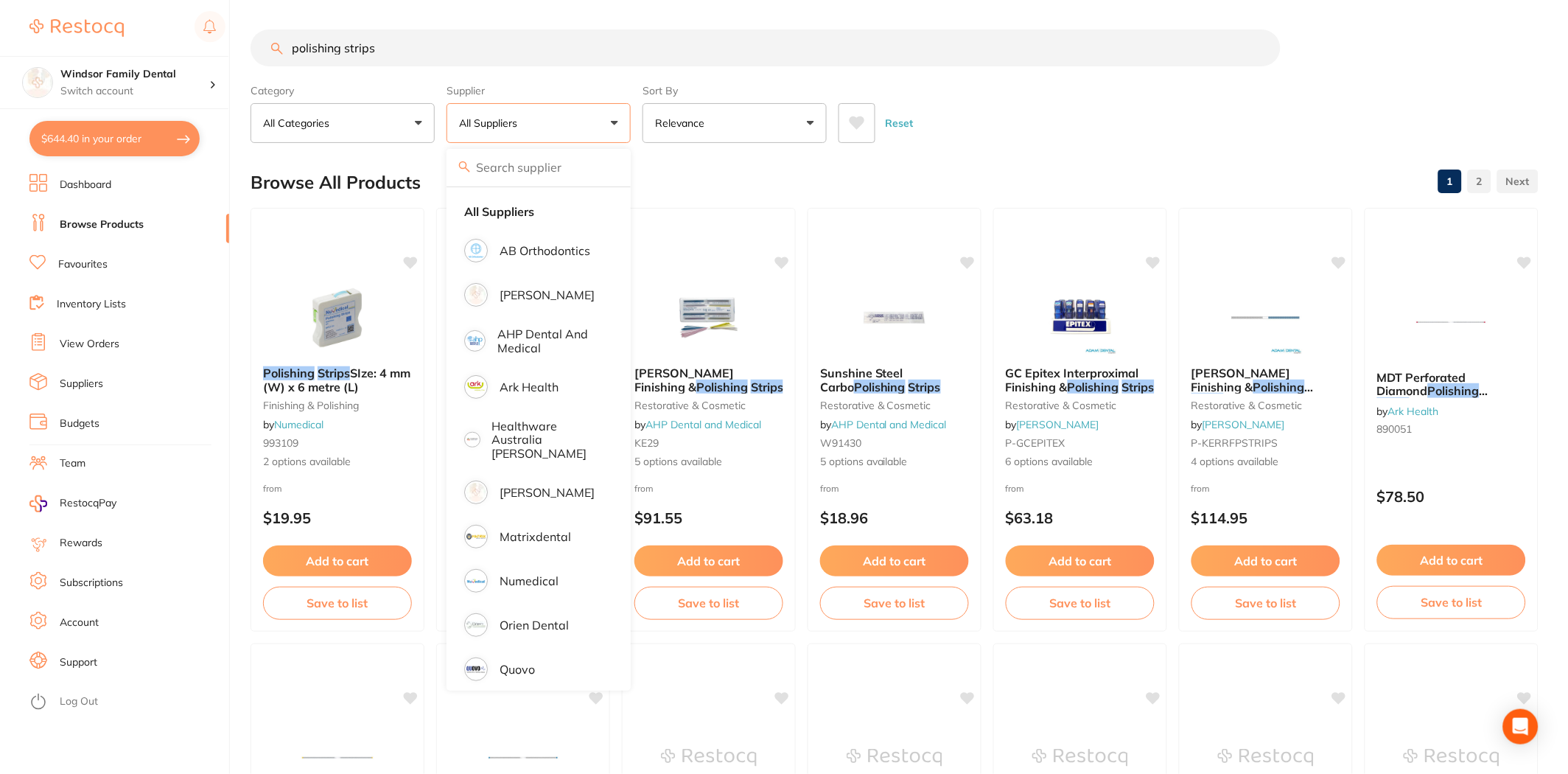
click at [1143, 64] on input "polishing strips" at bounding box center [766, 48] width 1030 height 37
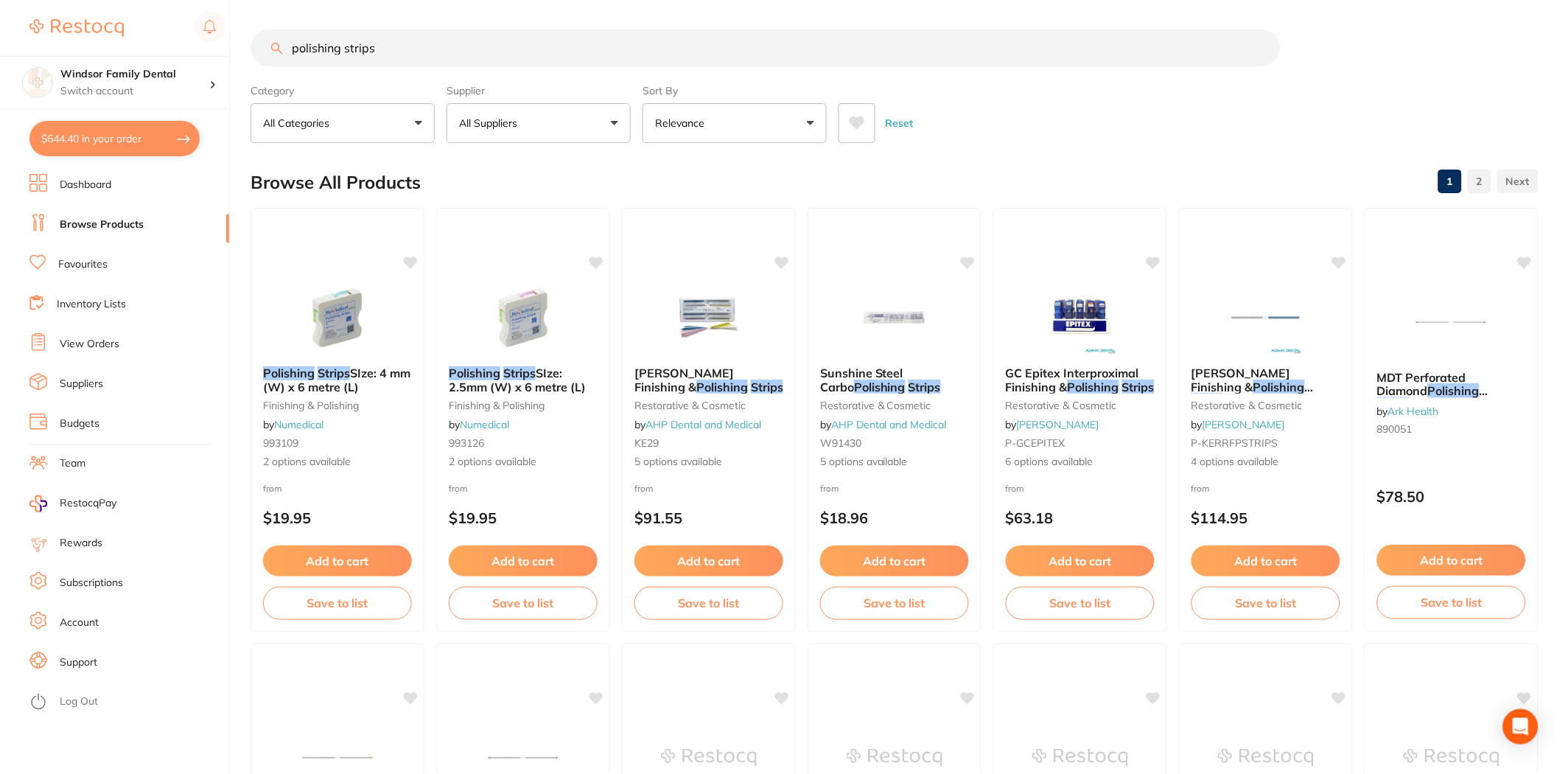
click at [289, 48] on input "polishing strips" at bounding box center [766, 48] width 1030 height 37
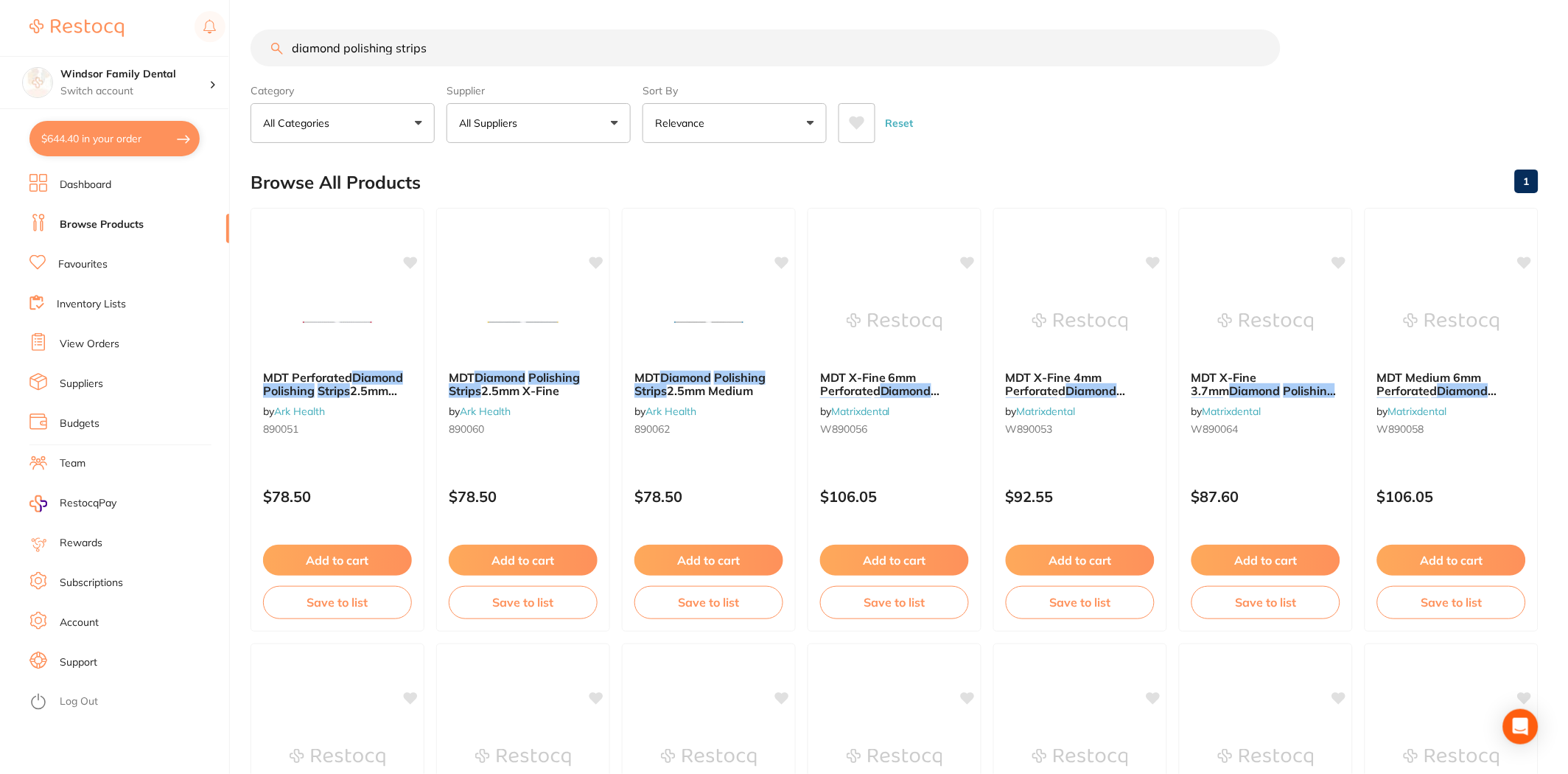
click at [564, 126] on button "All Suppliers" at bounding box center [538, 123] width 184 height 40
drag, startPoint x: 341, startPoint y: 46, endPoint x: 0, endPoint y: 75, distance: 342.2
click at [0, 75] on div "$644.40 Windsor Family Dental Switch account Windsor Family Dental $644.40 in y…" at bounding box center [784, 387] width 1568 height 774
type input "polishing strips"
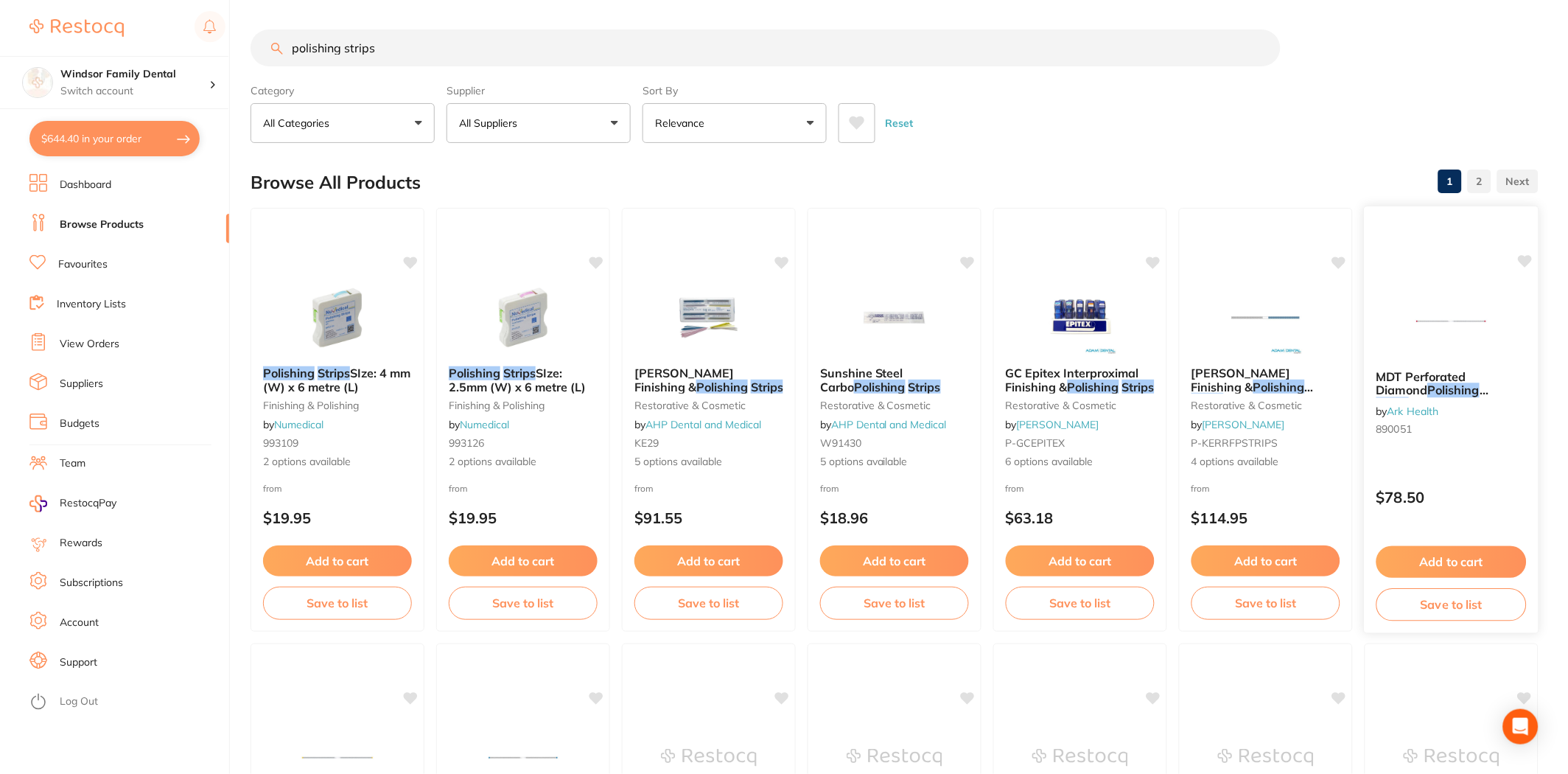
click at [1434, 261] on div "MDT Perforated Diamond Polishing Strips 2.5mm Fine by Ark Health 890051 $78.50 …" at bounding box center [1452, 419] width 175 height 429
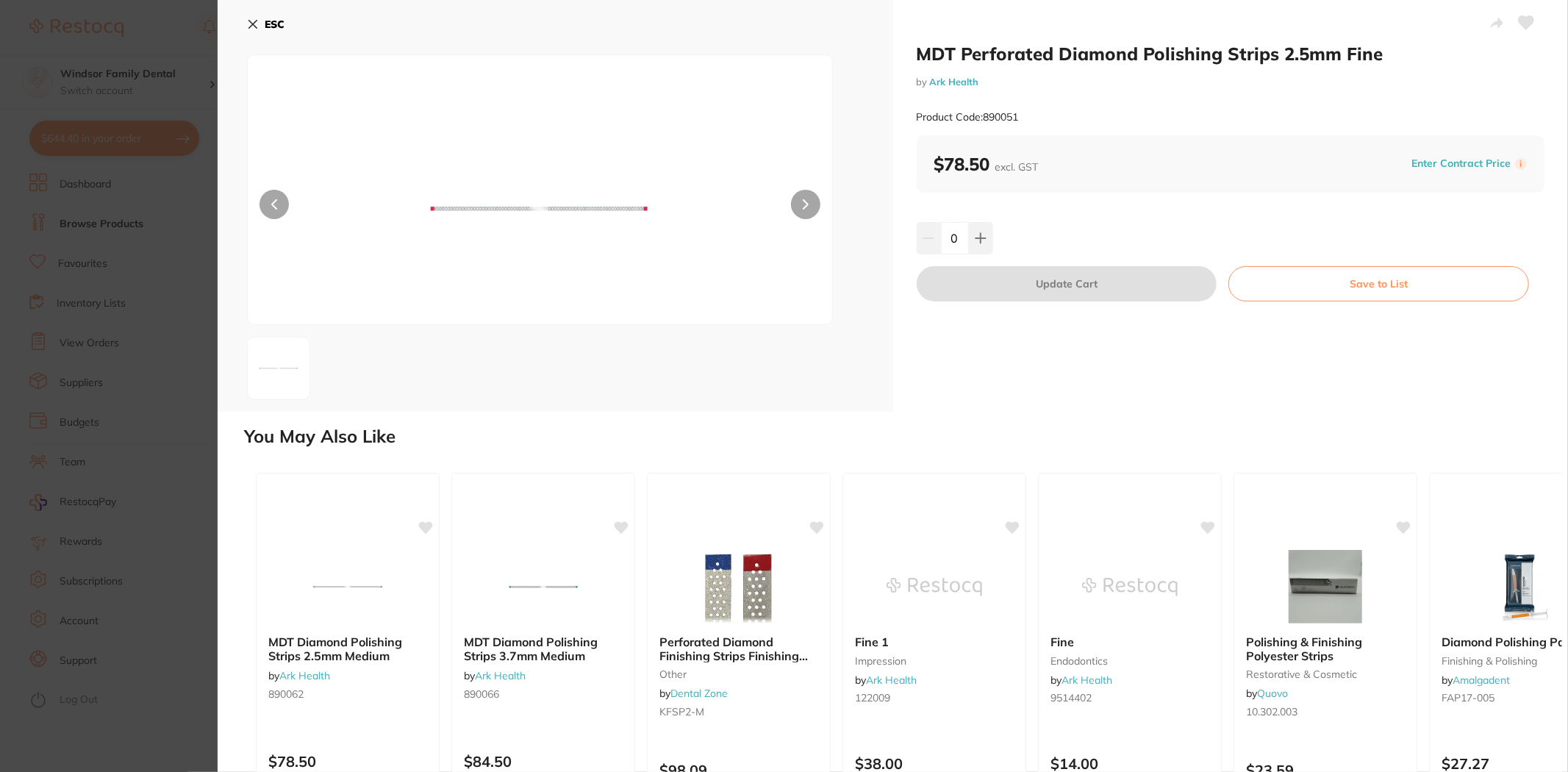
click at [811, 202] on button at bounding box center [805, 204] width 30 height 30
click at [255, 32] on button "ESC" at bounding box center [266, 24] width 37 height 25
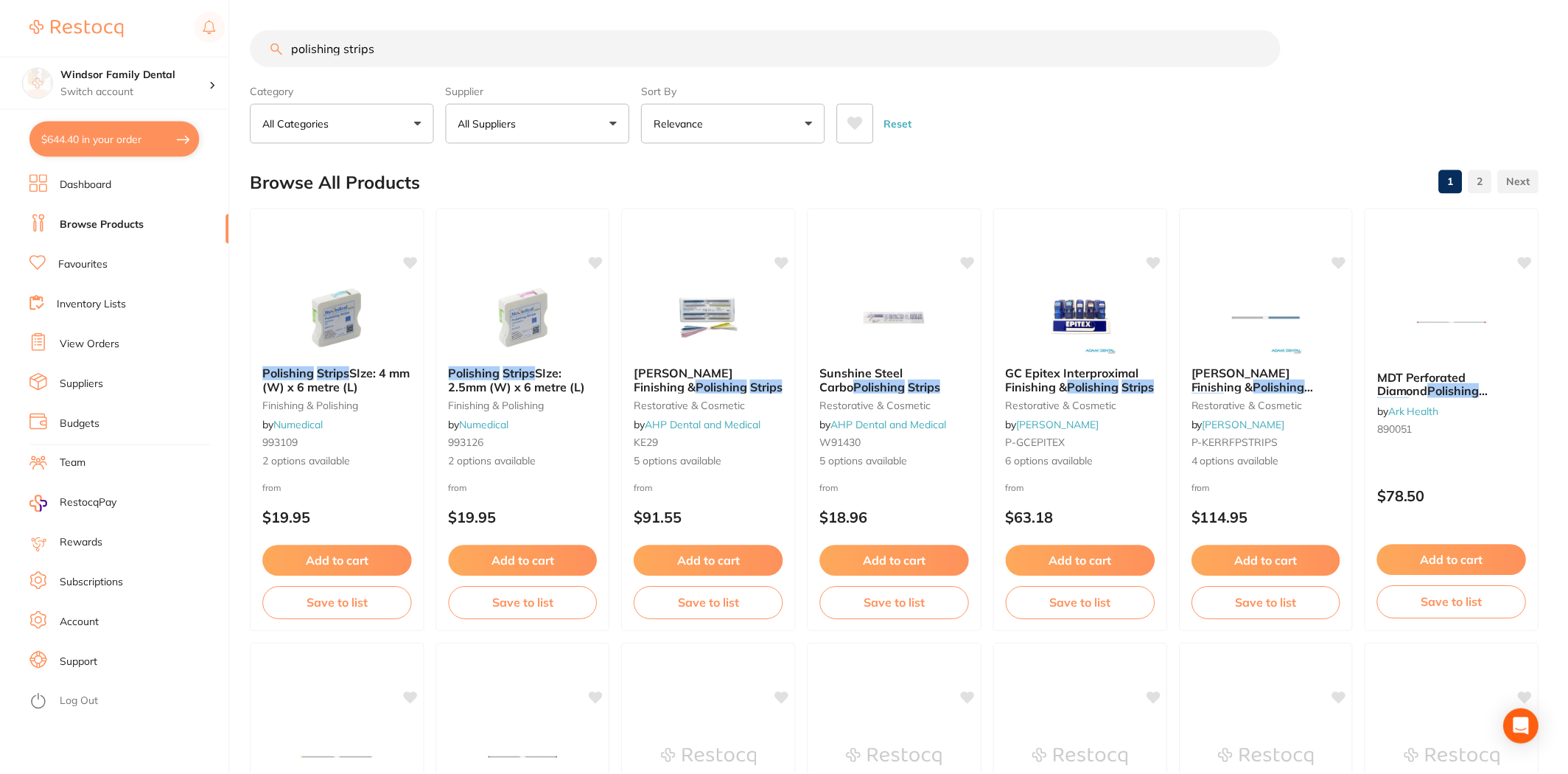
scroll to position [3, 0]
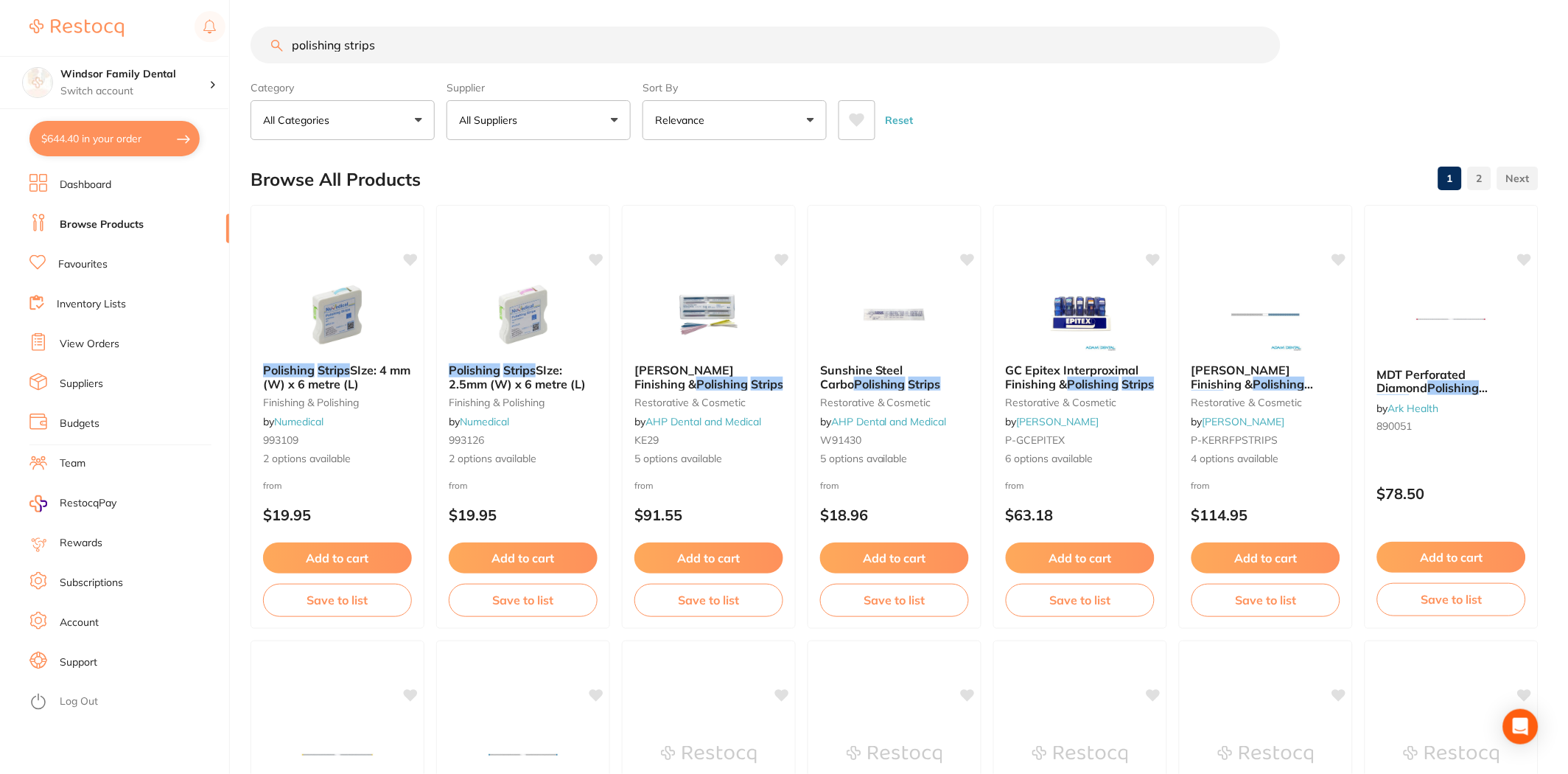
click at [118, 148] on button "$644.40 in your order" at bounding box center [114, 138] width 170 height 35
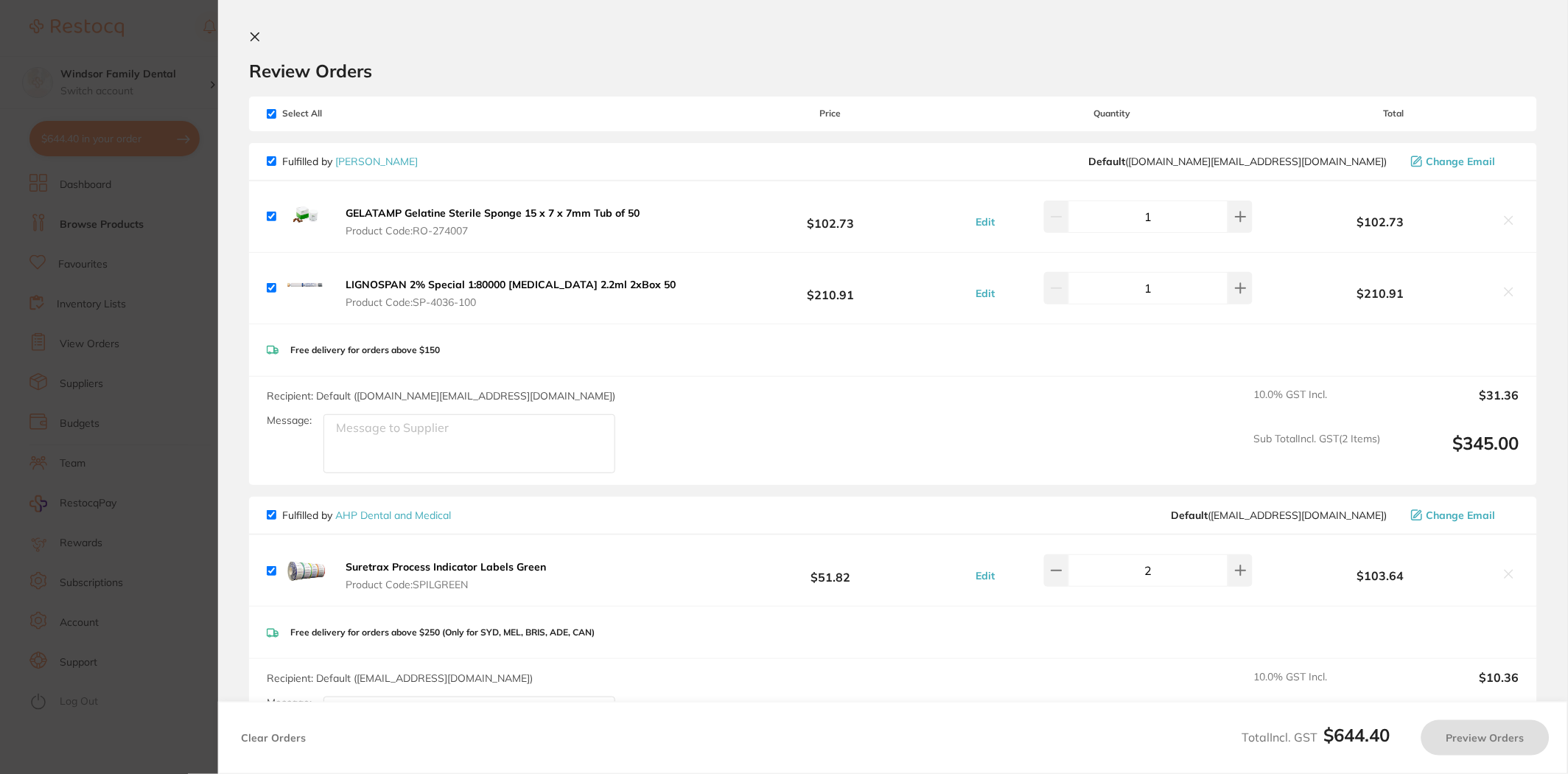
checkbox input "true"
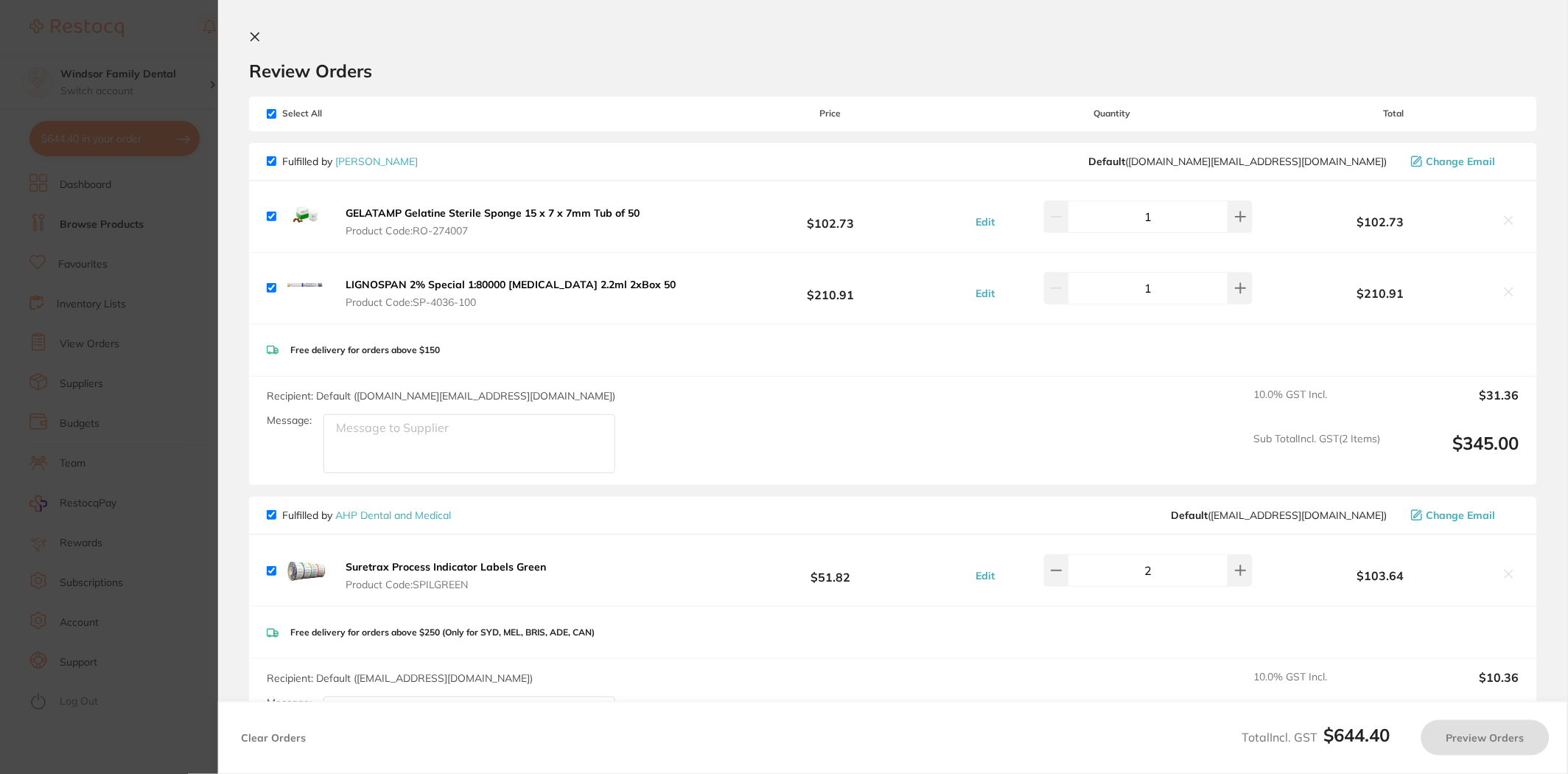
checkbox input "true"
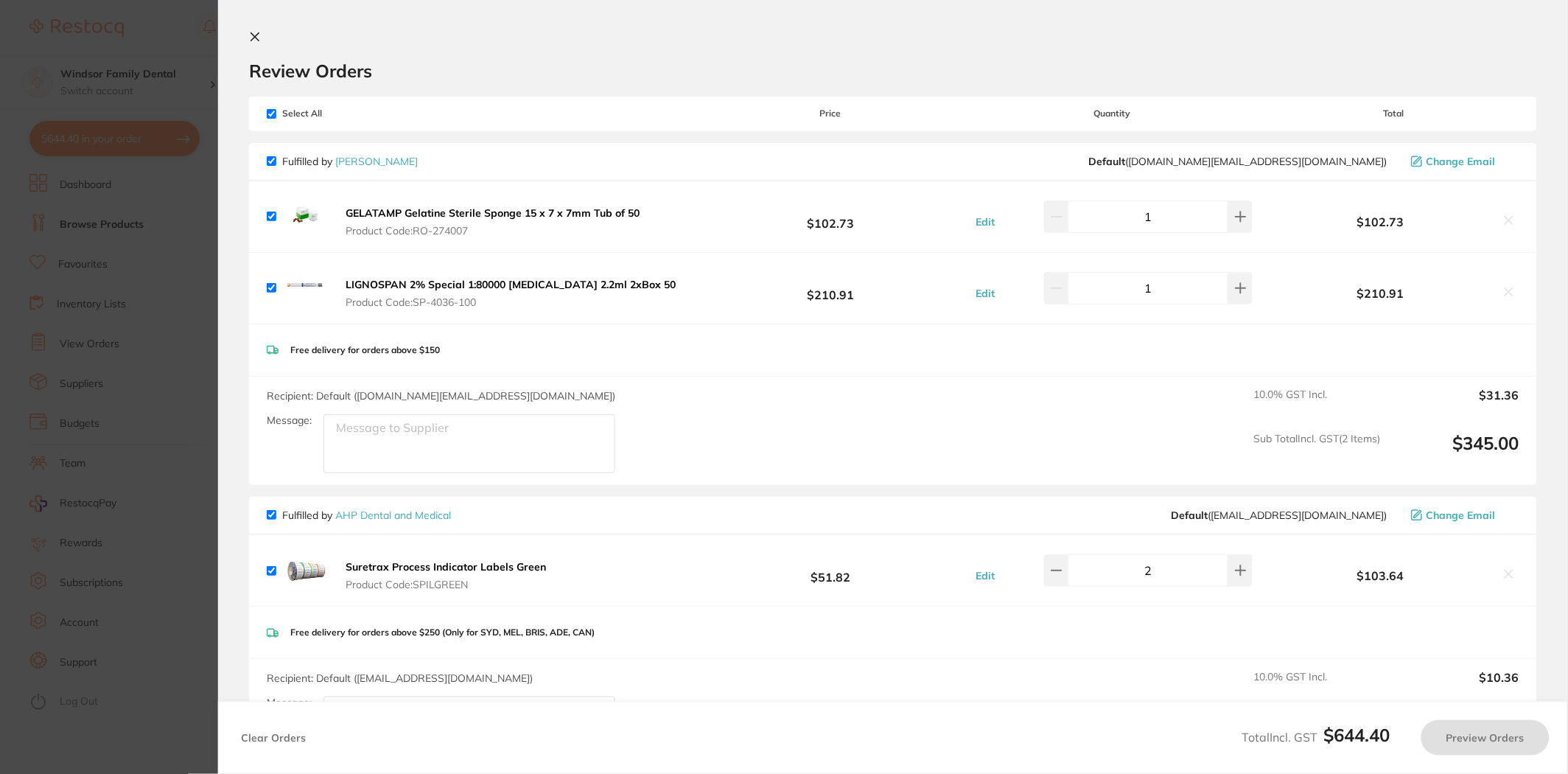
checkbox input "true"
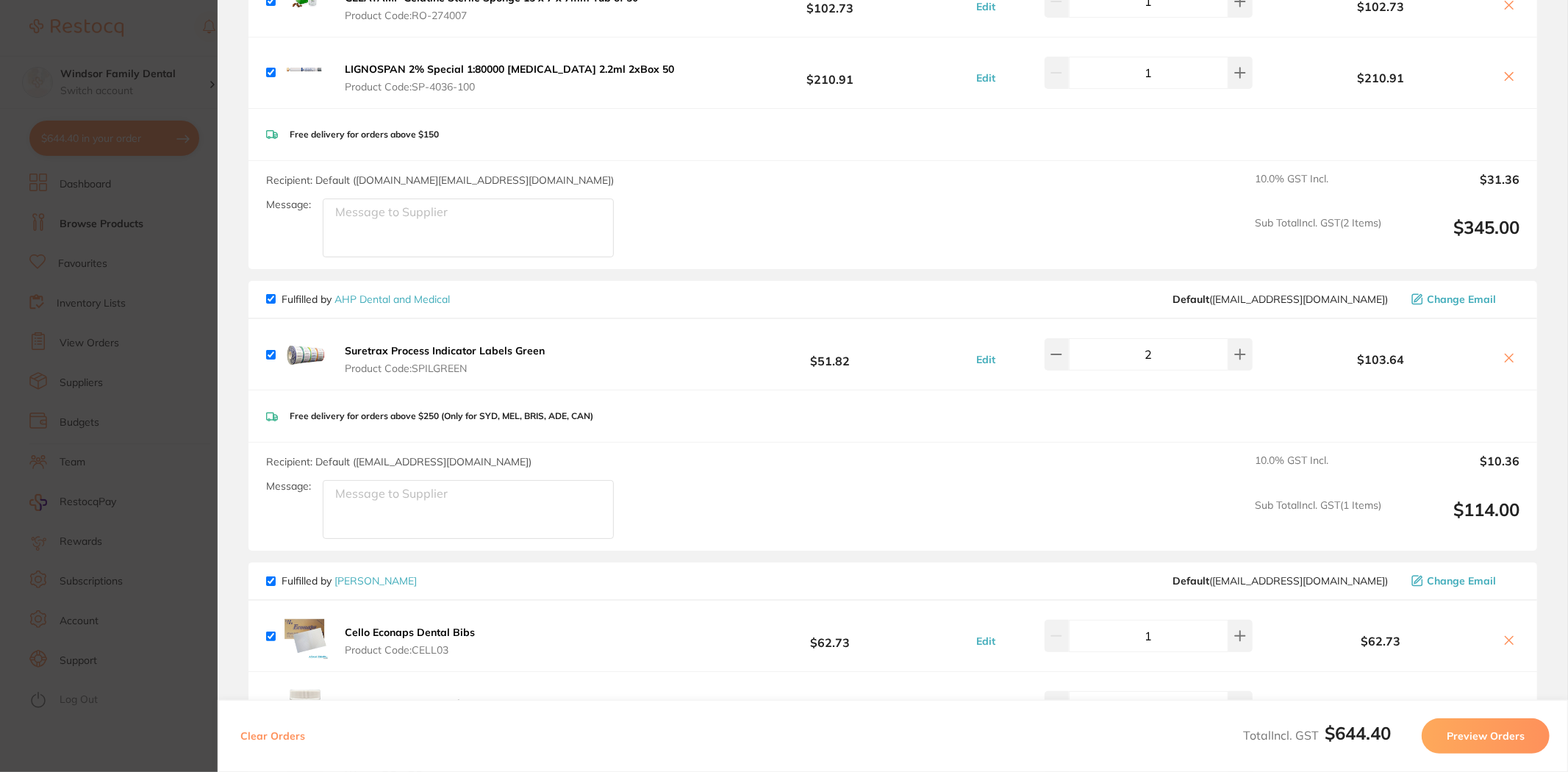
scroll to position [0, 0]
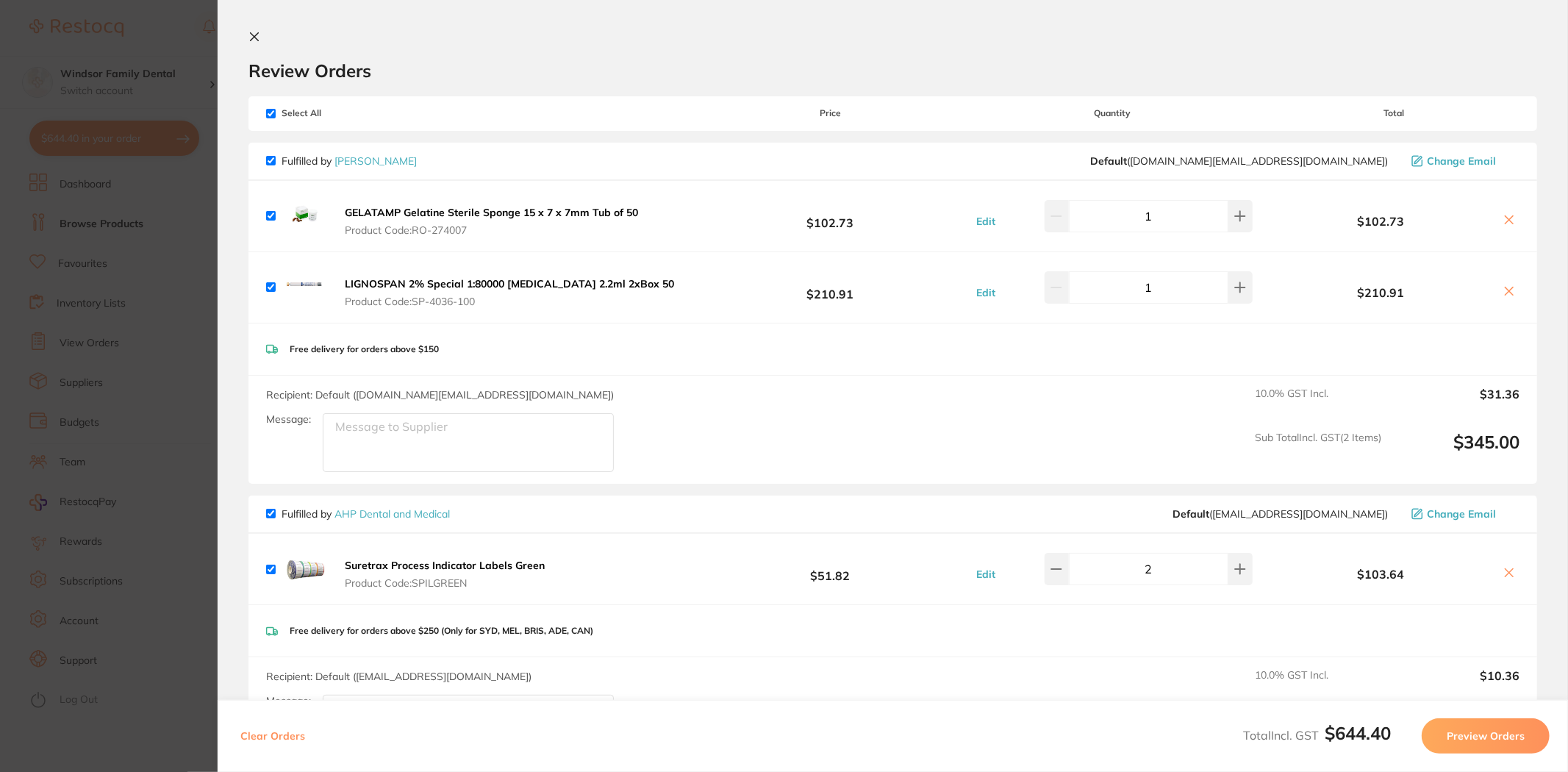
click at [154, 52] on section "Update RRP Set your pre negotiated price for this item. Item Agreed RRP (excl. …" at bounding box center [784, 386] width 1568 height 772
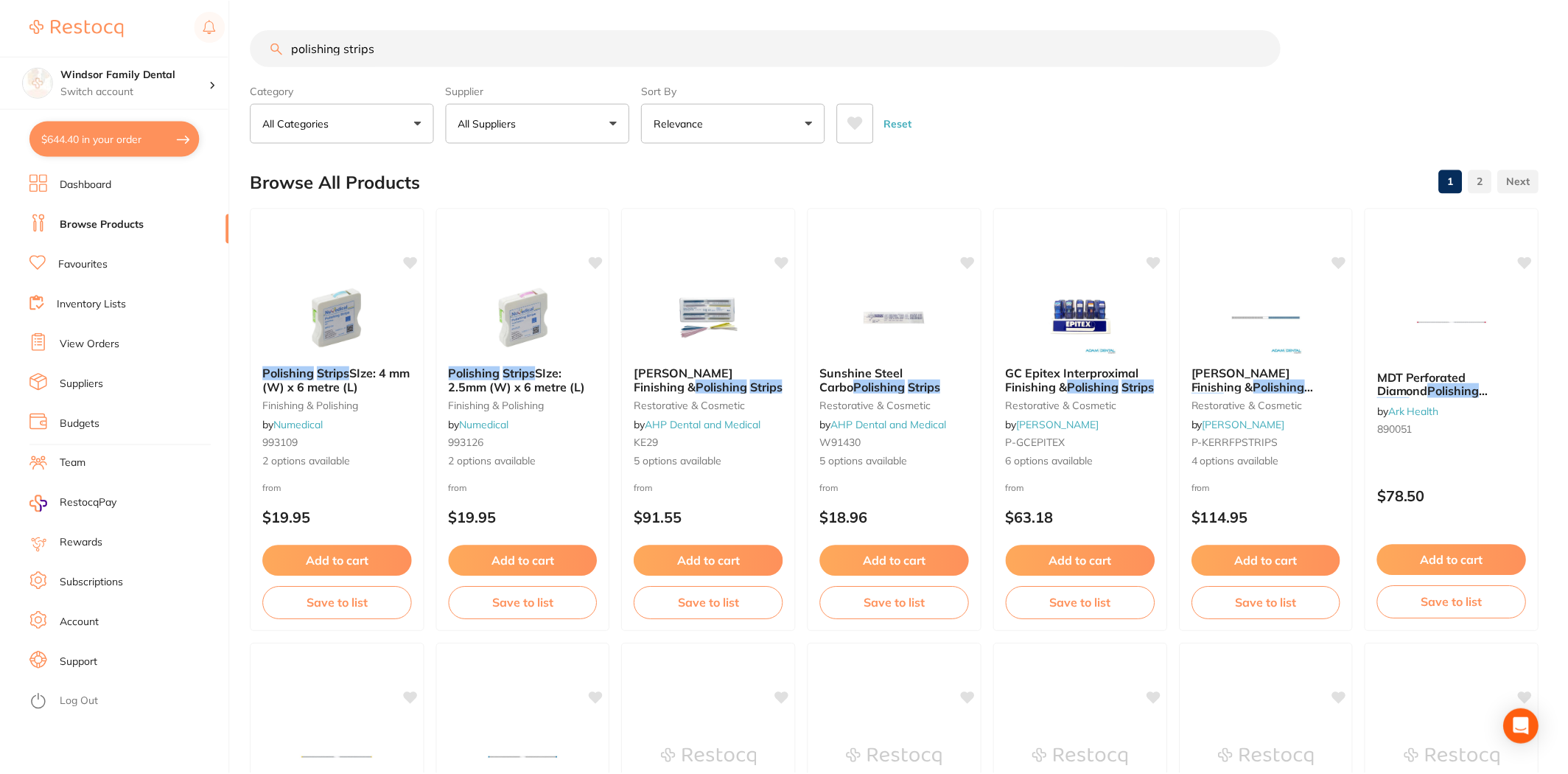
scroll to position [3, 0]
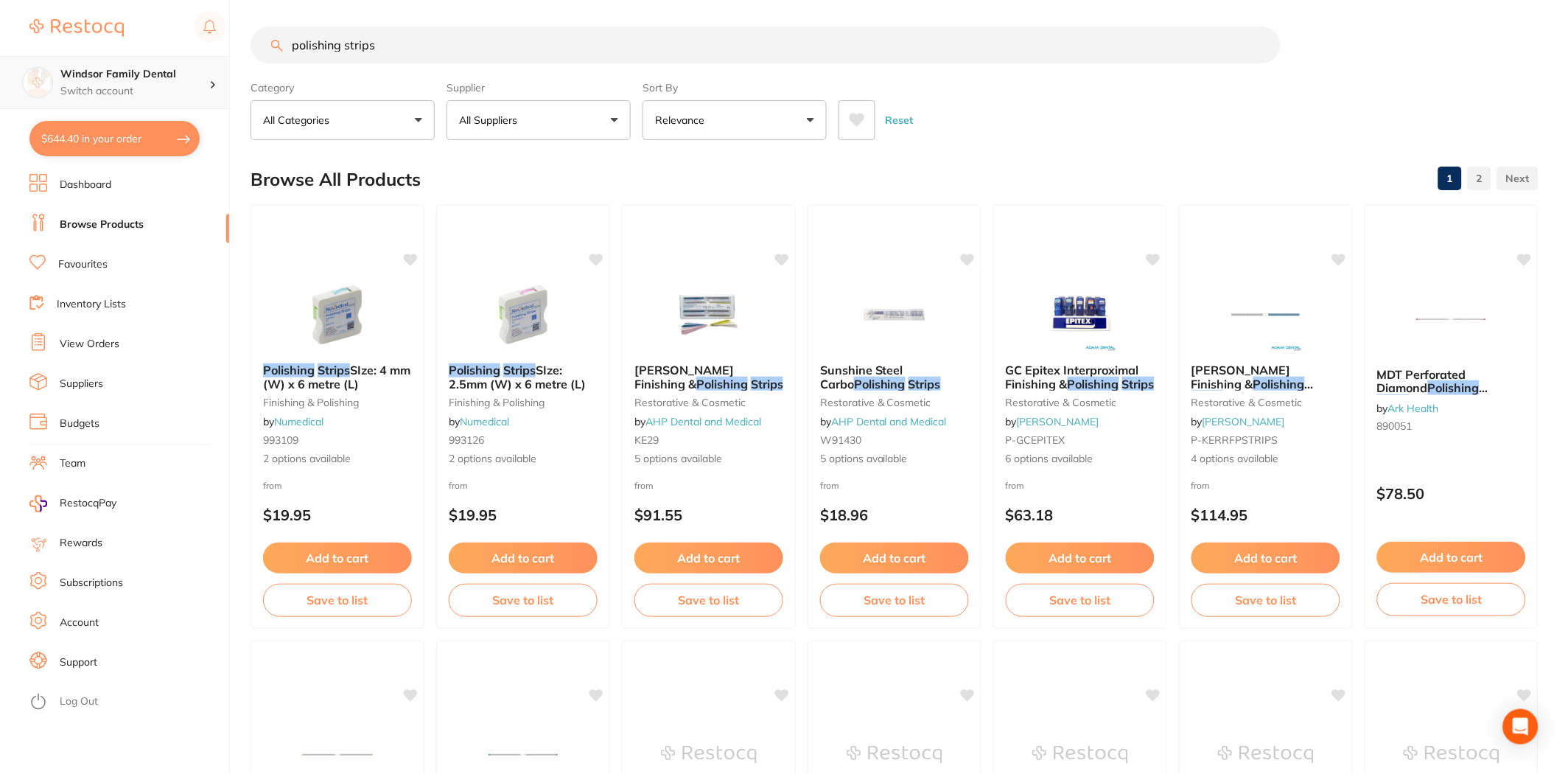
drag, startPoint x: 317, startPoint y: 34, endPoint x: 51, endPoint y: 59, distance: 267.2
click at [46, 61] on div "$644.40 Windsor Family Dental Switch account Windsor Family Dental $644.40 in y…" at bounding box center [784, 384] width 1568 height 774
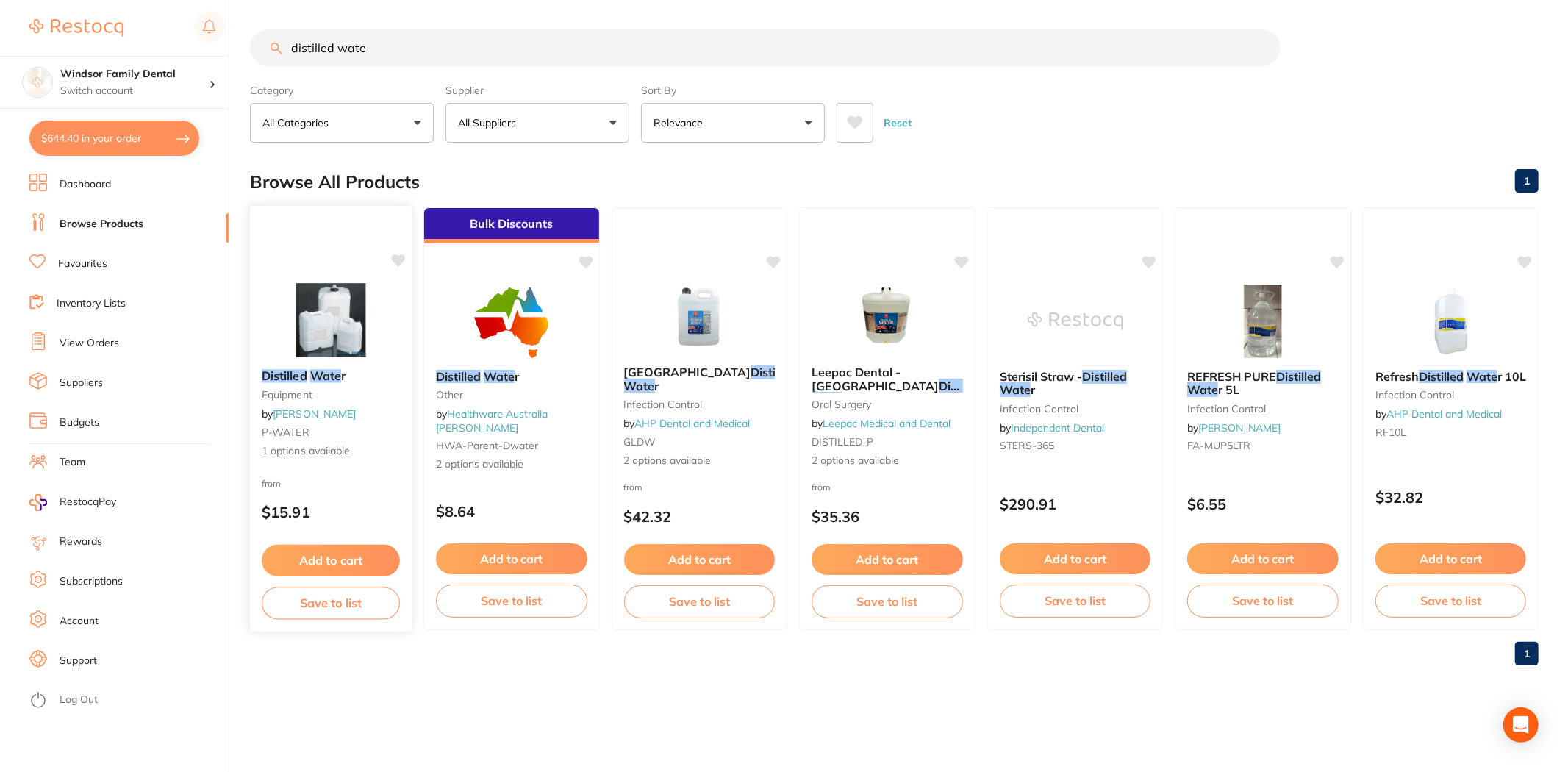
click at [311, 311] on img at bounding box center [330, 320] width 96 height 74
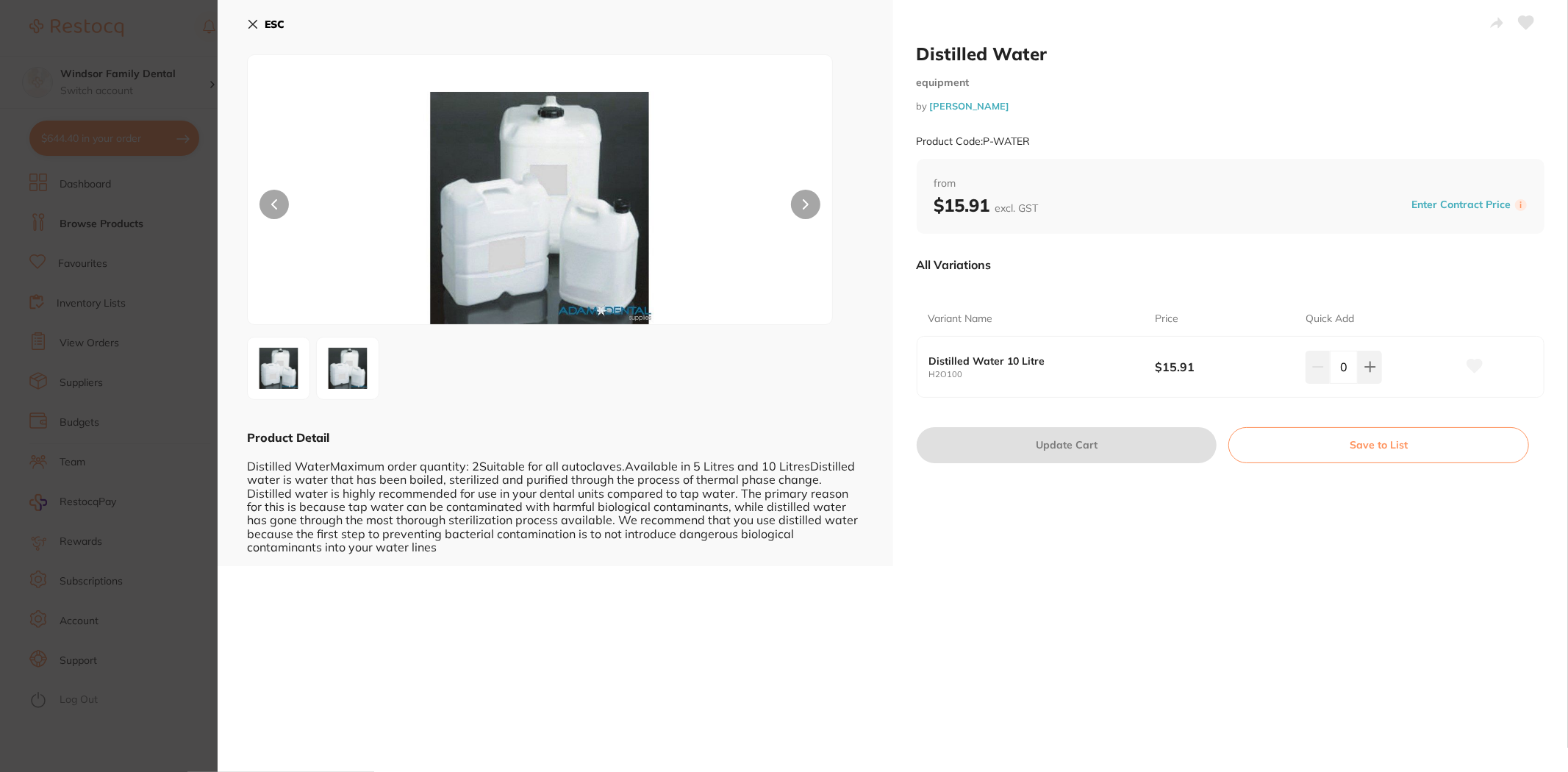
click at [253, 24] on icon at bounding box center [253, 25] width 8 height 8
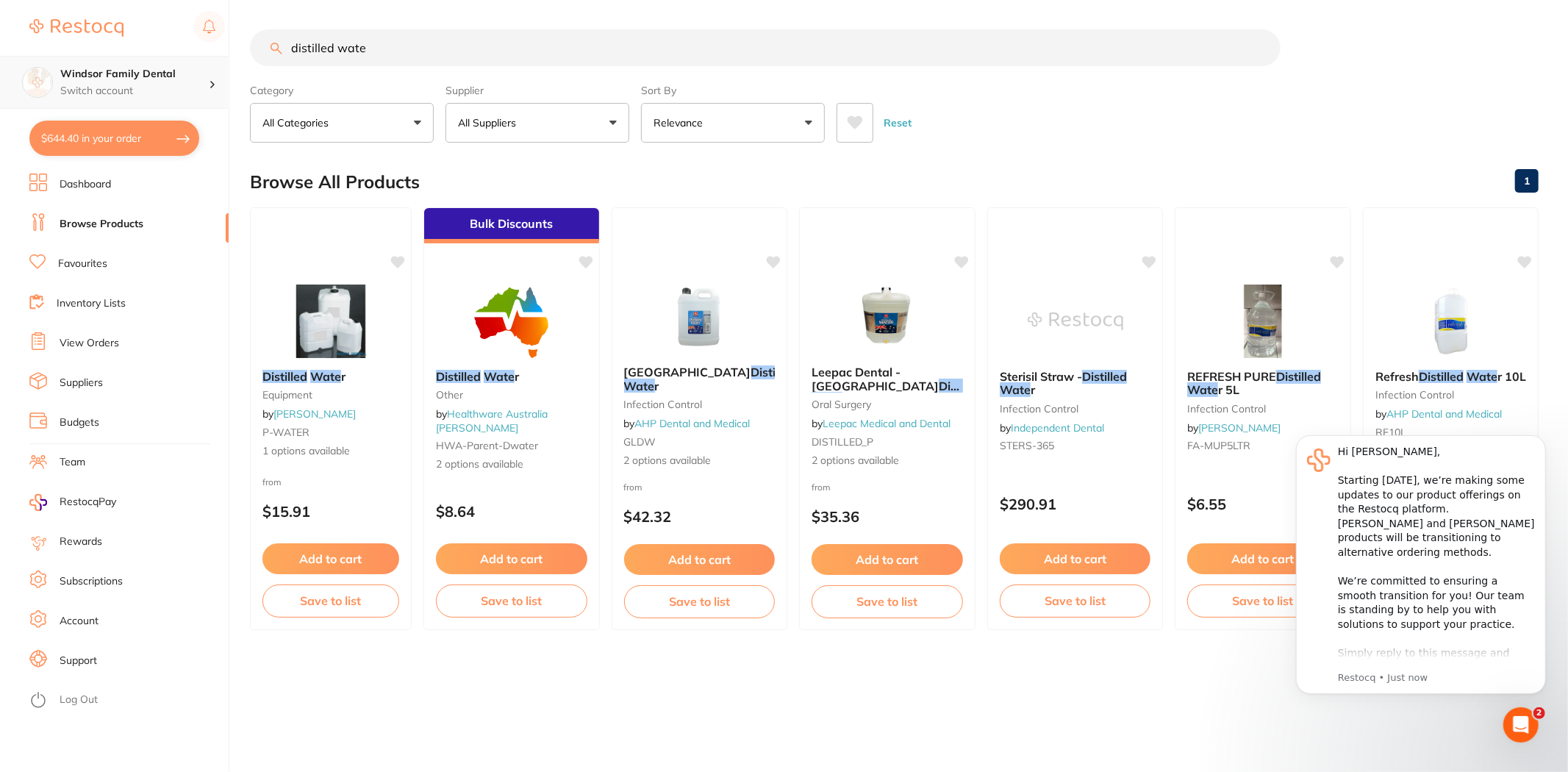
drag, startPoint x: 339, startPoint y: 55, endPoint x: 186, endPoint y: 75, distance: 154.3
click at [186, 75] on div "$644.40 Windsor Family Dental Switch account Windsor Family Dental $644.40 in y…" at bounding box center [784, 386] width 1568 height 772
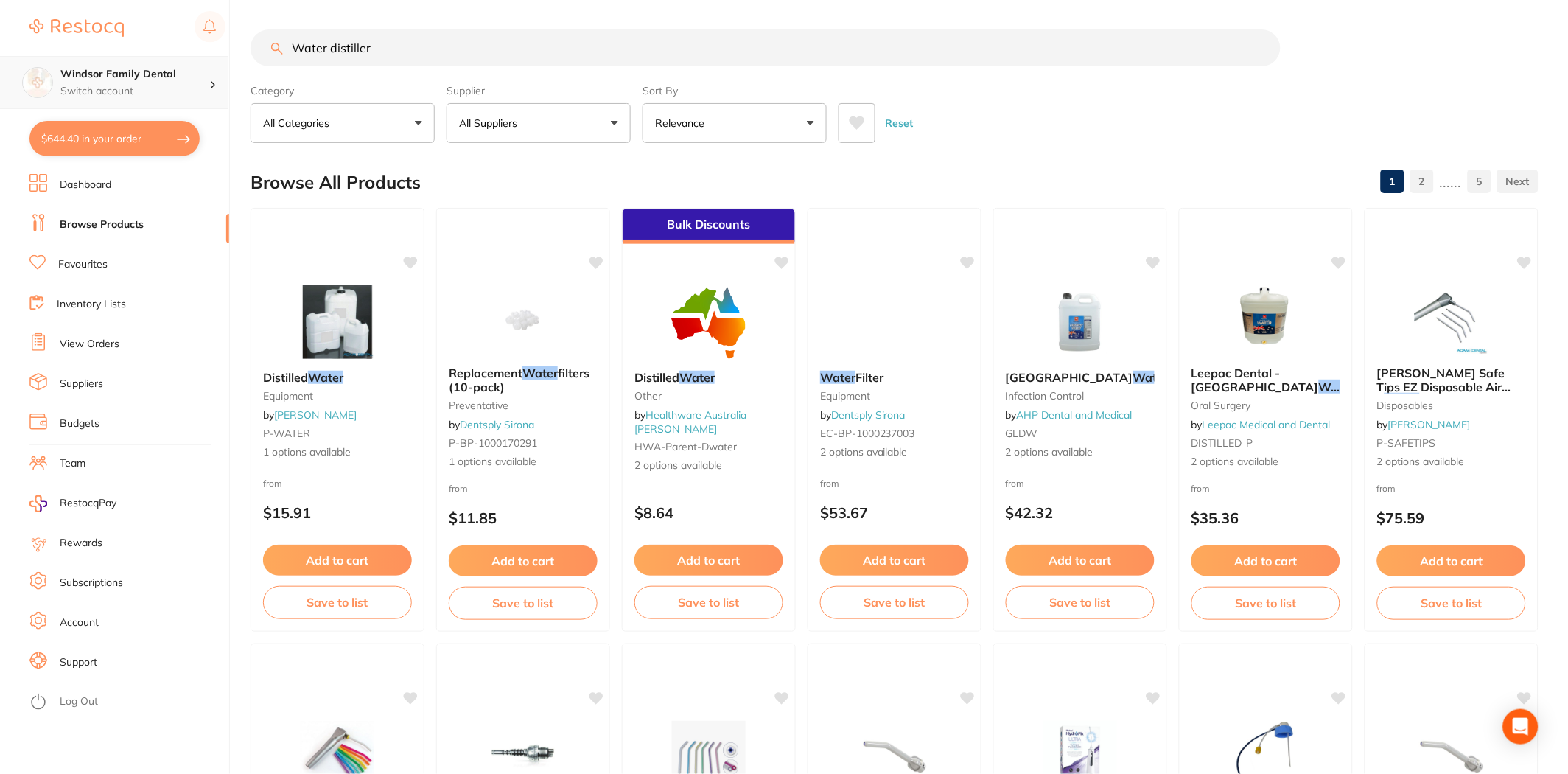
type input "Water distiller"
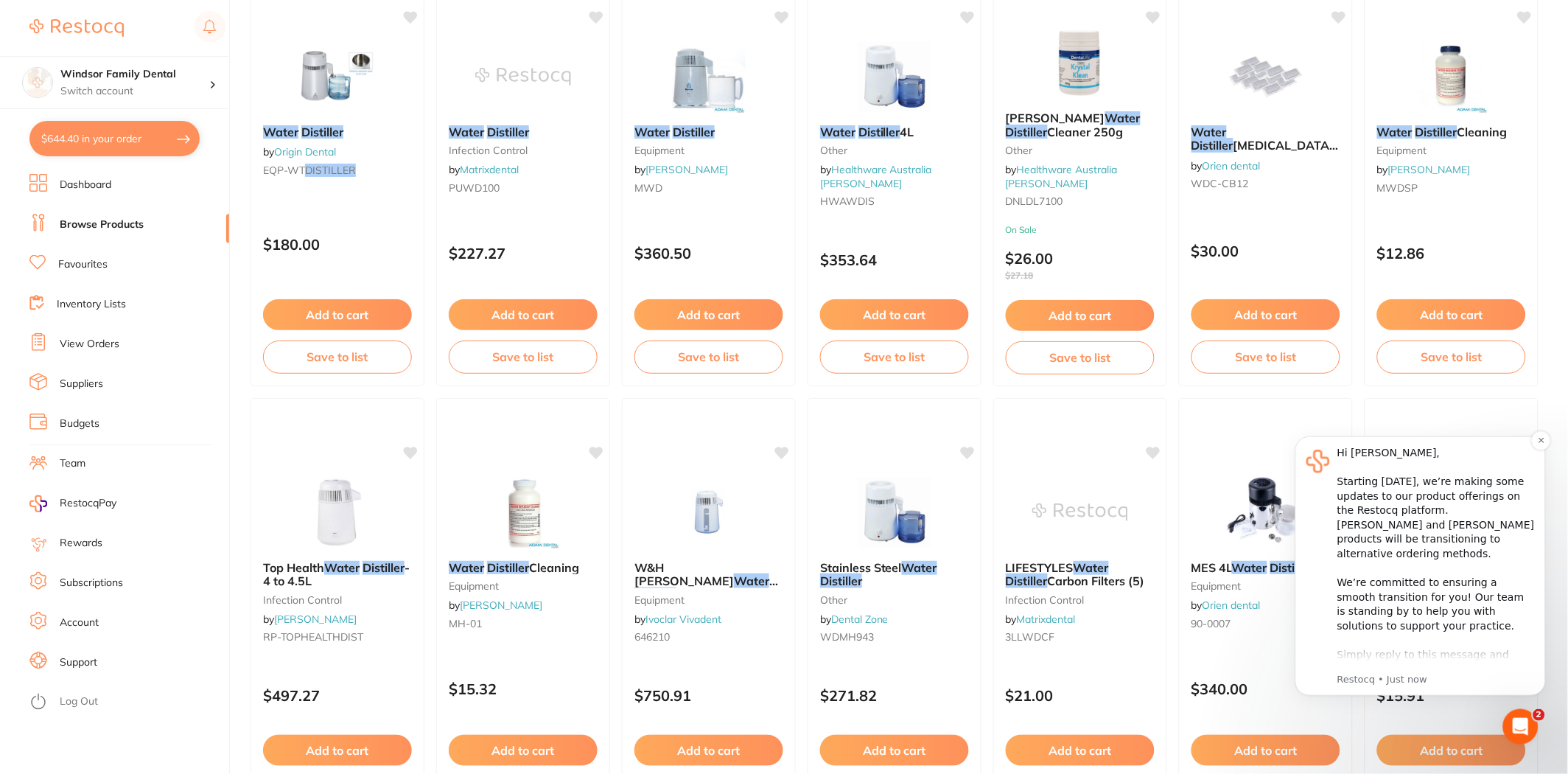
scroll to position [82, 0]
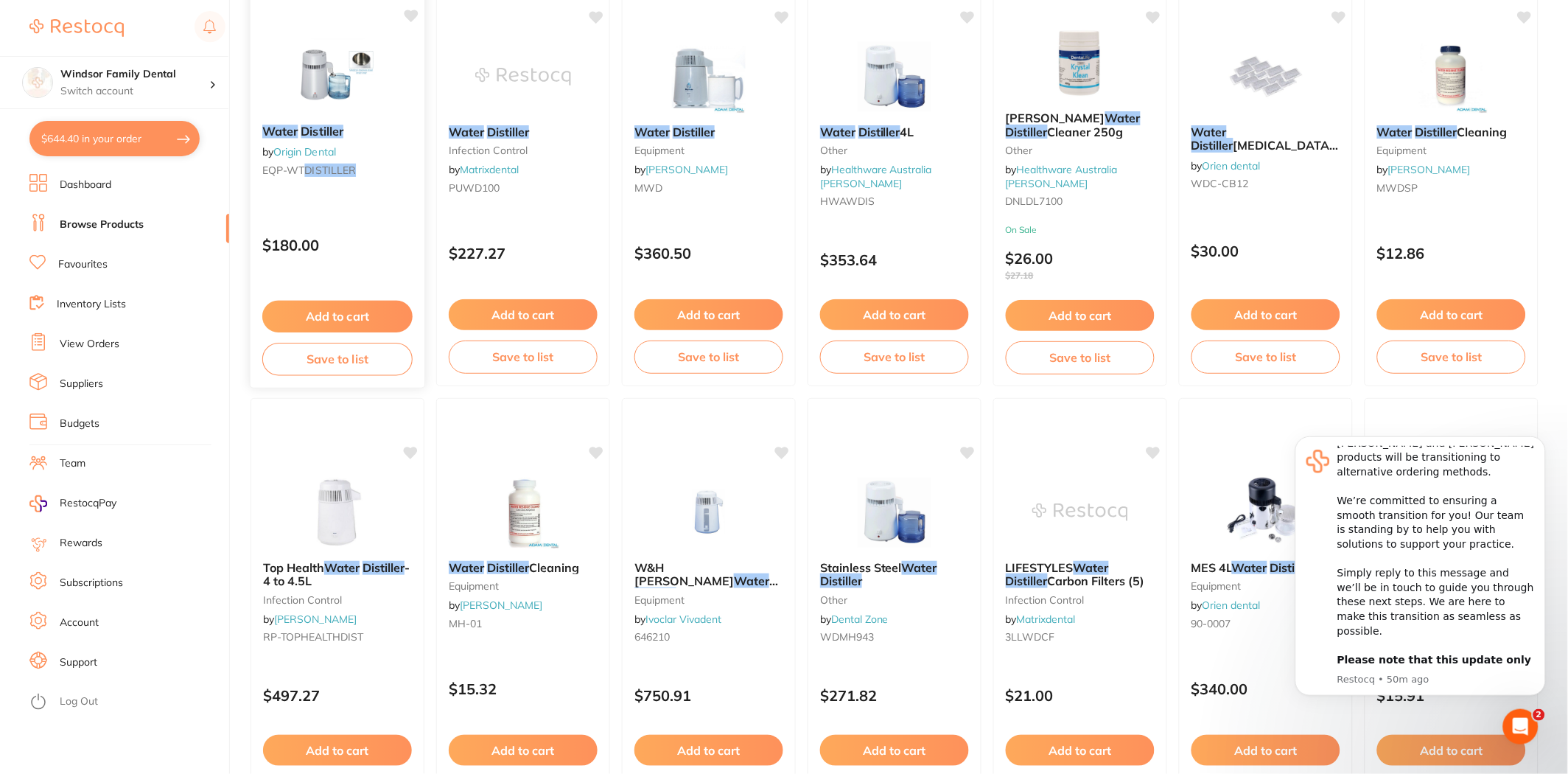
scroll to position [245, 0]
